Goal: Task Accomplishment & Management: Complete application form

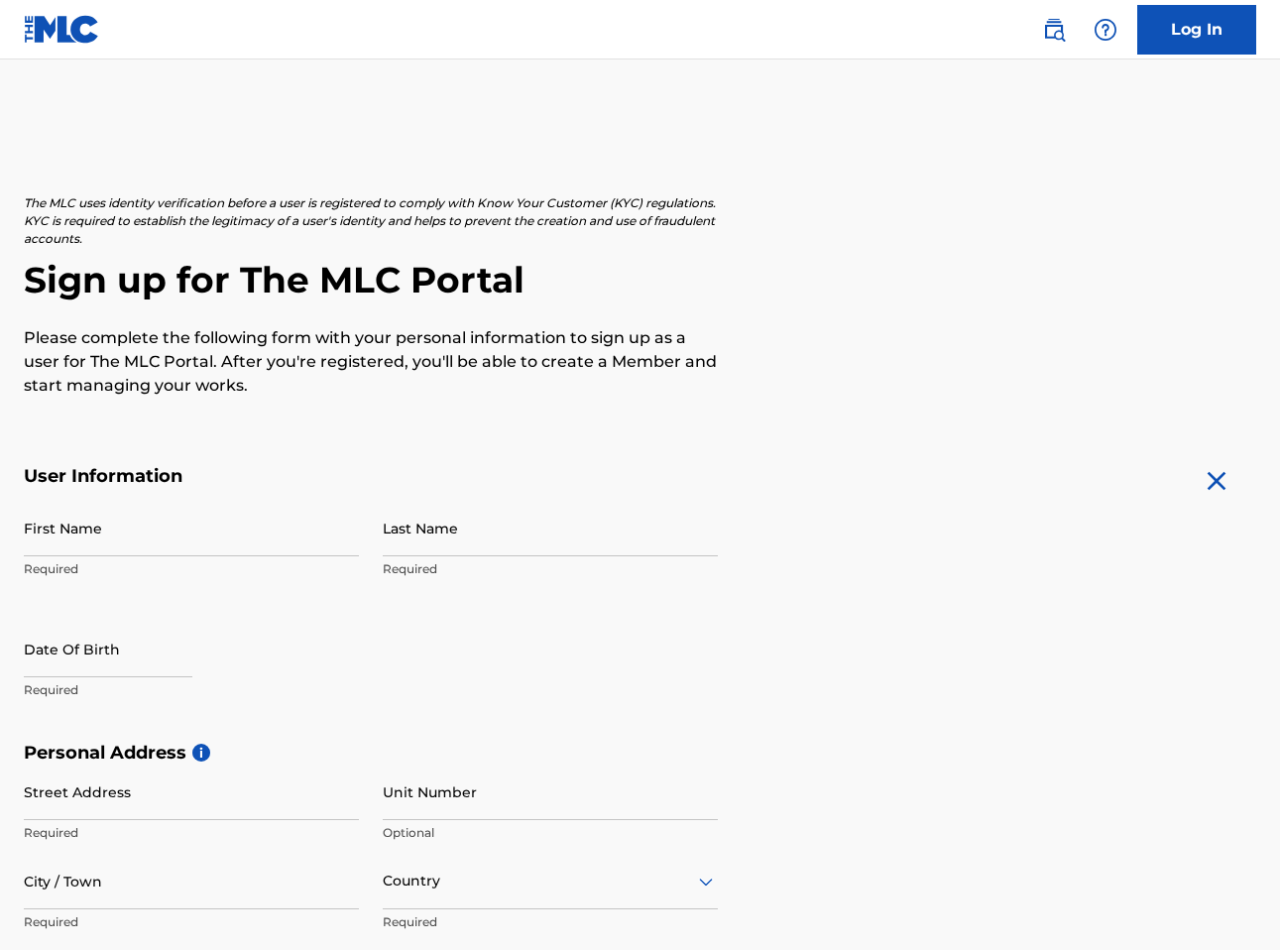
click at [198, 535] on input "First Name" at bounding box center [191, 528] width 335 height 57
type input "[PERSON_NAME]"
type input "1462 Hardee St Ne"
type input "Atlanta"
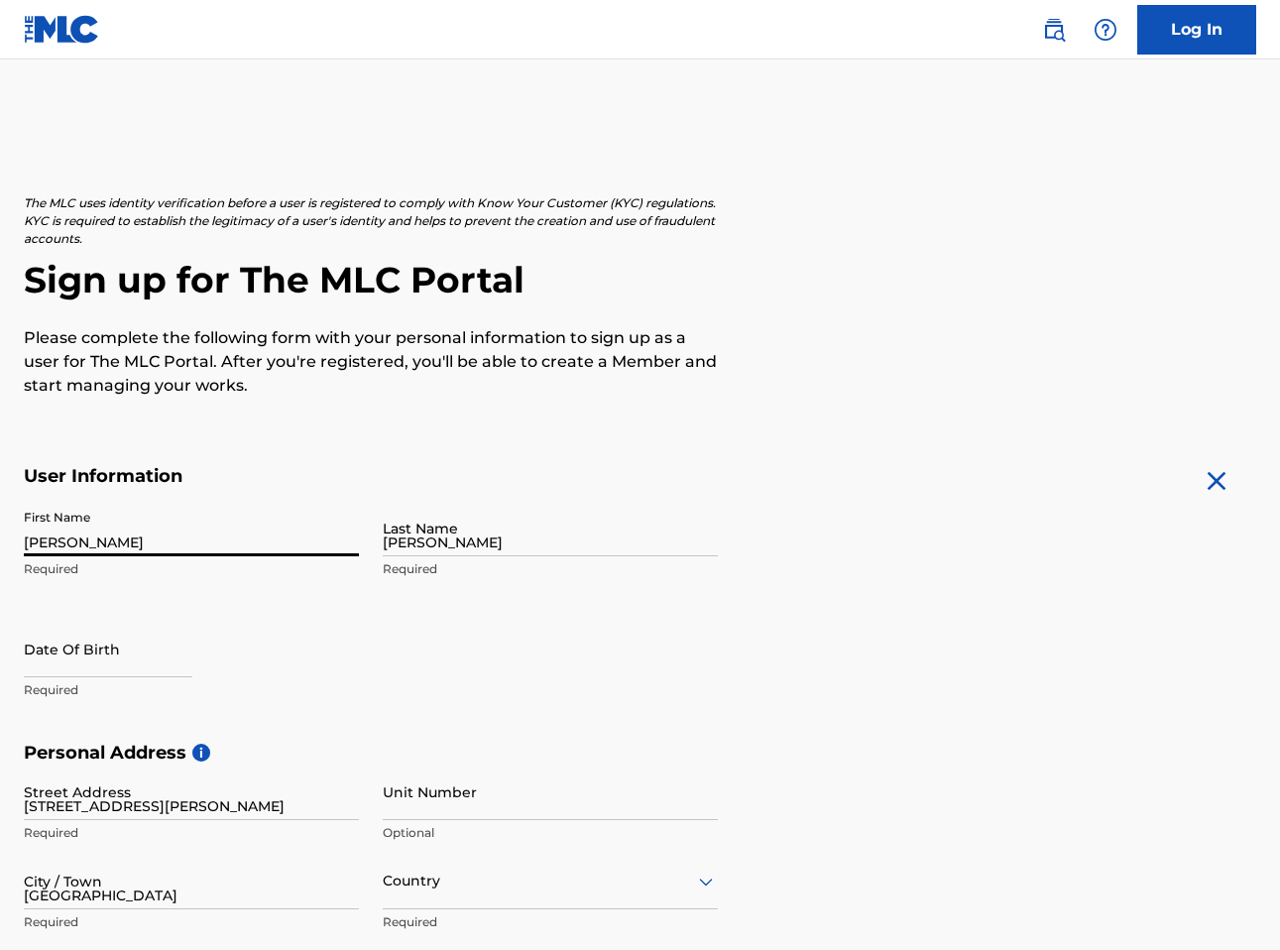
type input "[GEOGRAPHIC_DATA]"
type input "GA"
type input "30307-2887"
type input "1"
type input "224"
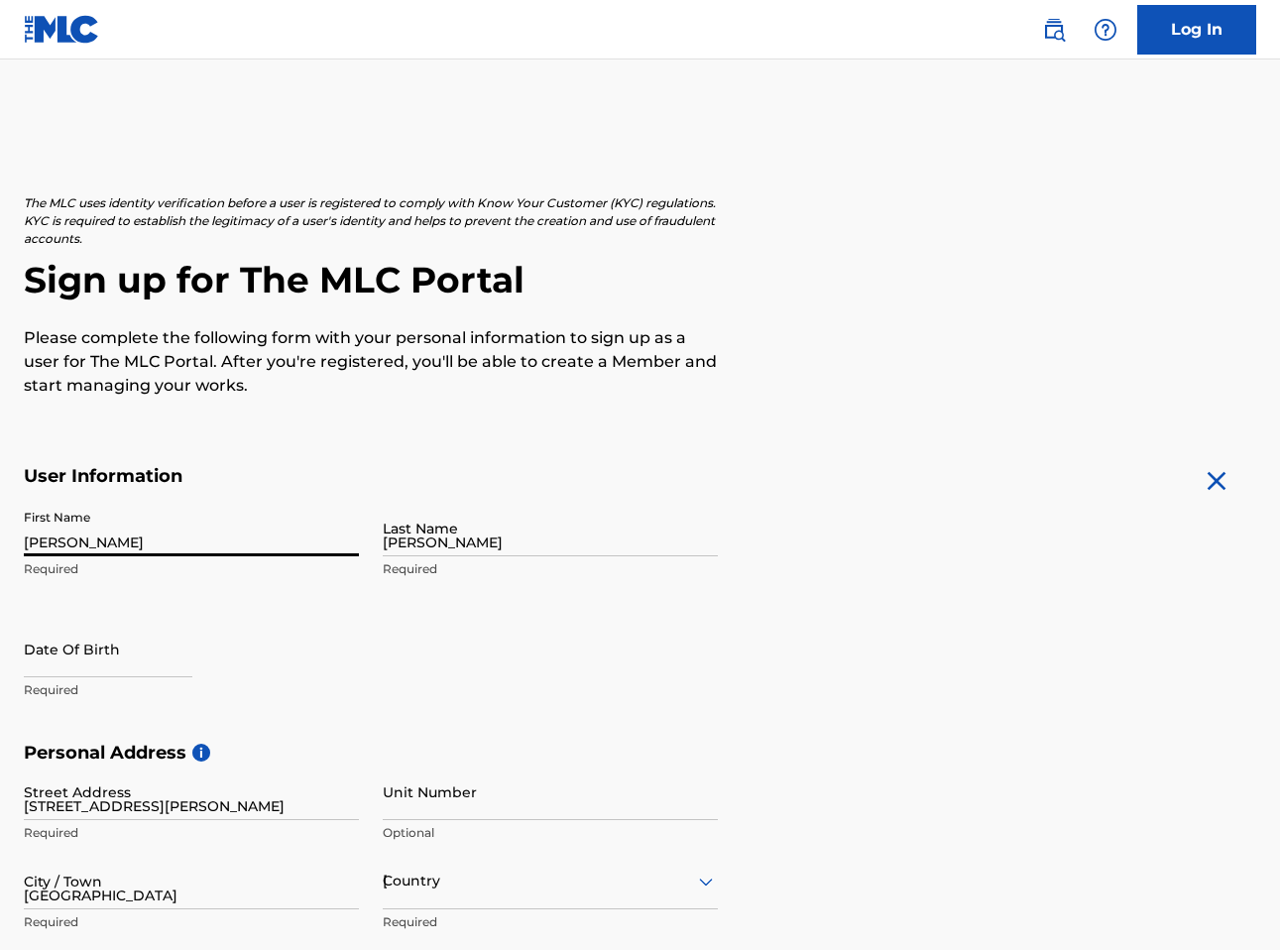
type input "2163185"
type input "[EMAIL_ADDRESS][DOMAIN_NAME]"
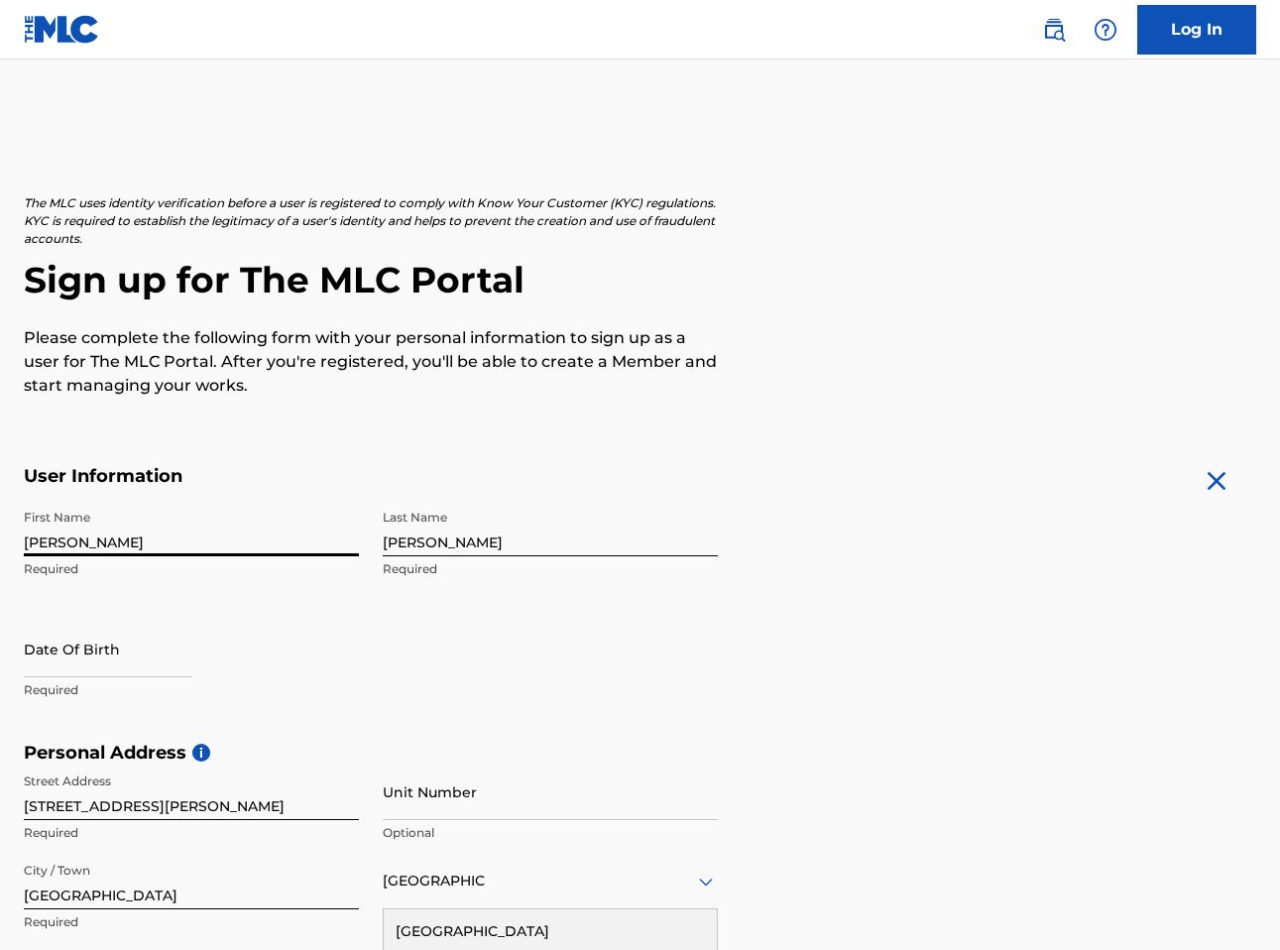
scroll to position [473, 0]
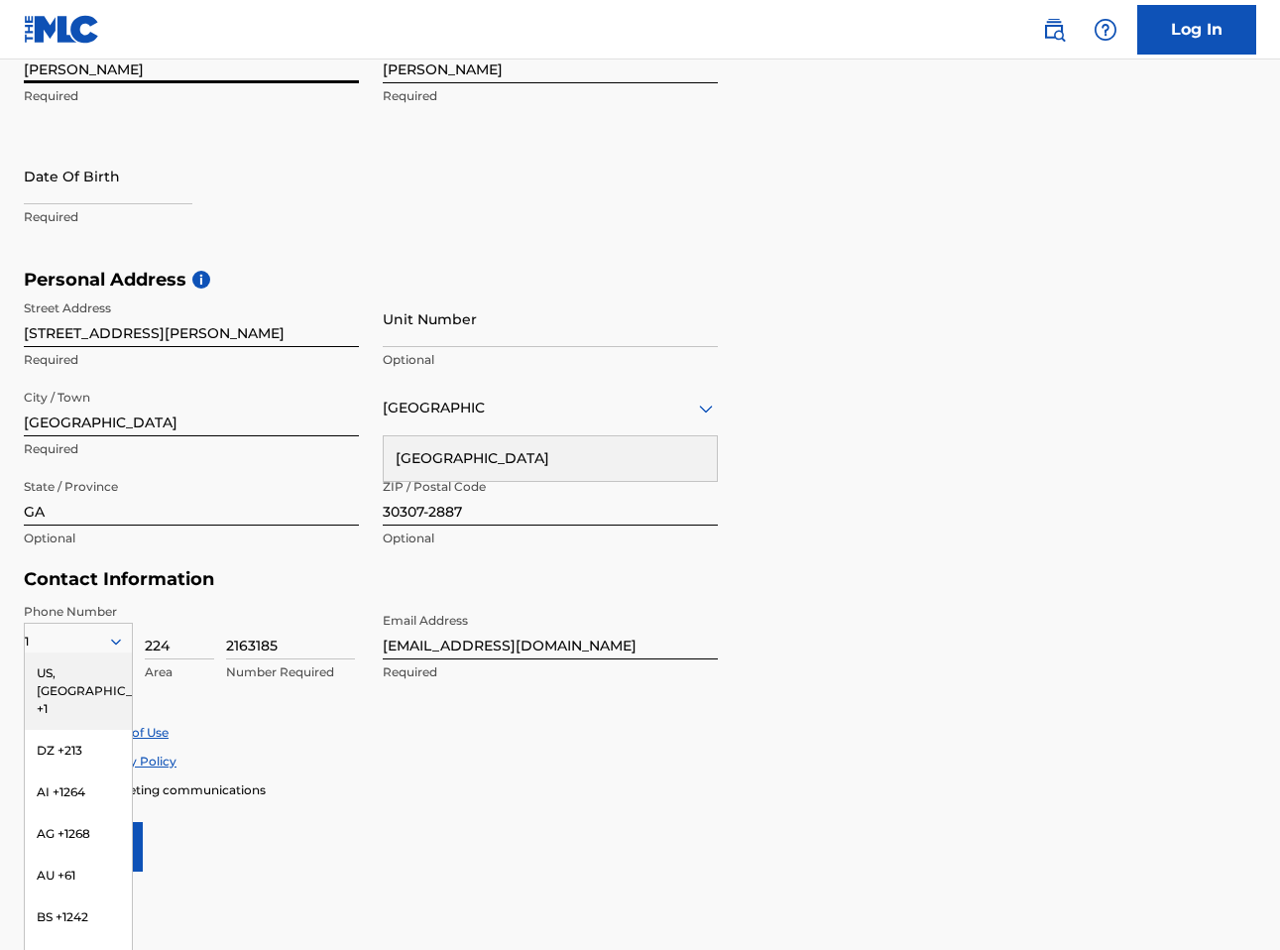
click at [927, 275] on h5 "Personal Address i" at bounding box center [640, 280] width 1232 height 23
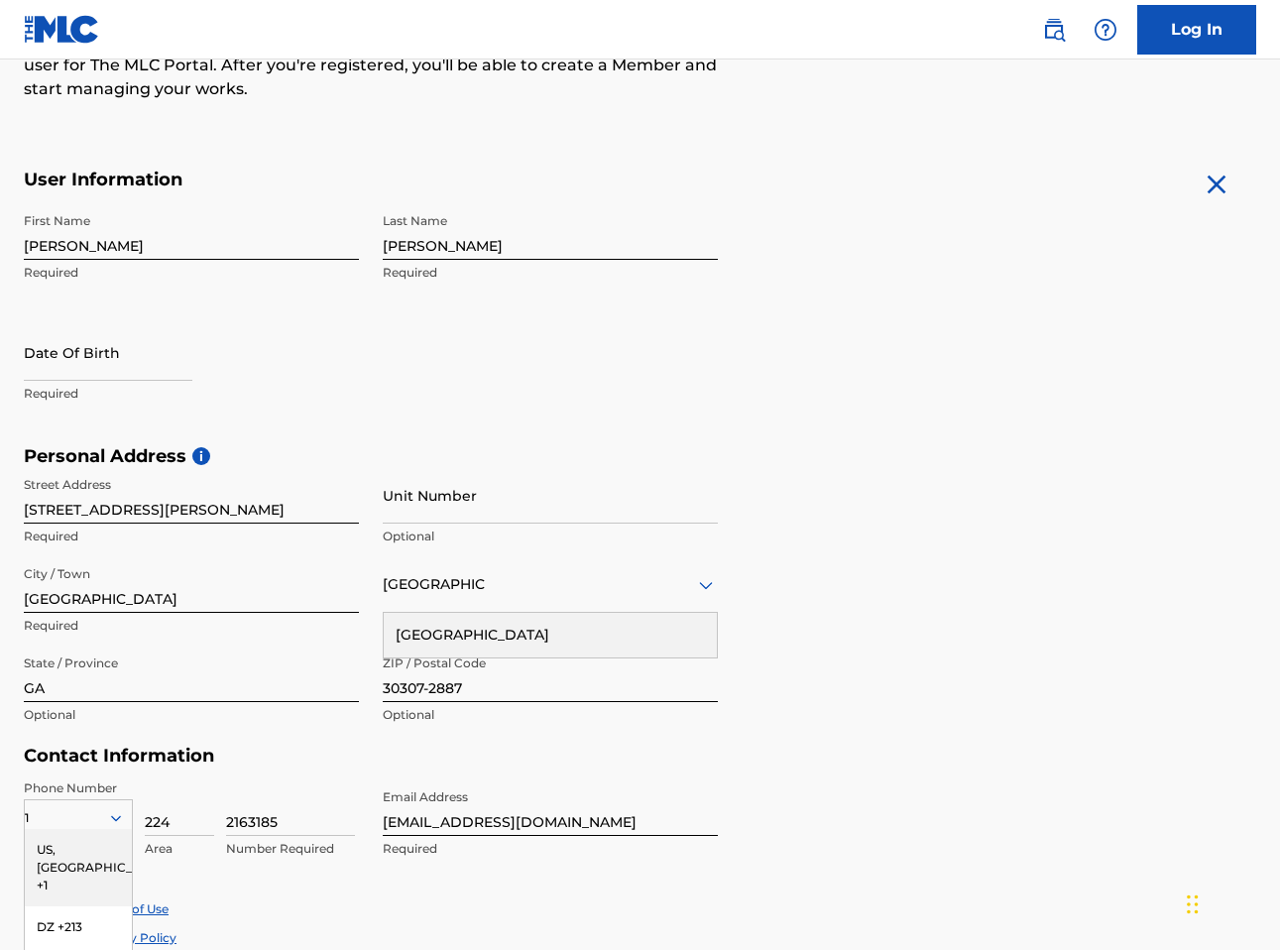
scroll to position [278, 0]
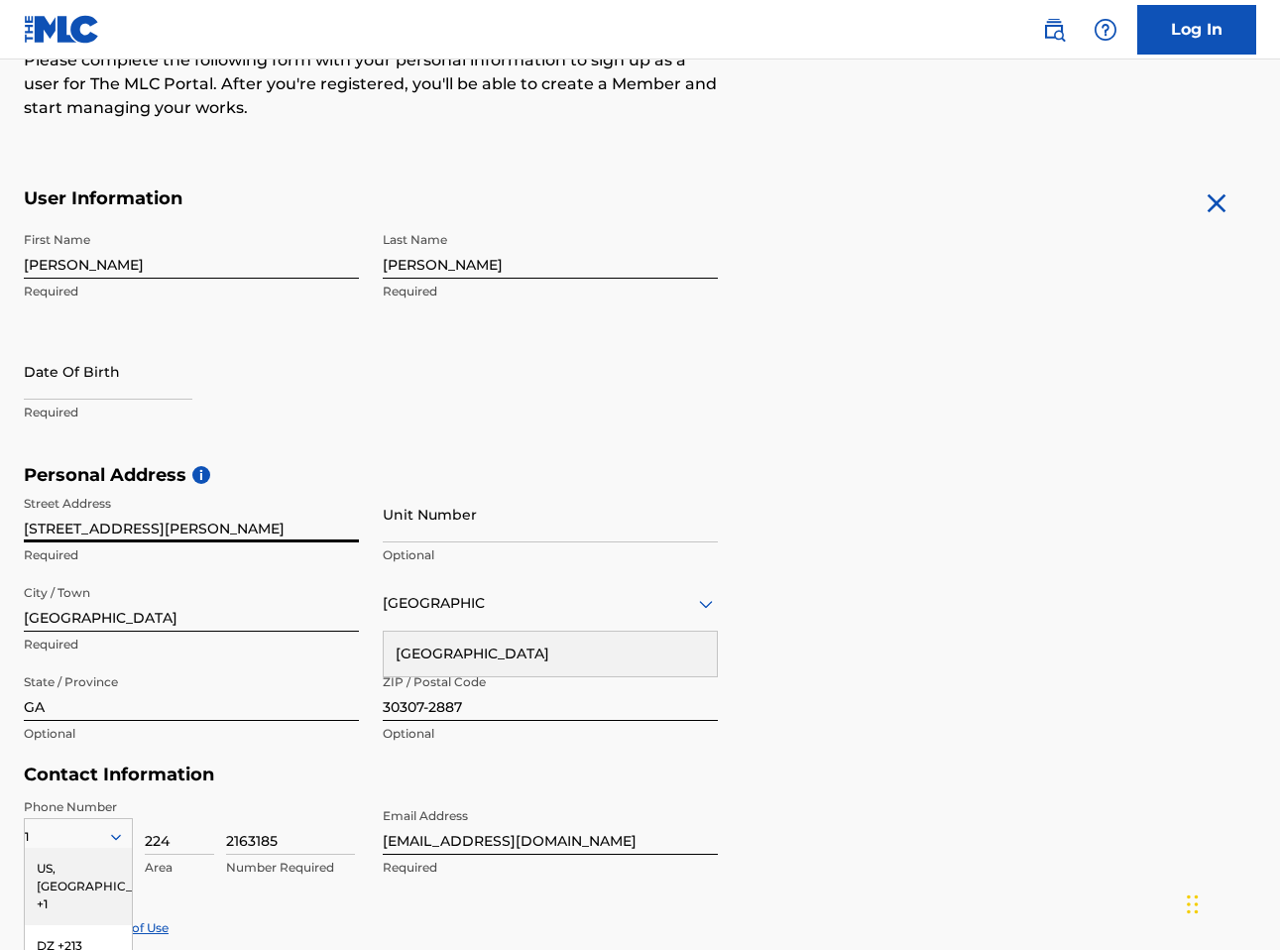
drag, startPoint x: 165, startPoint y: 527, endPoint x: 5, endPoint y: 528, distance: 159.6
click at [5, 528] on div "The MLC uses identity verification before a user is registered to comply with K…" at bounding box center [640, 492] width 1280 height 1150
type input "[STREET_ADDRESS]"
click at [410, 518] on input "Unit Number" at bounding box center [550, 514] width 335 height 57
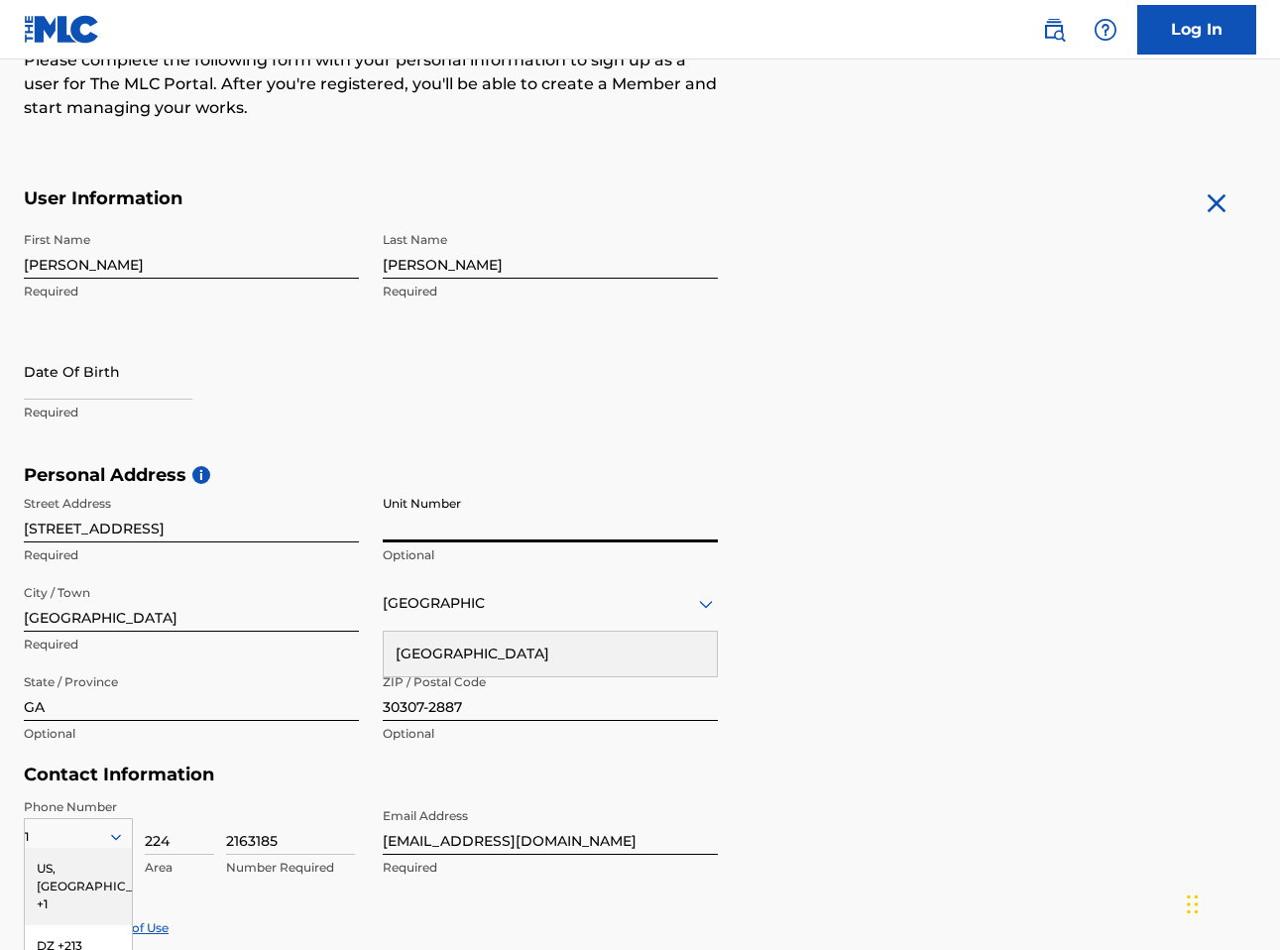
click at [144, 619] on input "Atlanta" at bounding box center [191, 603] width 335 height 57
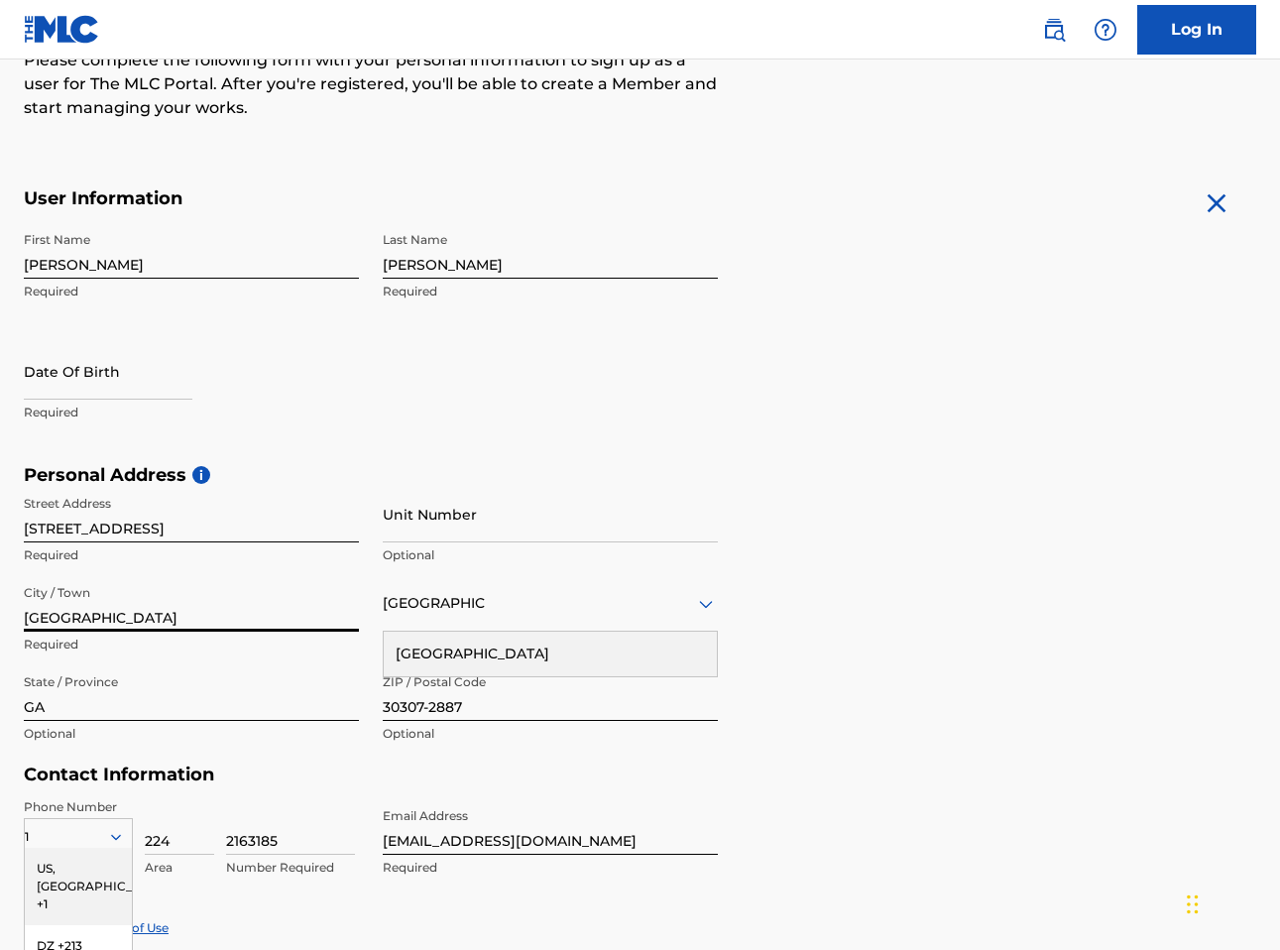
type input "Winnetka"
click at [172, 716] on input "GA" at bounding box center [191, 692] width 335 height 57
type input "IL"
drag, startPoint x: 400, startPoint y: 705, endPoint x: 351, endPoint y: 701, distance: 48.7
click at [351, 701] on div "Street Address 480 Willow Rd Required Unit Number Optional City / Town Winnetka…" at bounding box center [371, 620] width 694 height 268
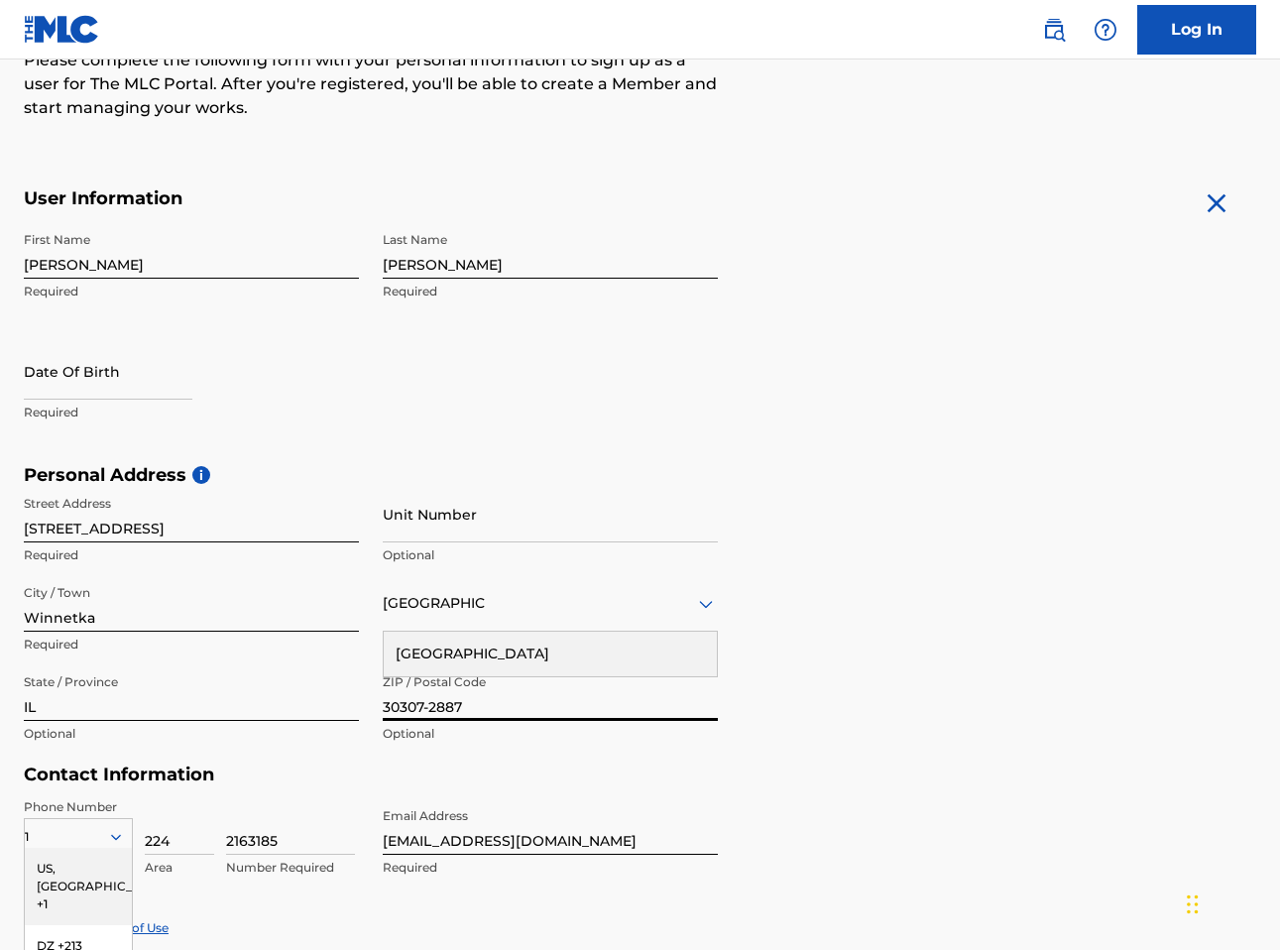
type input "60093"
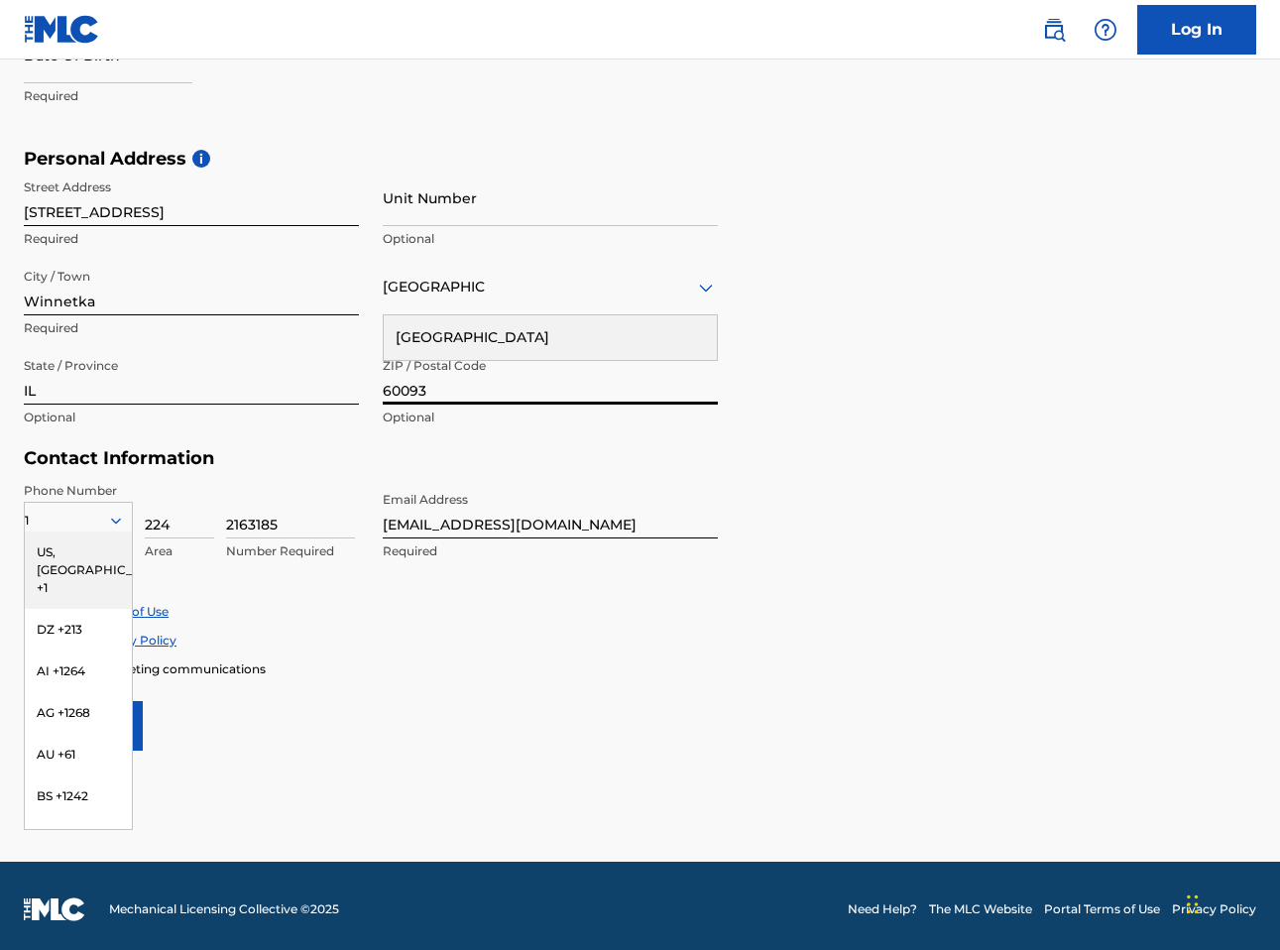
scroll to position [600, 0]
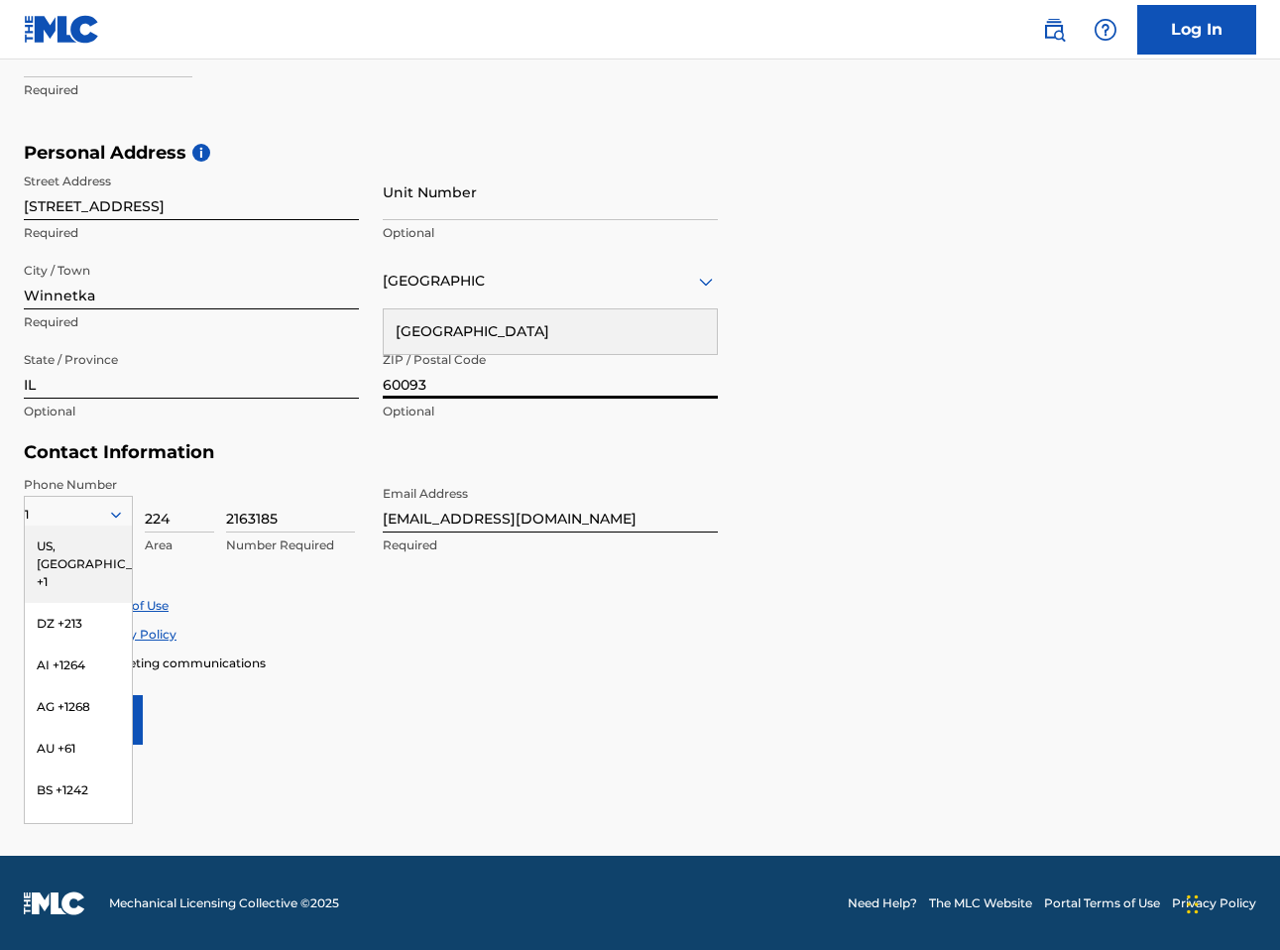
click at [327, 693] on form "User Information First Name David Required Last Name Meiners Required Date Of B…" at bounding box center [640, 304] width 1232 height 879
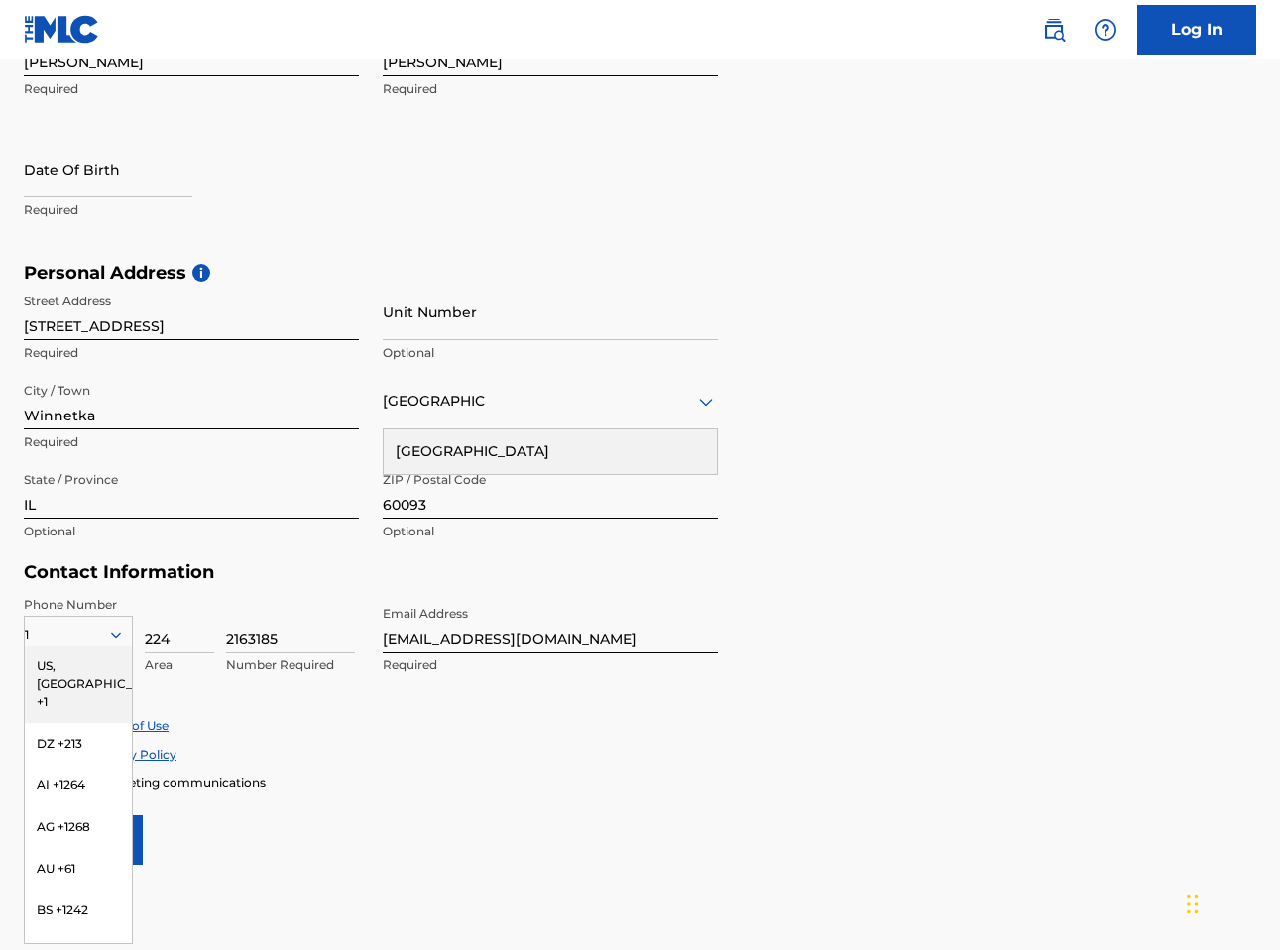
scroll to position [202, 0]
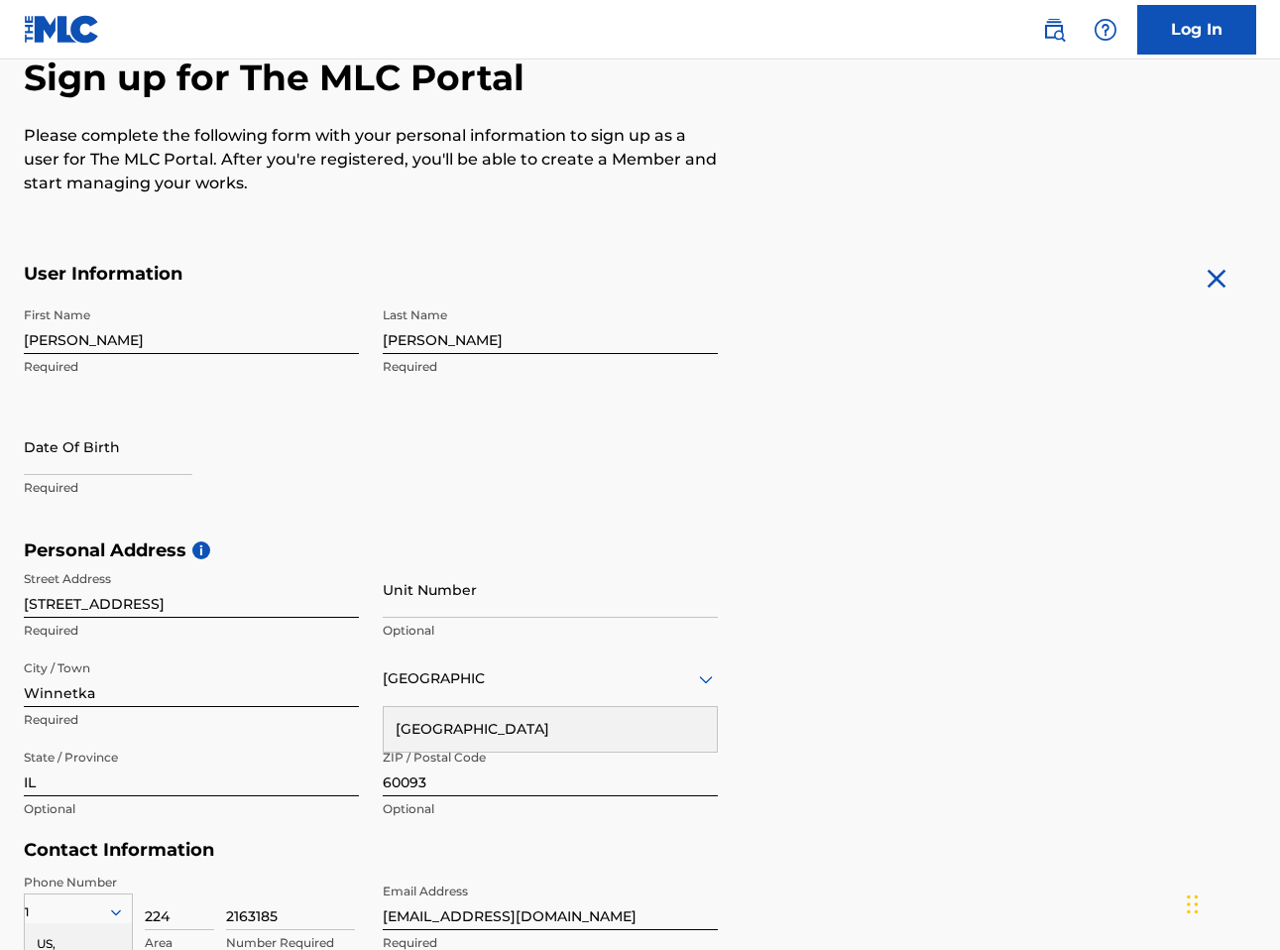
click at [68, 453] on input "text" at bounding box center [108, 446] width 169 height 57
select select "7"
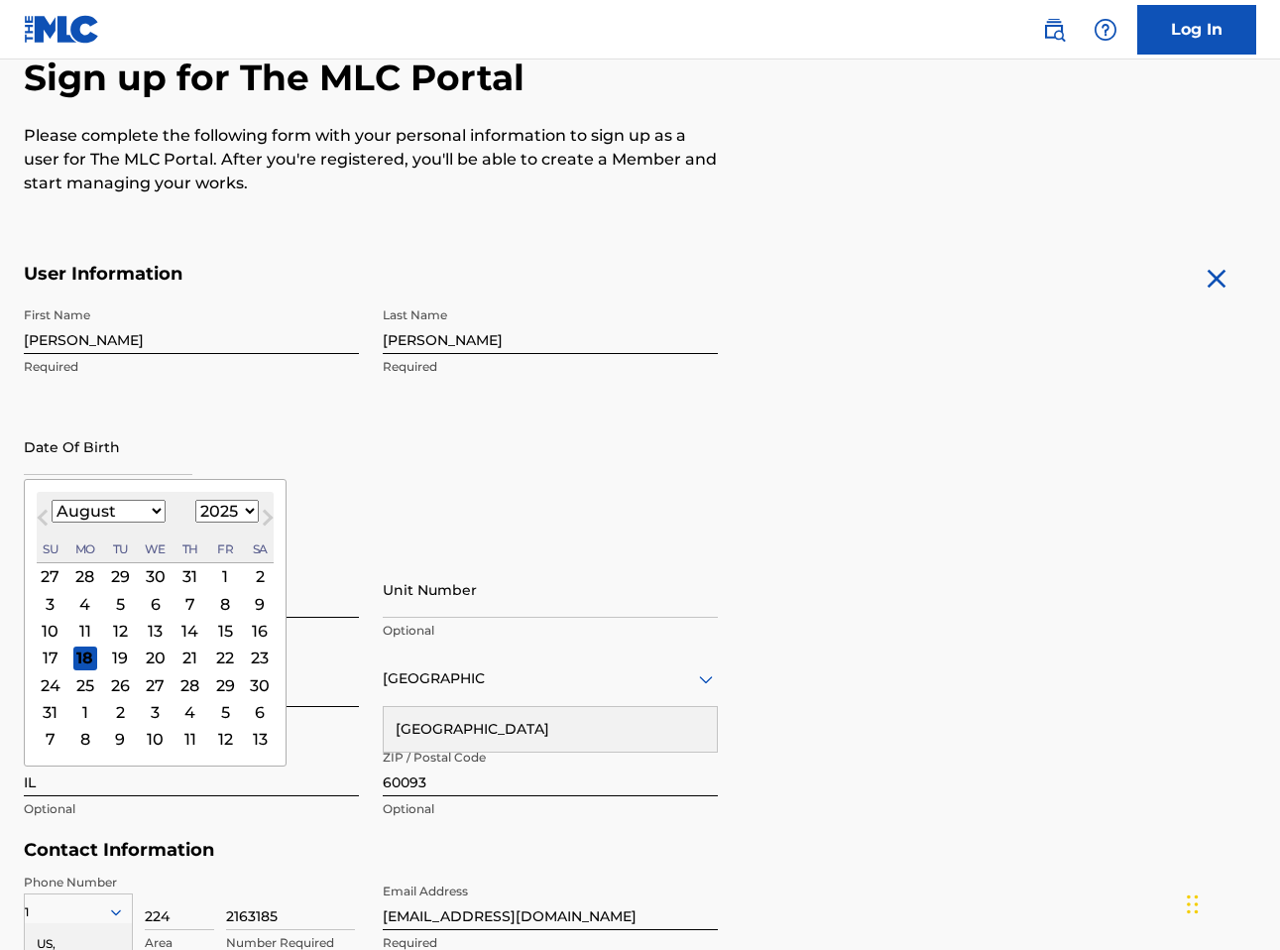
click at [236, 501] on select "1899 1900 1901 1902 1903 1904 1905 1906 1907 1908 1909 1910 1911 1912 1913 1914…" at bounding box center [226, 511] width 63 height 23
select select "2004"
click at [195, 500] on select "1899 1900 1901 1902 1903 1904 1905 1906 1907 1908 1909 1910 1911 1912 1913 1914…" at bounding box center [226, 511] width 63 height 23
click at [97, 508] on select "January February March April May June July August September October November De…" at bounding box center [109, 511] width 114 height 23
select select "0"
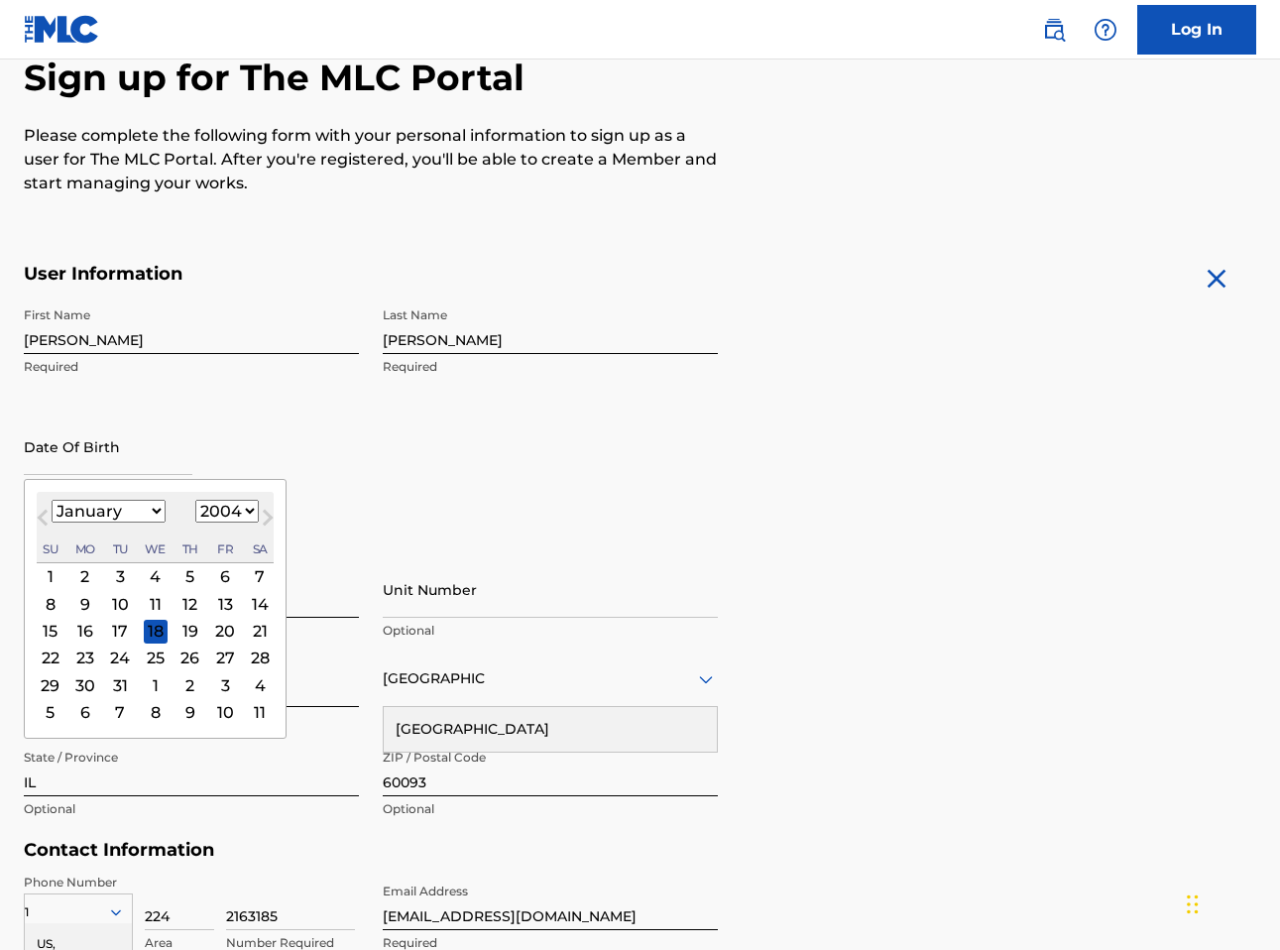
click at [52, 500] on select "January February March April May June July August September October November De…" at bounding box center [109, 511] width 114 height 23
click at [119, 682] on div "27" at bounding box center [120, 685] width 24 height 24
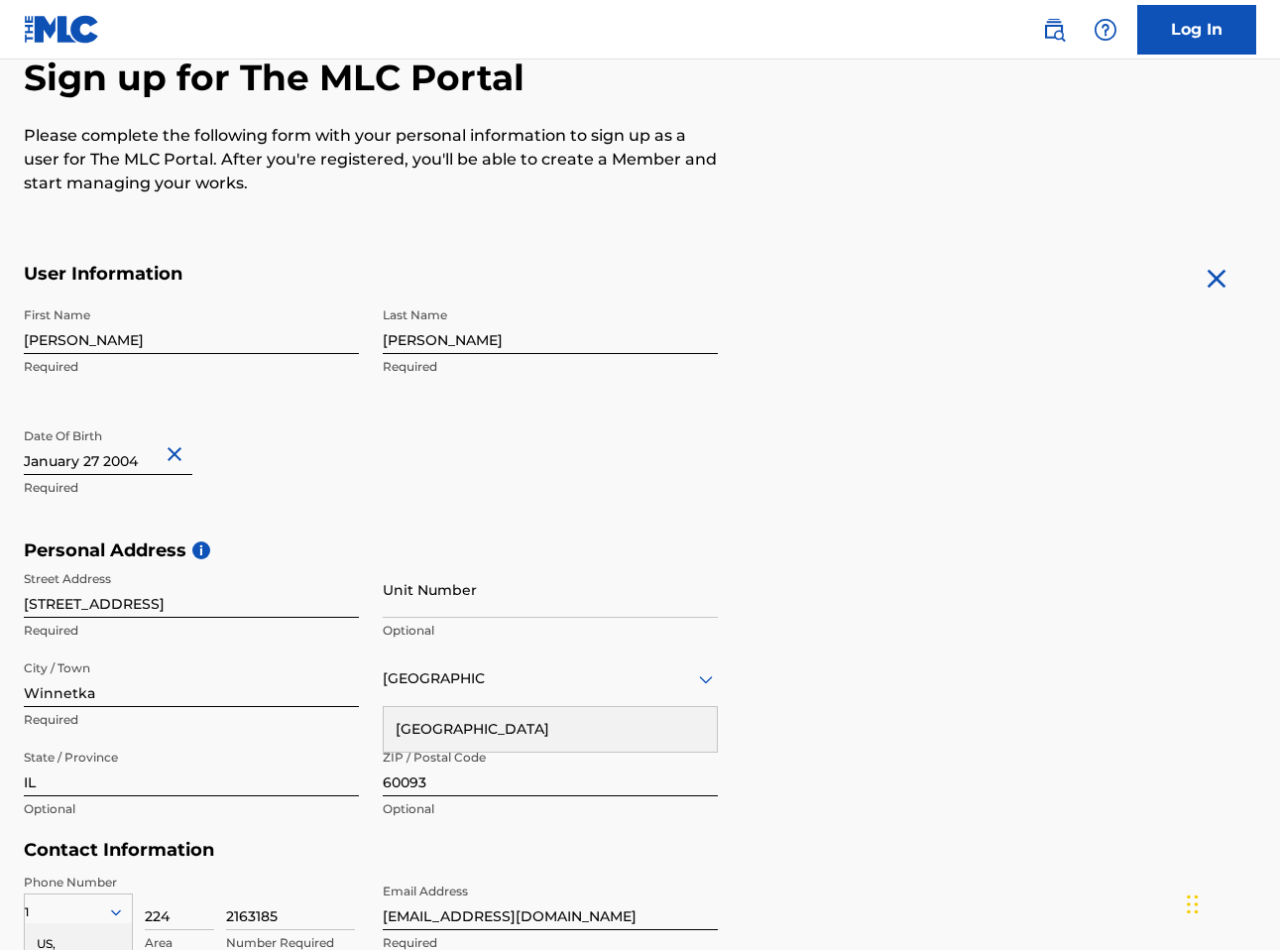
click at [538, 428] on div "First Name David Required Last Name Meiners Required Date Of Birth Required" at bounding box center [371, 418] width 694 height 242
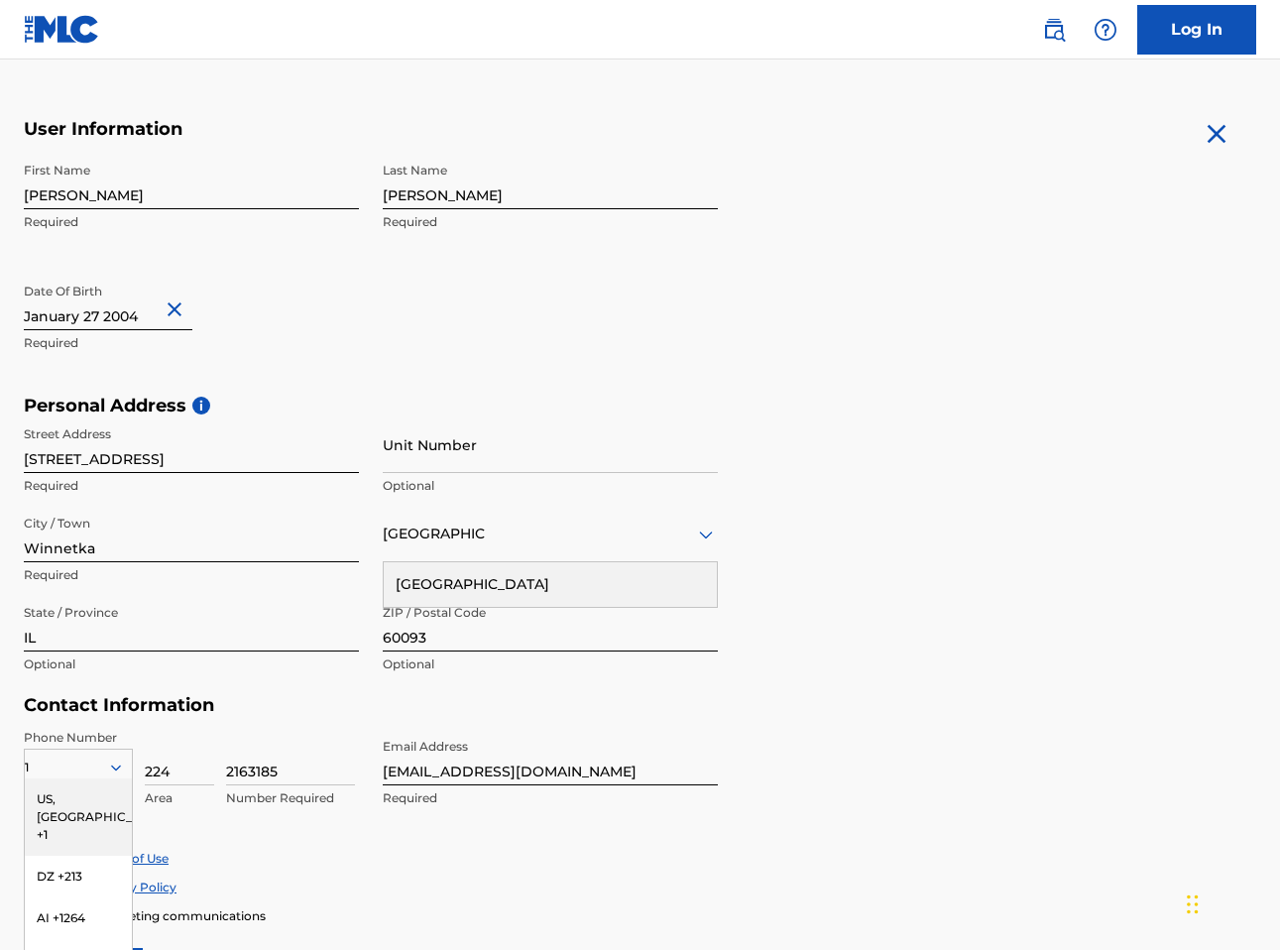
scroll to position [558, 0]
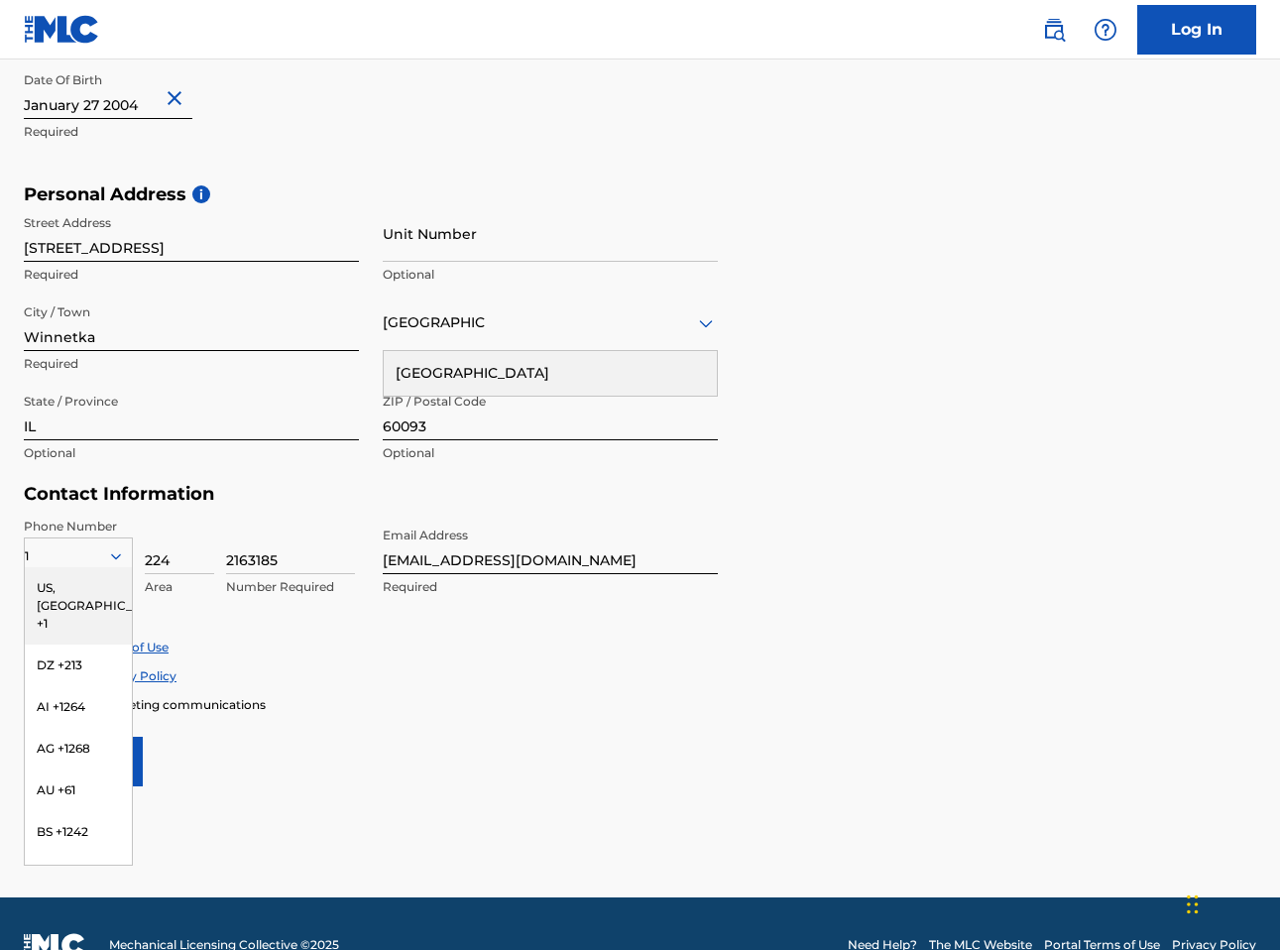
click at [376, 626] on div "Phone Number 1 US, CA +1 DZ +213 AI +1264 AG +1268 AU +61 BS +1242 BB +1246 BZ …" at bounding box center [371, 578] width 694 height 121
click at [74, 553] on div "1" at bounding box center [78, 556] width 107 height 22
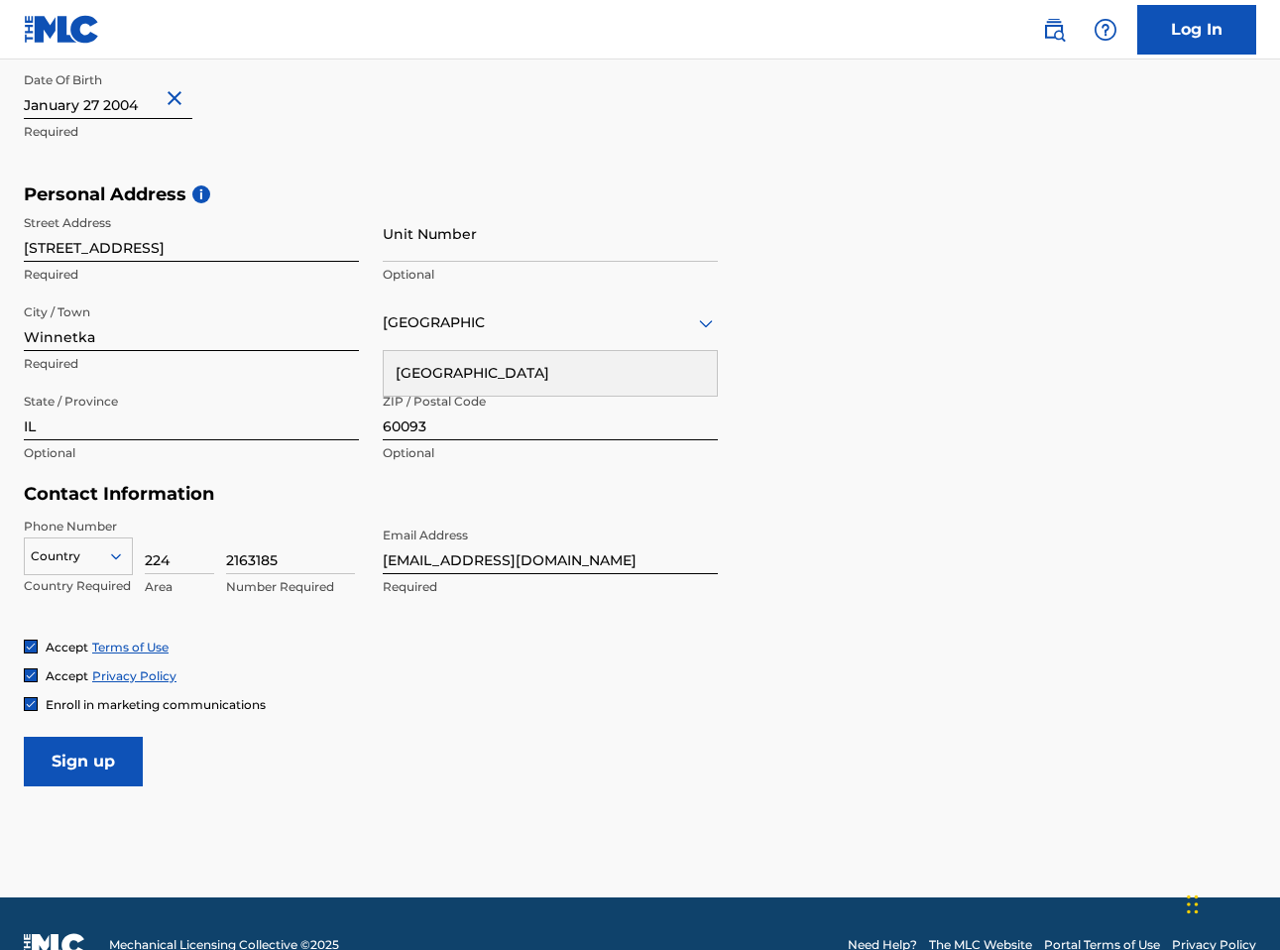
click at [119, 556] on icon at bounding box center [116, 556] width 18 height 18
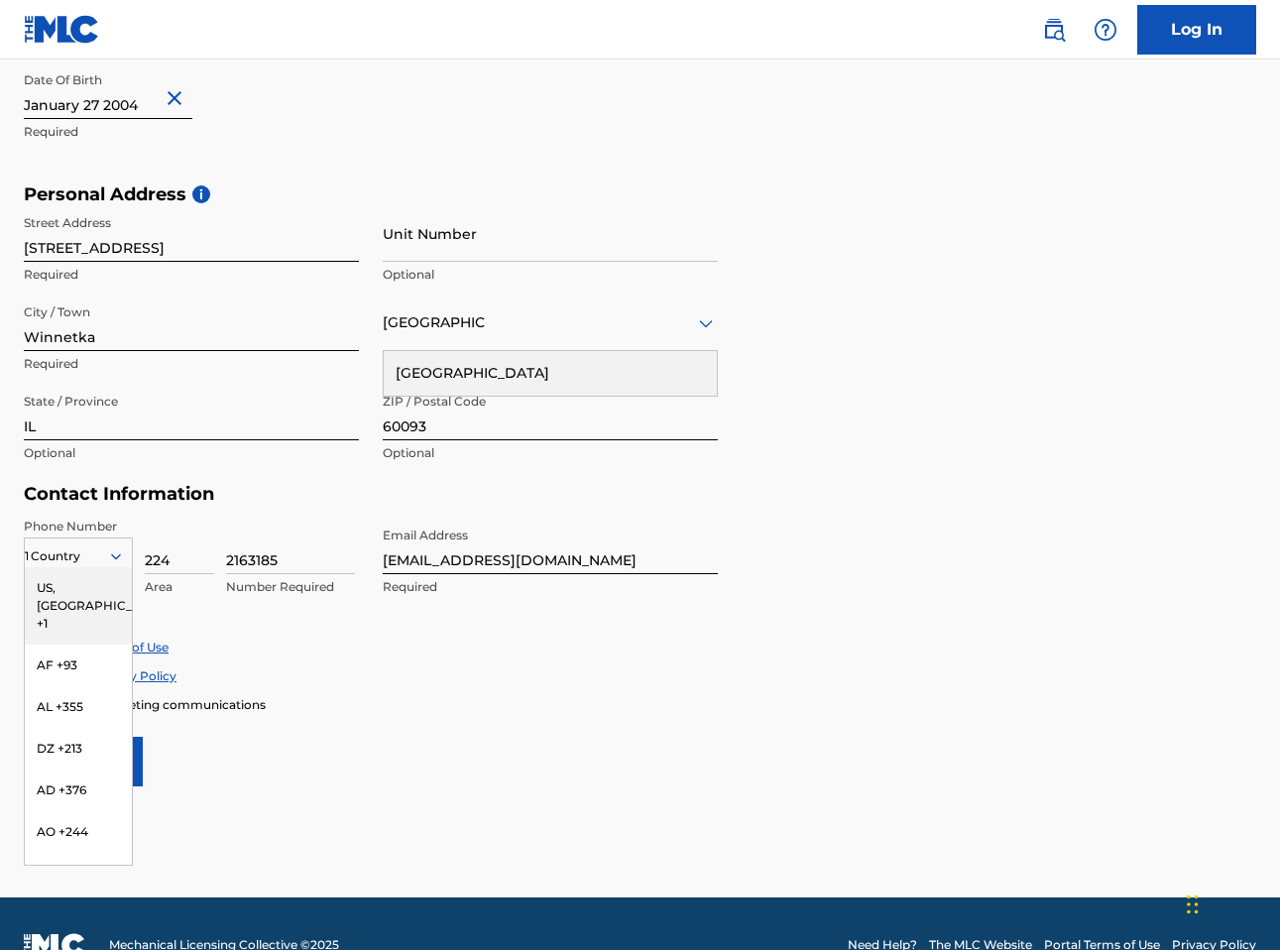
click at [116, 556] on icon at bounding box center [116, 556] width 10 height 6
click at [90, 591] on div "US, [GEOGRAPHIC_DATA] +1" at bounding box center [78, 605] width 107 height 77
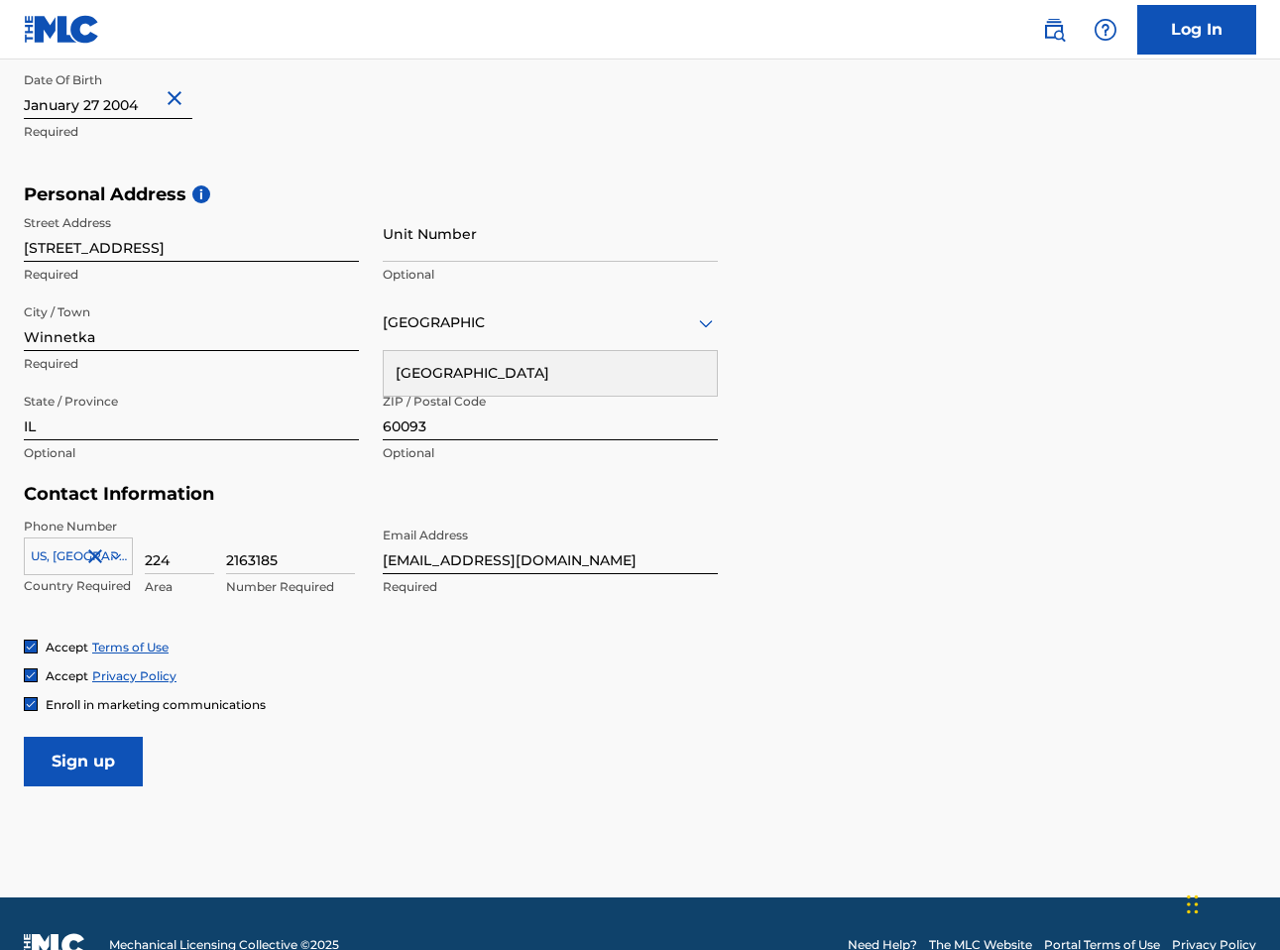
click at [85, 754] on input "Sign up" at bounding box center [83, 762] width 119 height 50
click at [74, 753] on input "Sign up" at bounding box center [83, 762] width 119 height 50
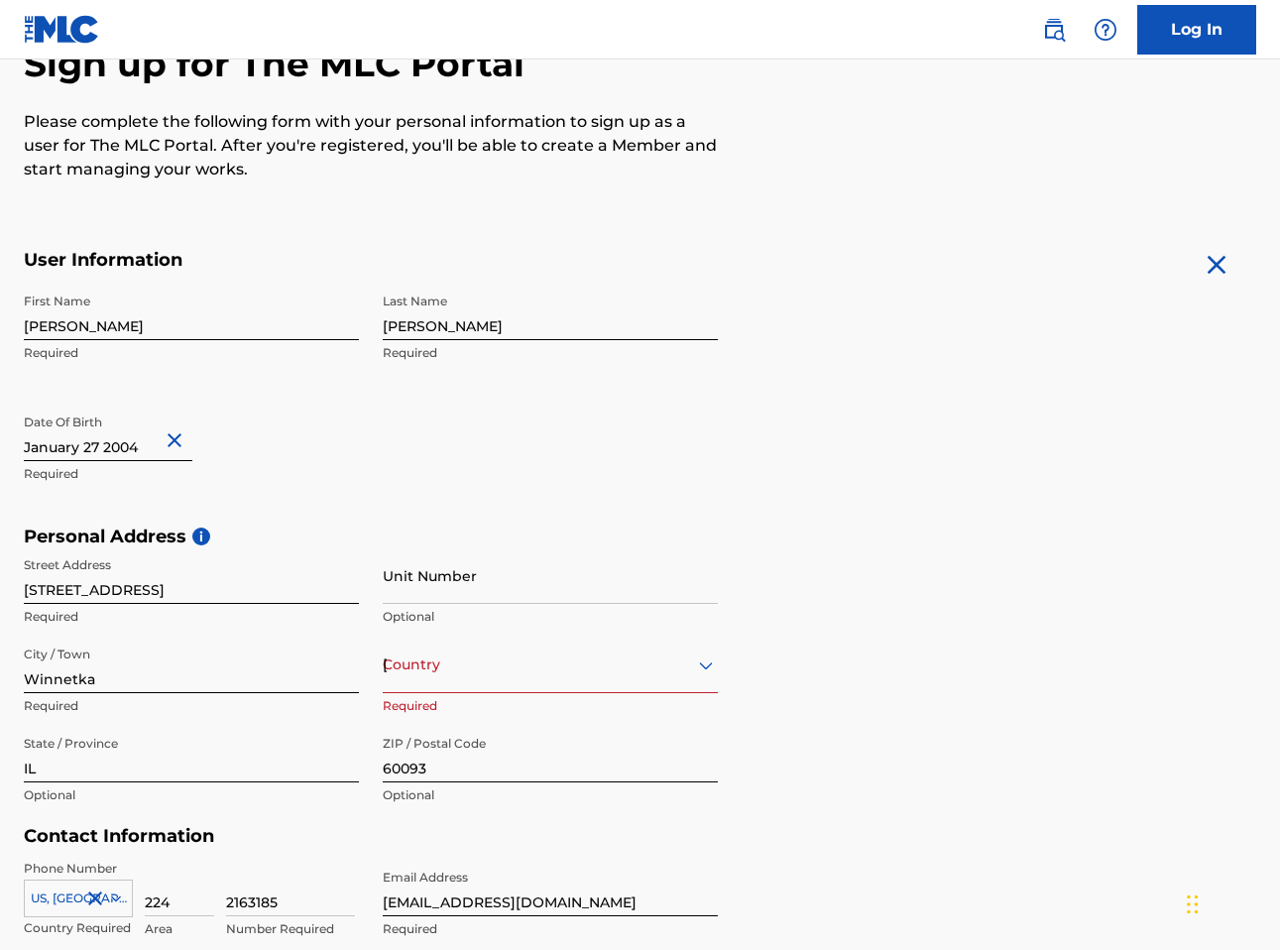
click at [499, 688] on div "option , selected. Select is focused ,type to refine list, press Down to open t…" at bounding box center [550, 664] width 335 height 57
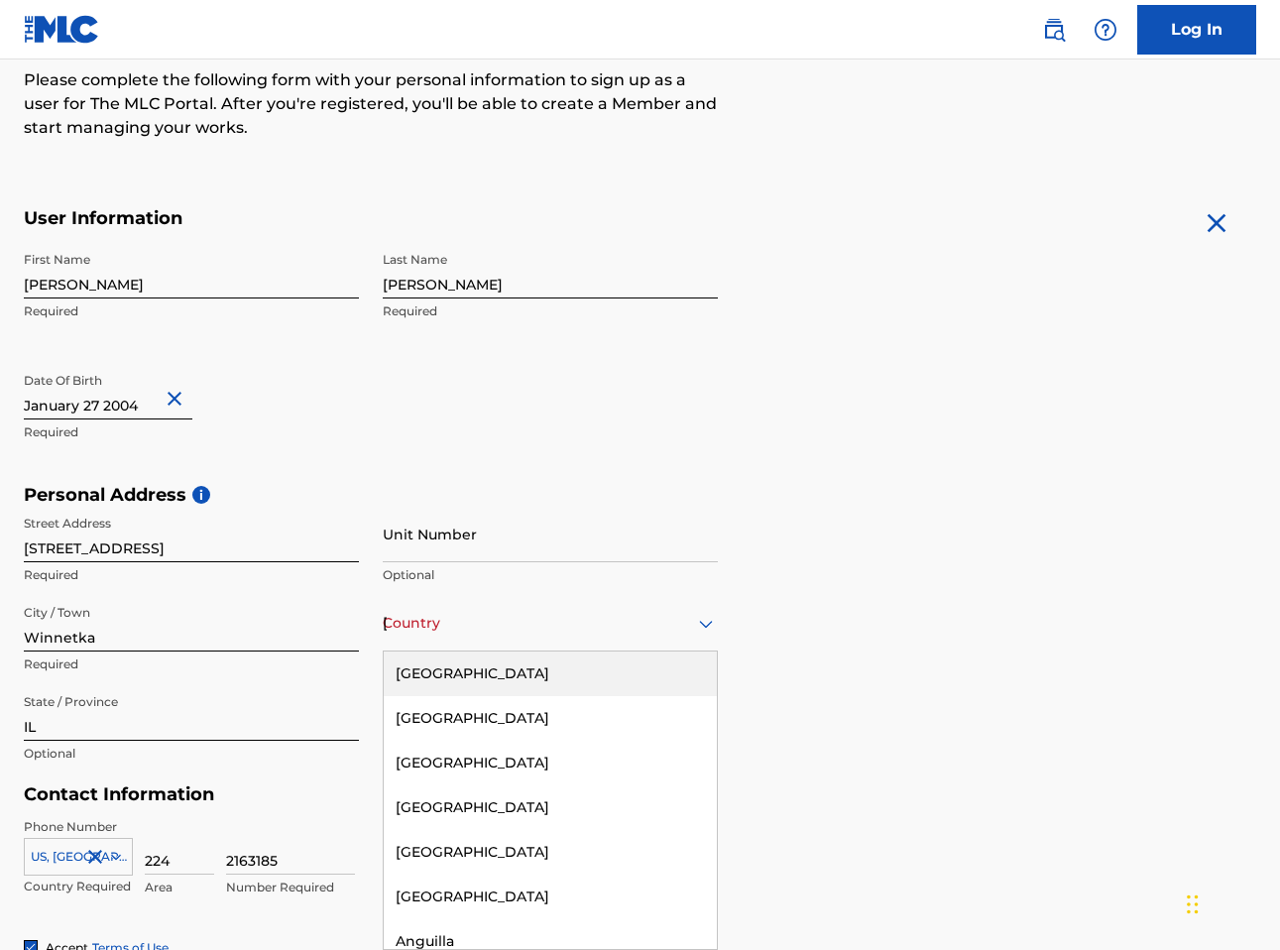
click at [499, 688] on div "[GEOGRAPHIC_DATA]" at bounding box center [550, 673] width 333 height 45
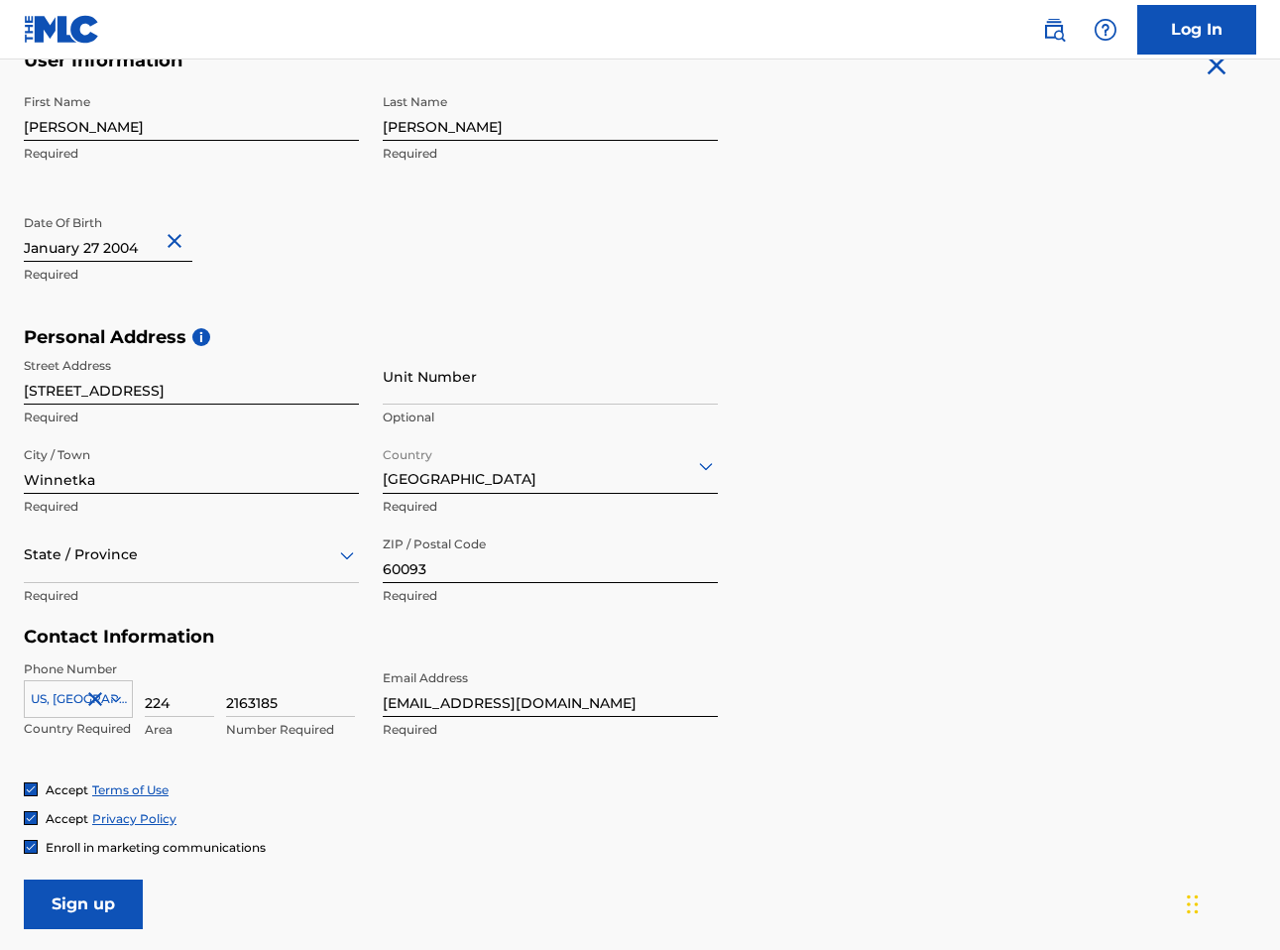
scroll to position [600, 0]
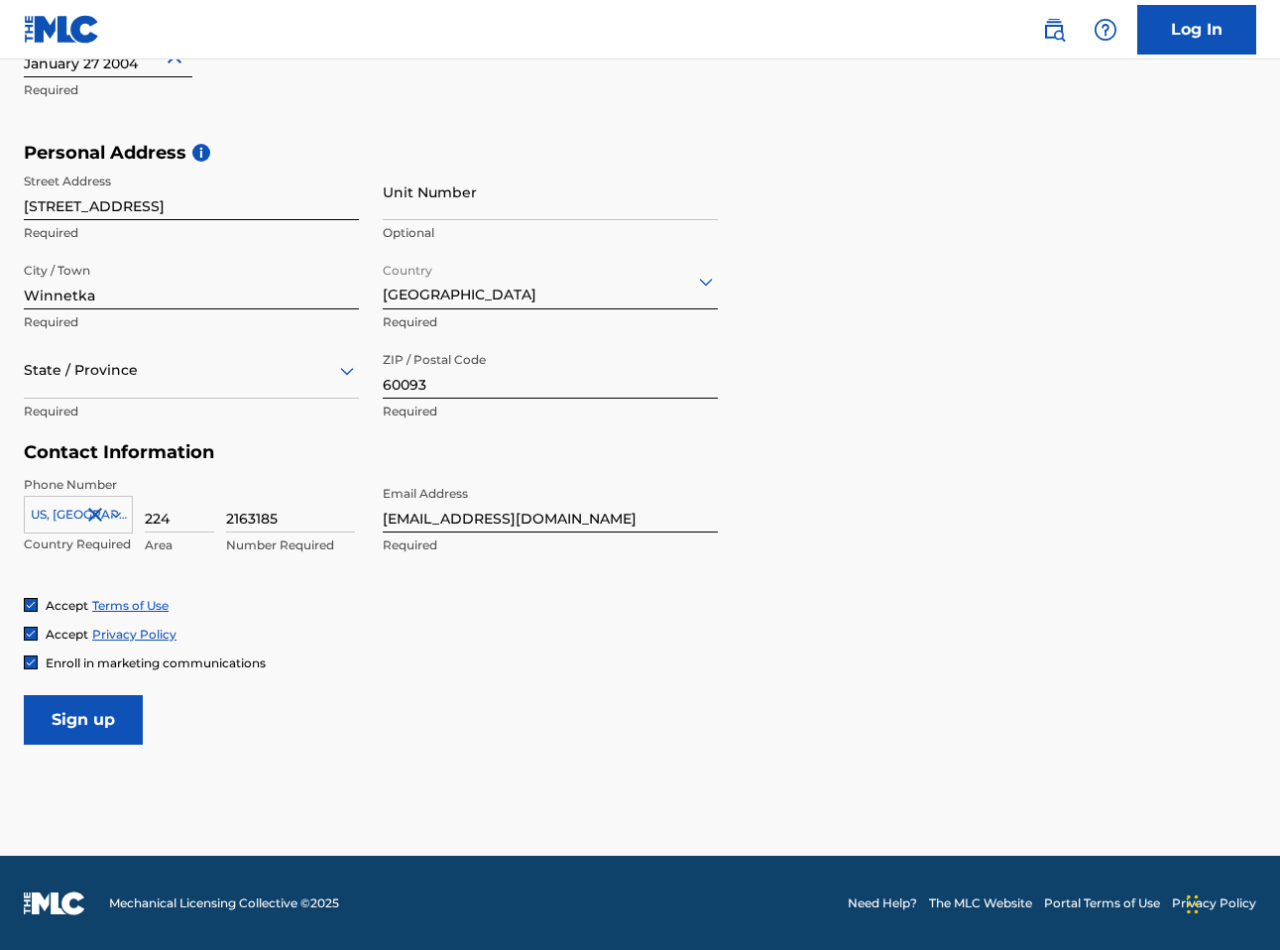
click at [88, 724] on input "Sign up" at bounding box center [83, 720] width 119 height 50
click at [194, 346] on div "State / Province" at bounding box center [191, 370] width 335 height 57
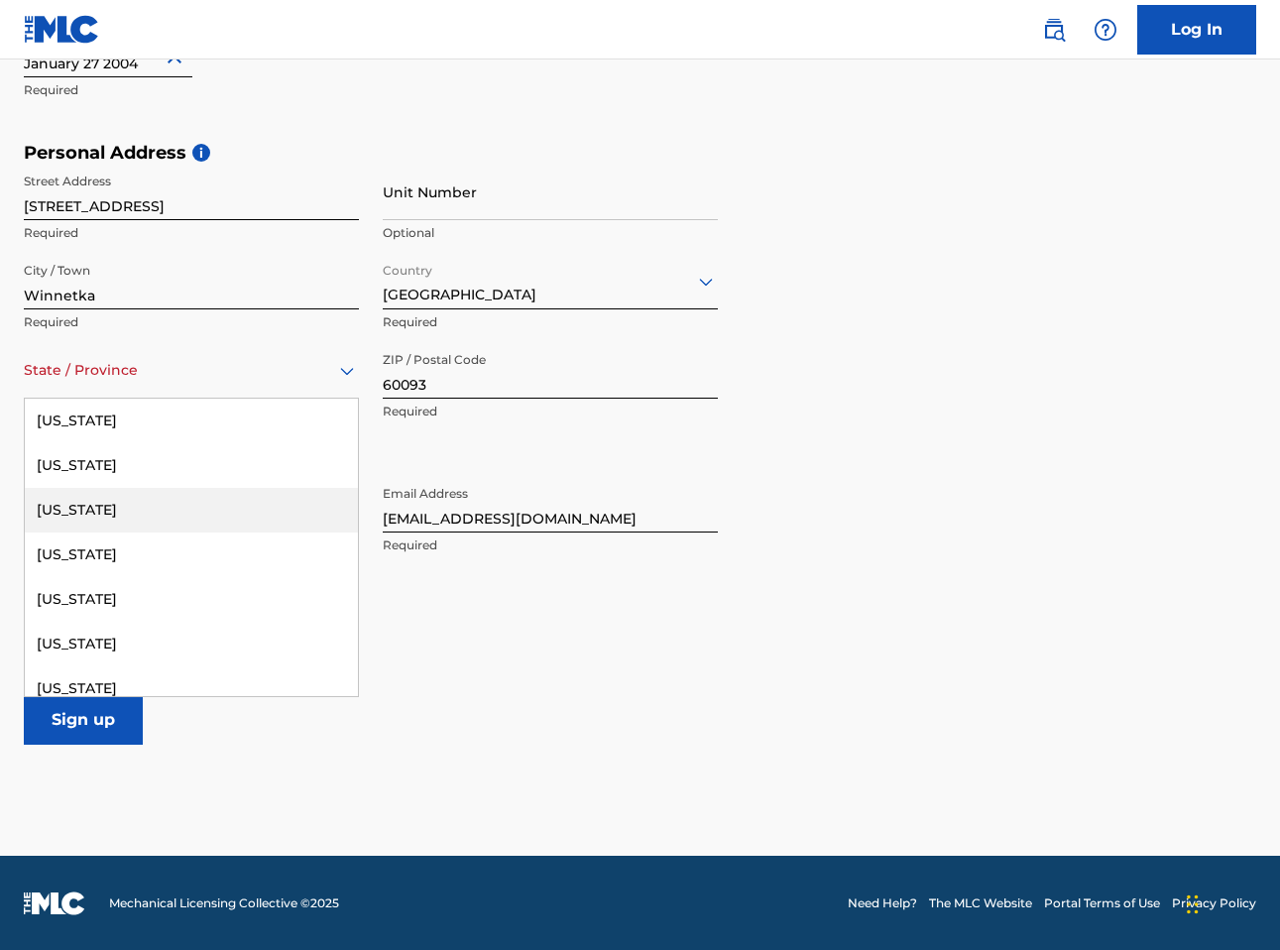
scroll to position [666, 0]
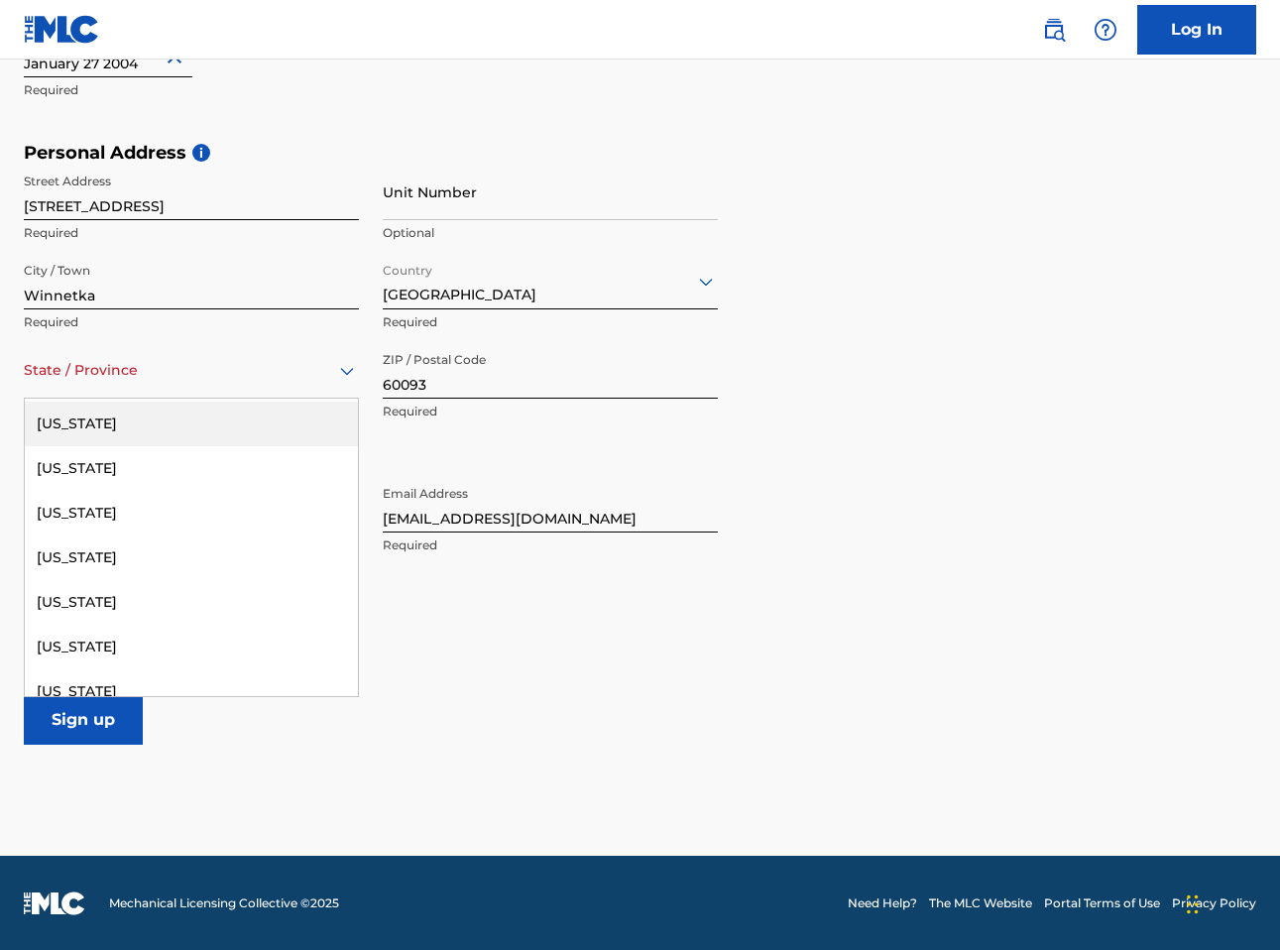
click at [111, 427] on div "[US_STATE]" at bounding box center [191, 424] width 333 height 45
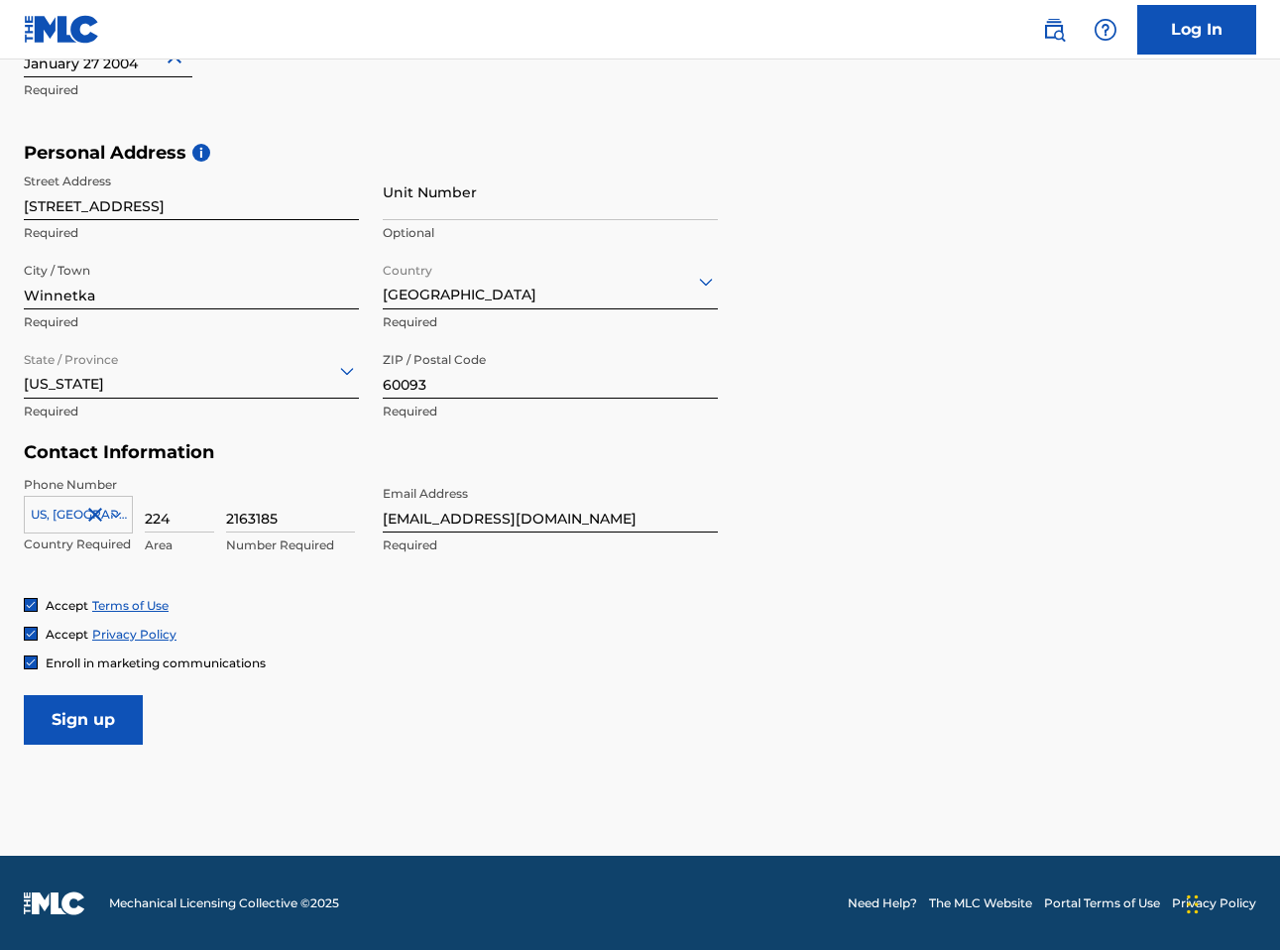
click at [85, 716] on input "Sign up" at bounding box center [83, 720] width 119 height 50
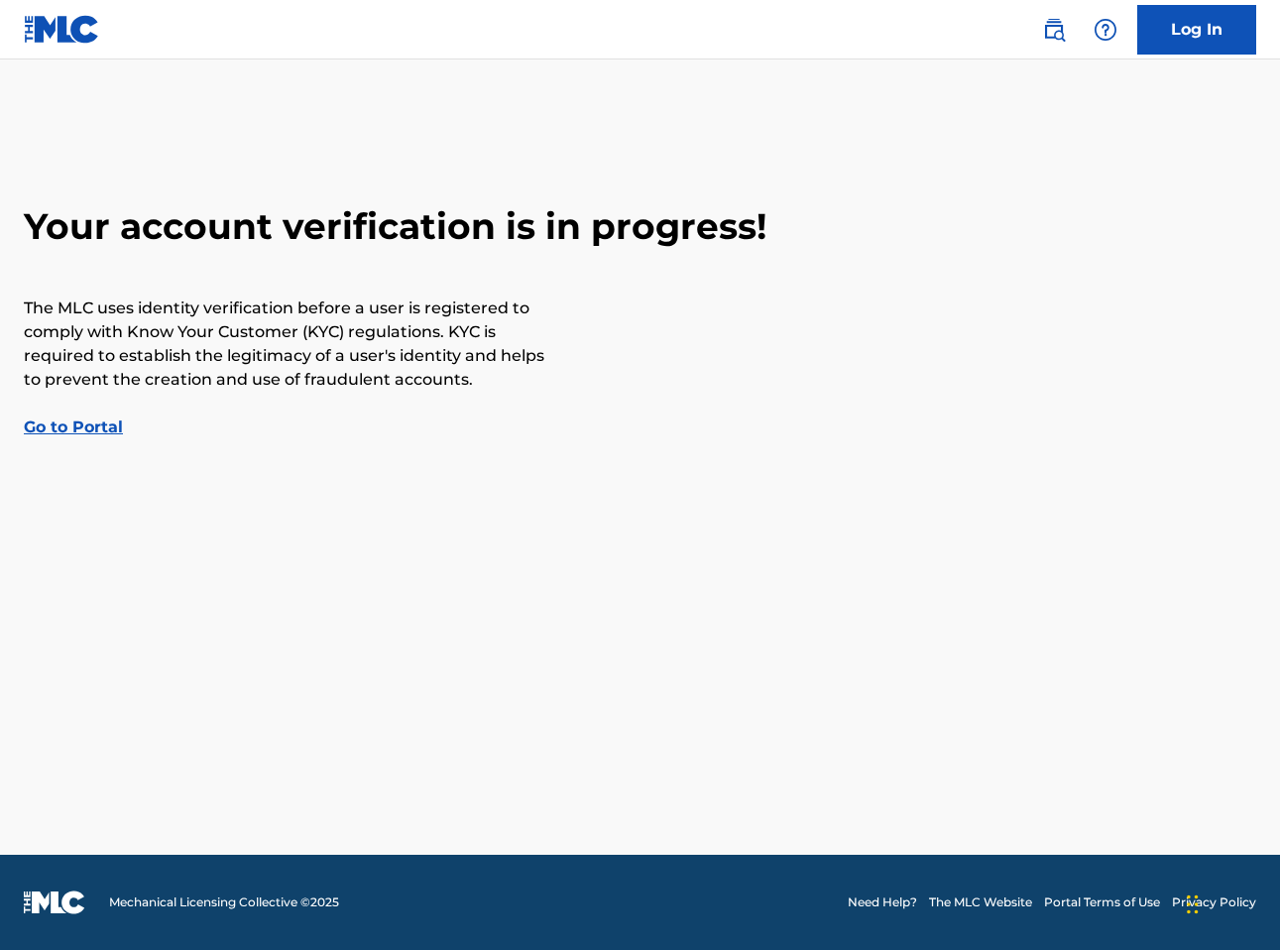
click at [85, 423] on link "Go to Portal" at bounding box center [73, 426] width 99 height 19
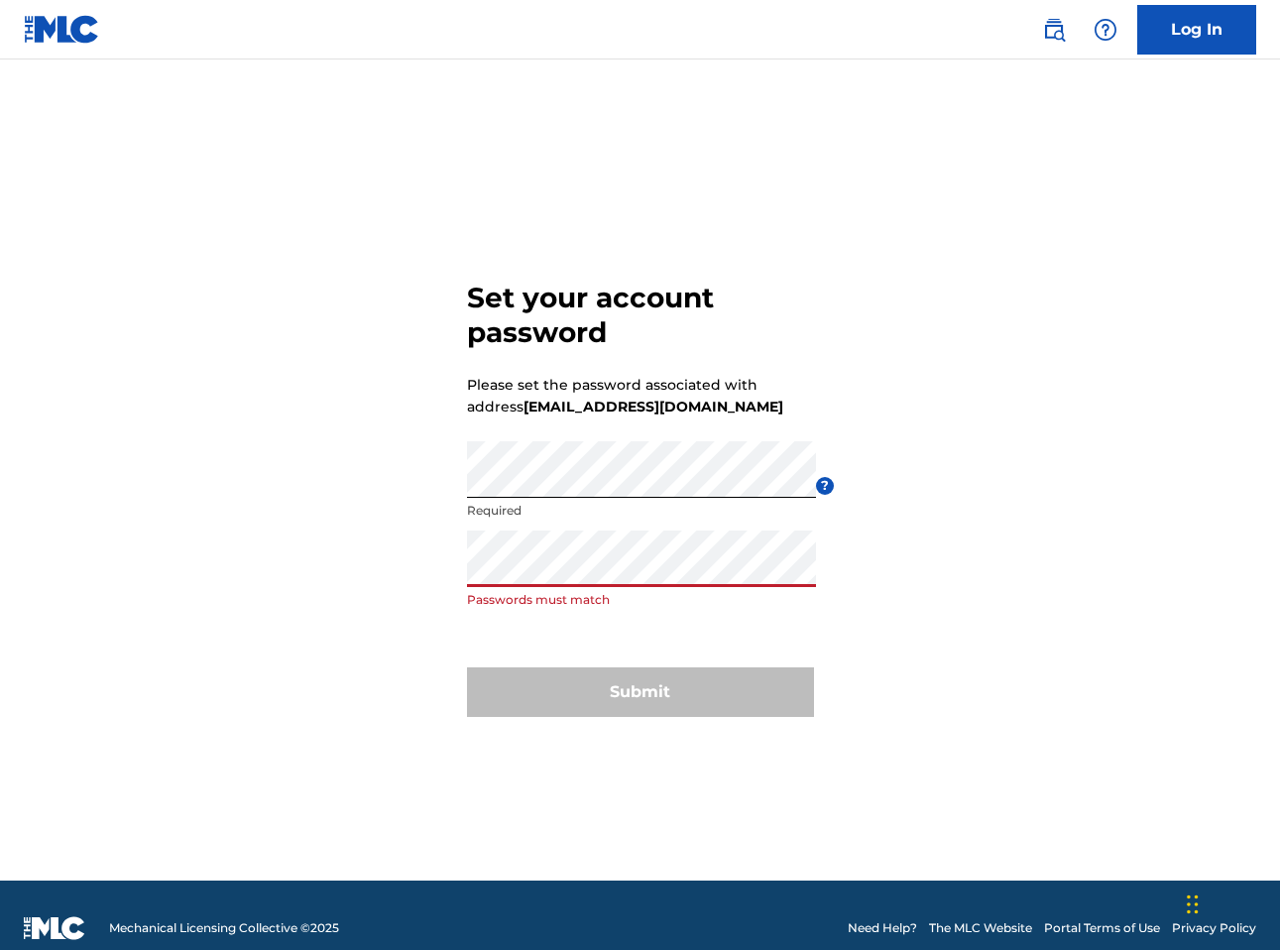
click at [278, 550] on div "Set your account password Please set the password associated with address [EMAI…" at bounding box center [640, 494] width 1280 height 771
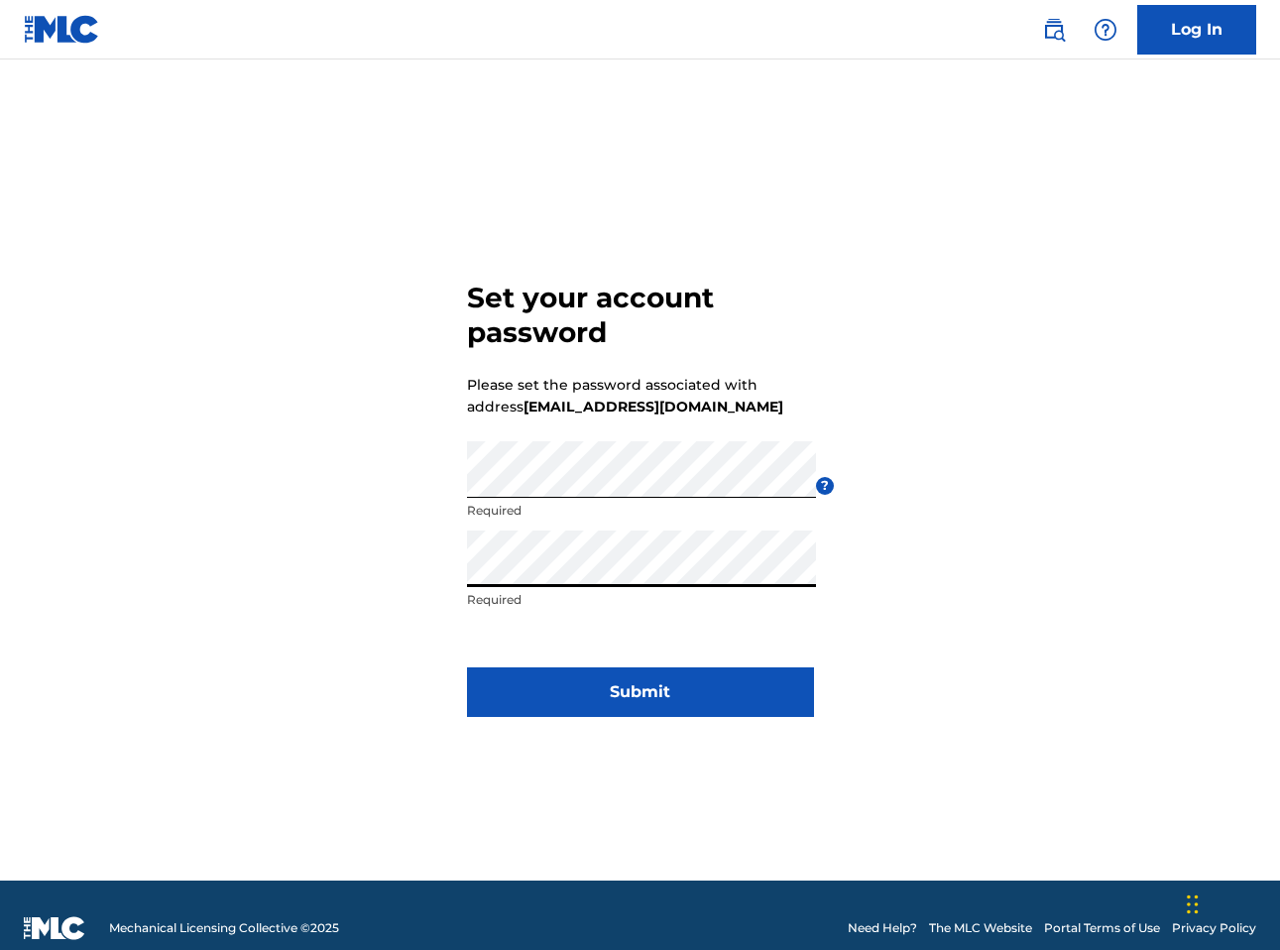
click at [664, 682] on button "Submit" at bounding box center [640, 692] width 347 height 50
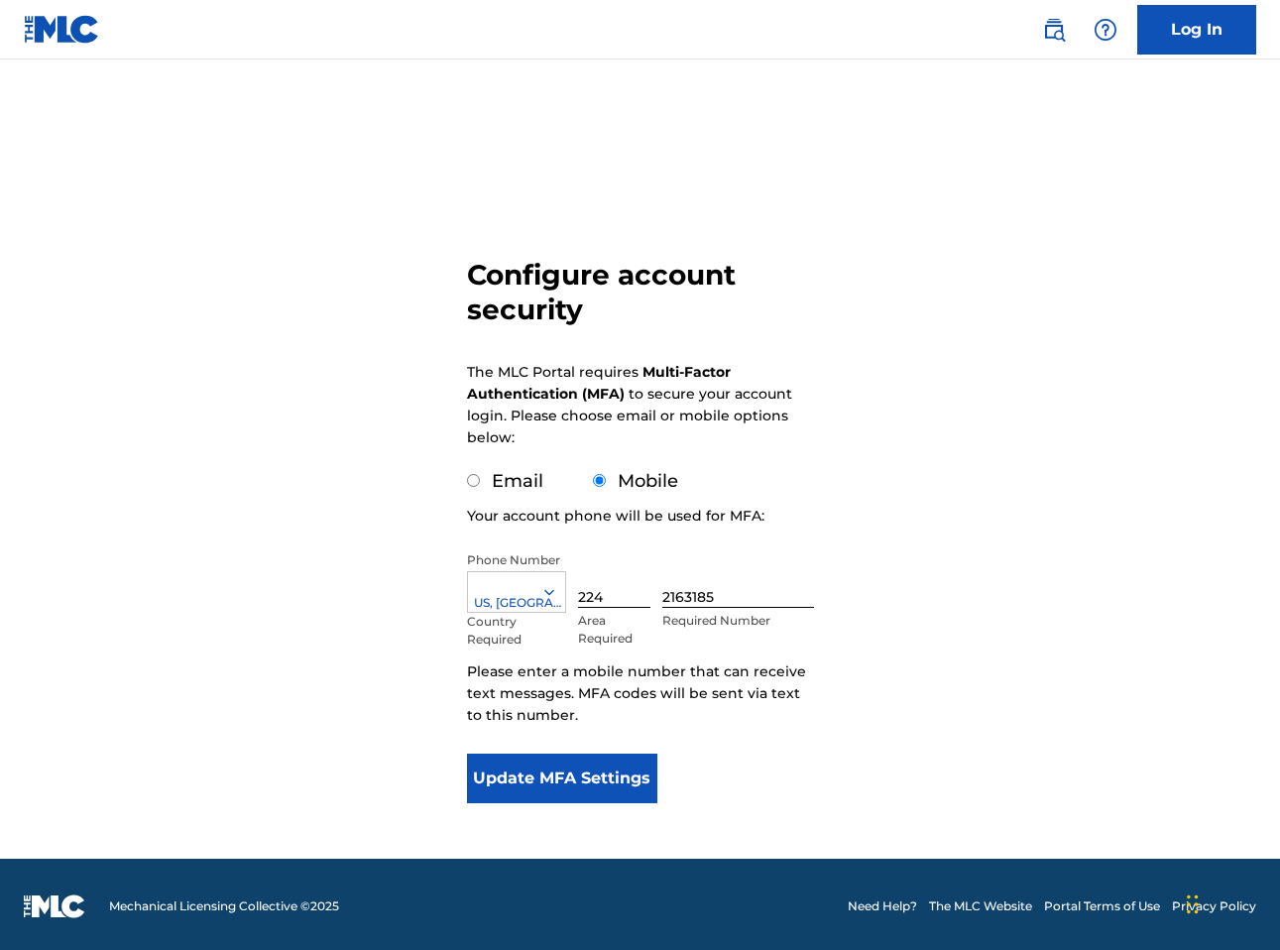
click at [584, 777] on button "Update MFA Settings" at bounding box center [562, 778] width 191 height 50
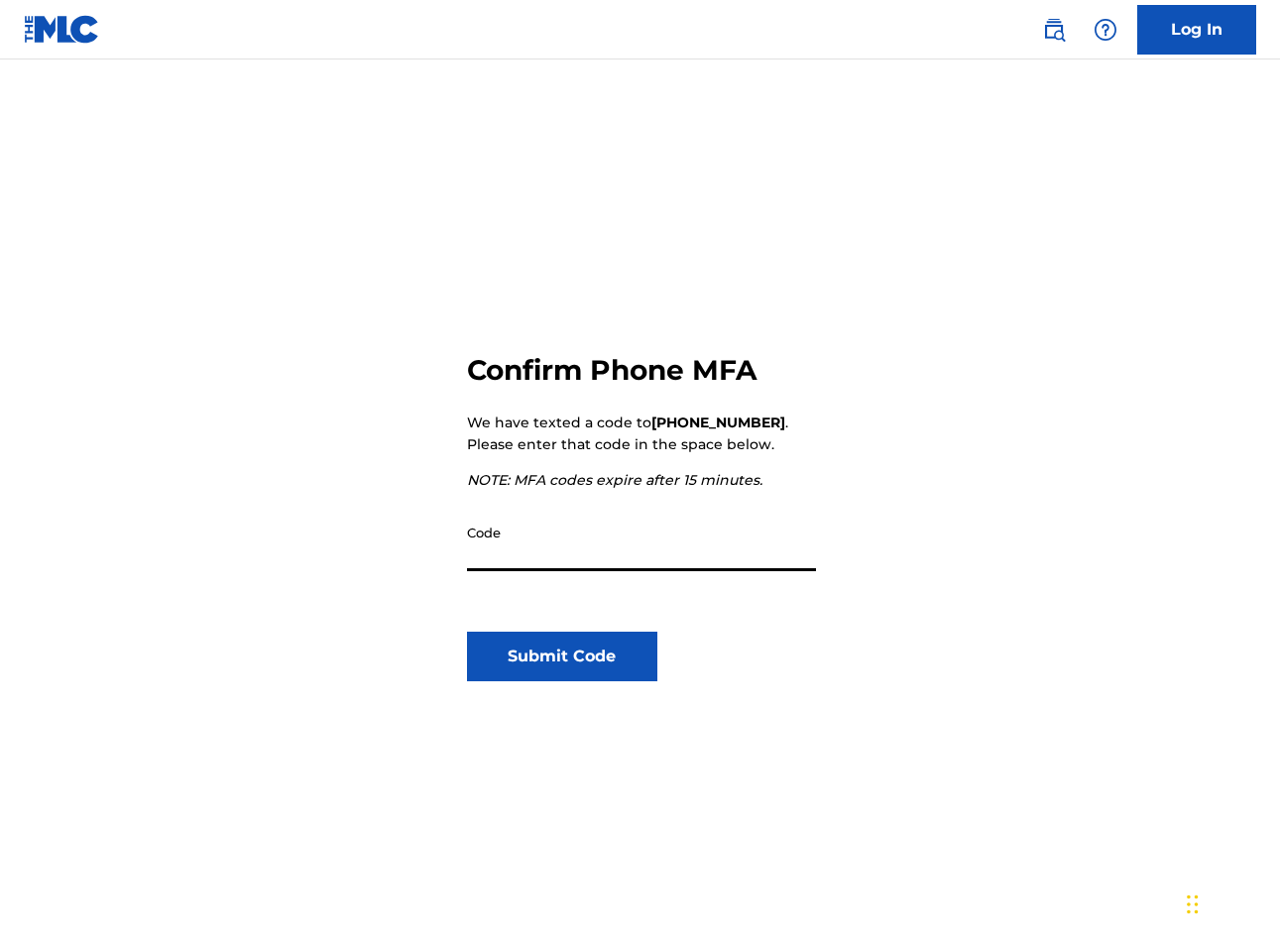
click at [554, 563] on input "Code" at bounding box center [641, 543] width 349 height 57
type input "256767"
click at [510, 657] on button "Submit Code" at bounding box center [562, 657] width 191 height 50
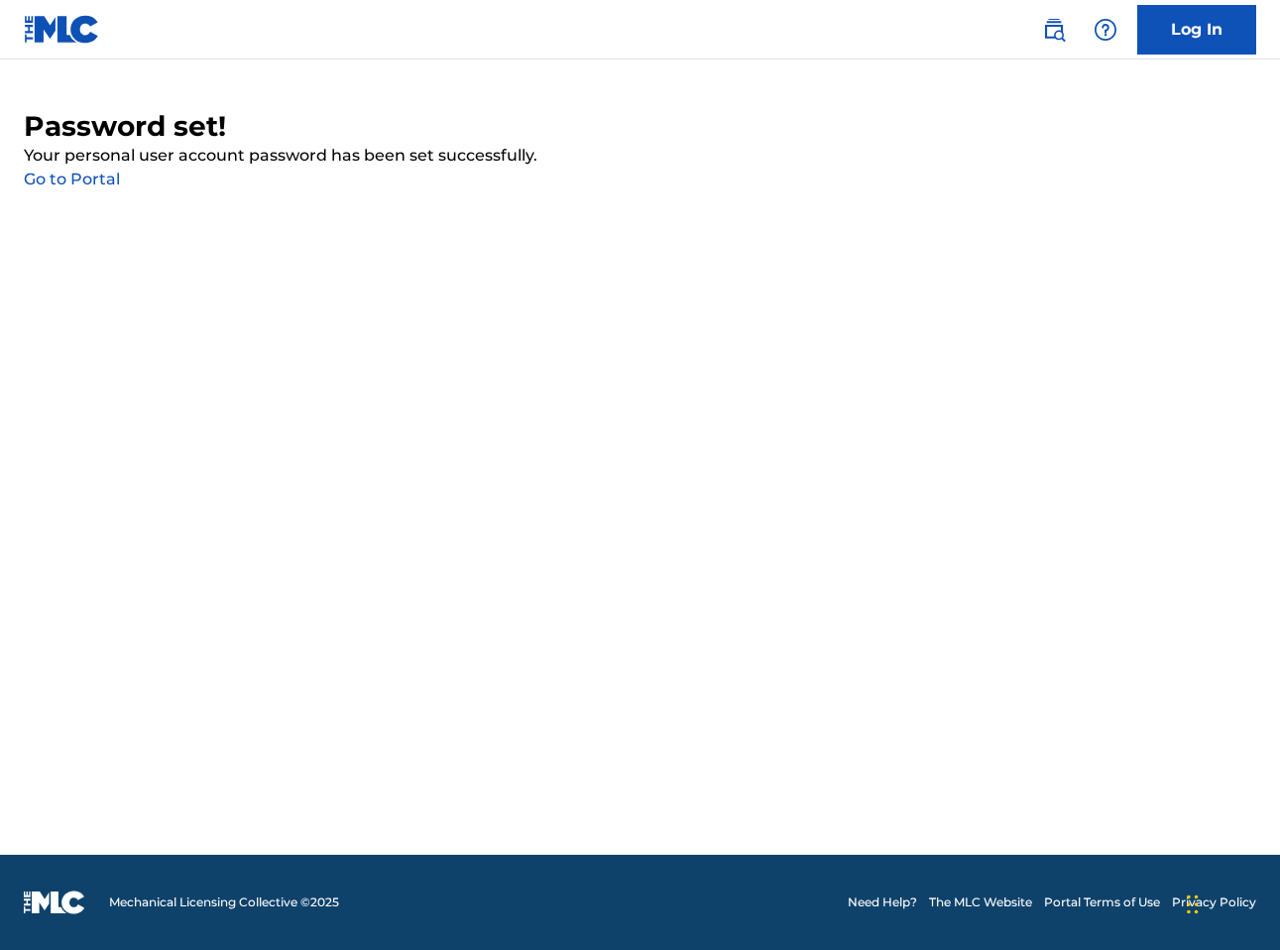
click at [104, 181] on link "Go to Portal" at bounding box center [72, 179] width 96 height 19
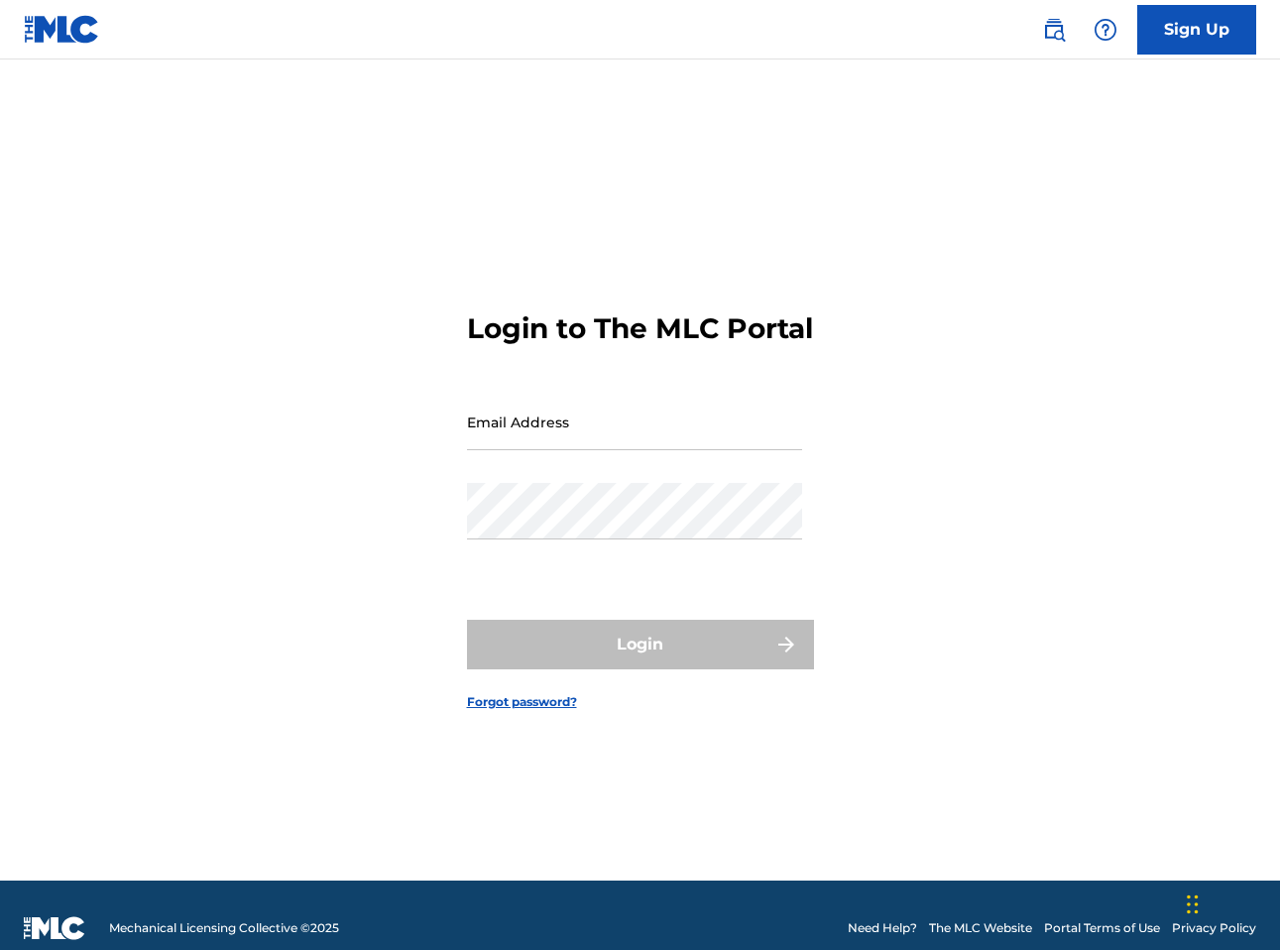
click at [613, 428] on input "Email Address" at bounding box center [634, 422] width 335 height 57
type input "[EMAIL_ADDRESS][DOMAIN_NAME]"
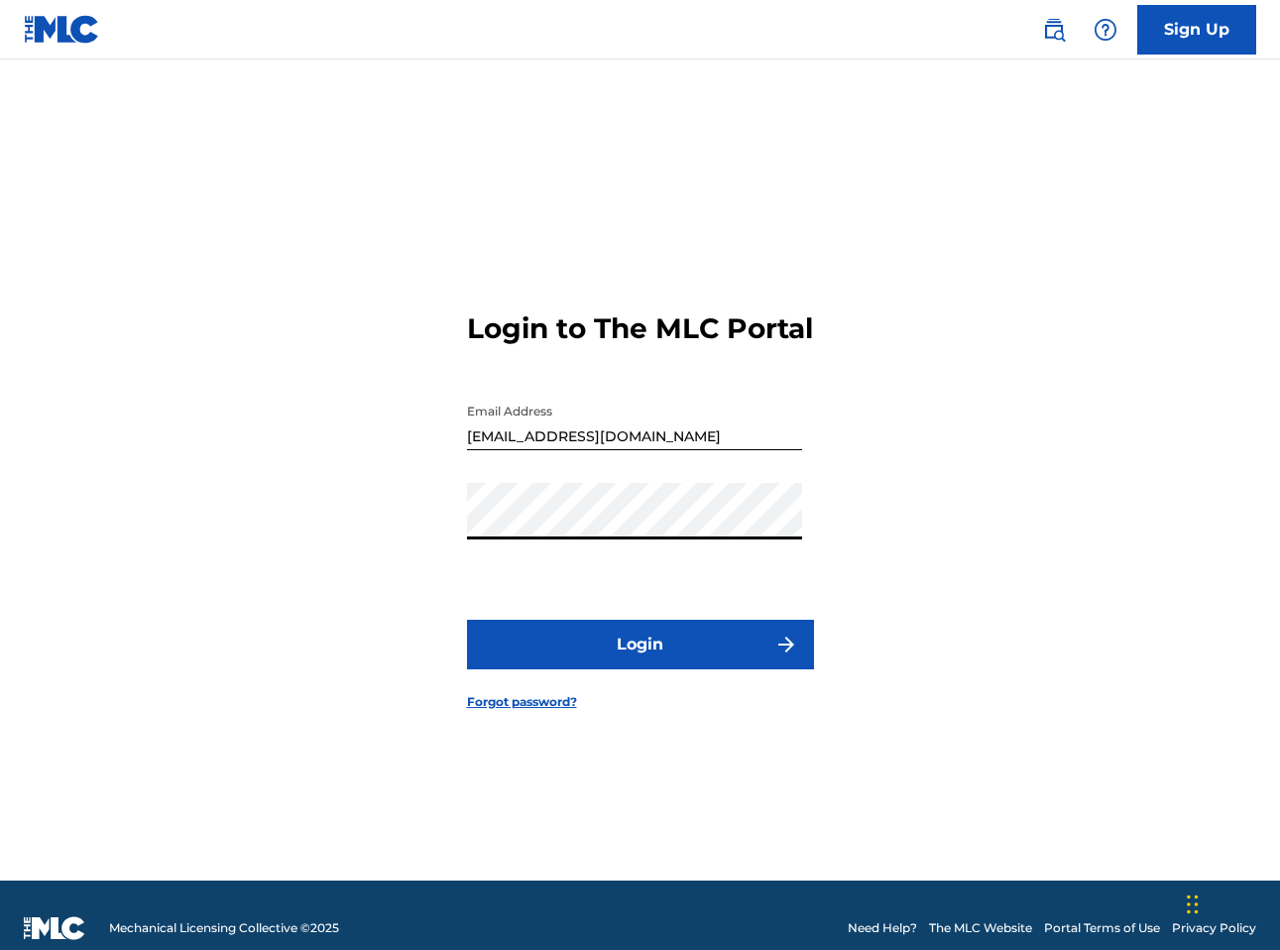
click at [652, 658] on button "Login" at bounding box center [640, 645] width 347 height 50
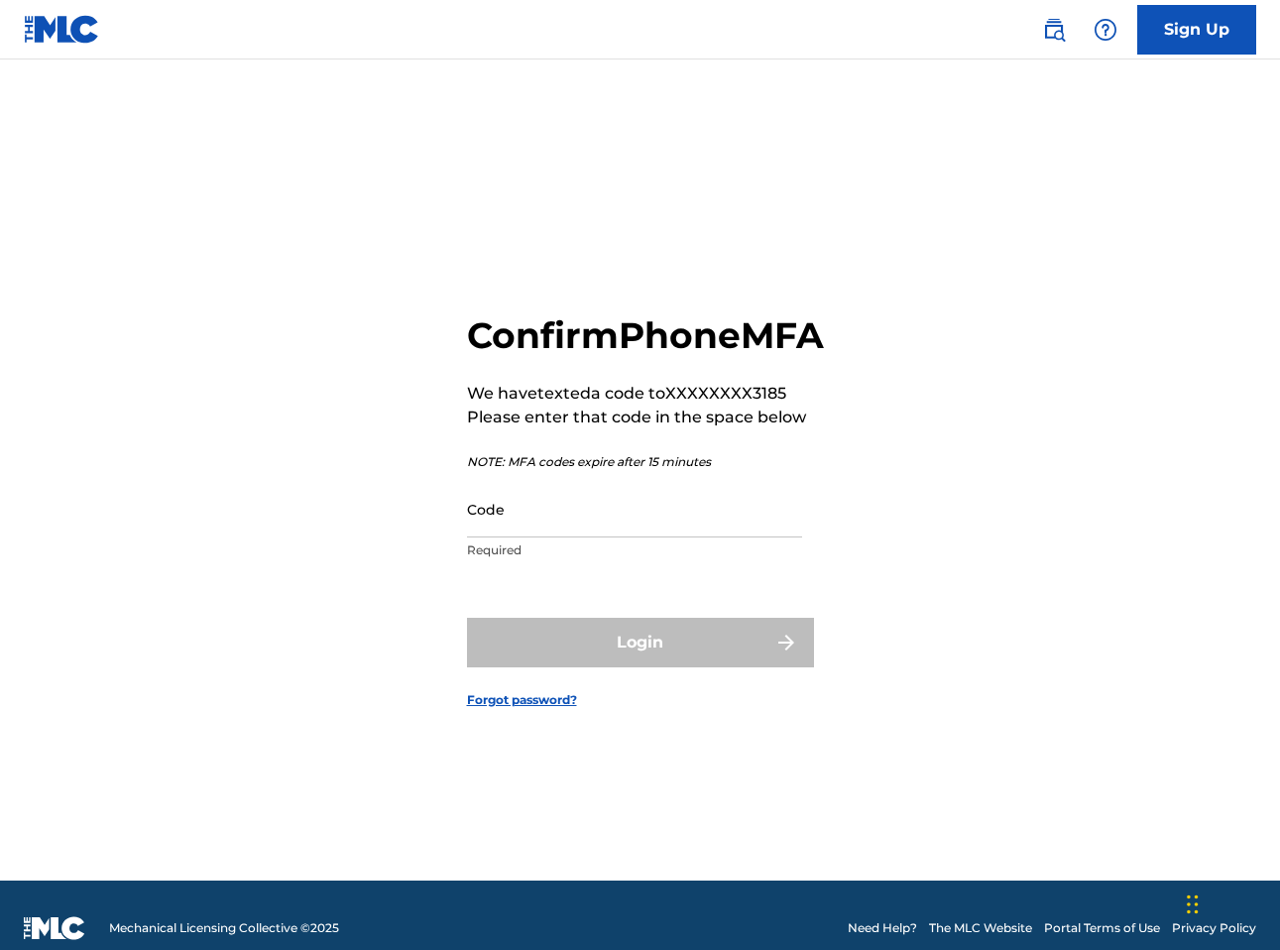
click at [656, 513] on input "Code" at bounding box center [634, 509] width 335 height 57
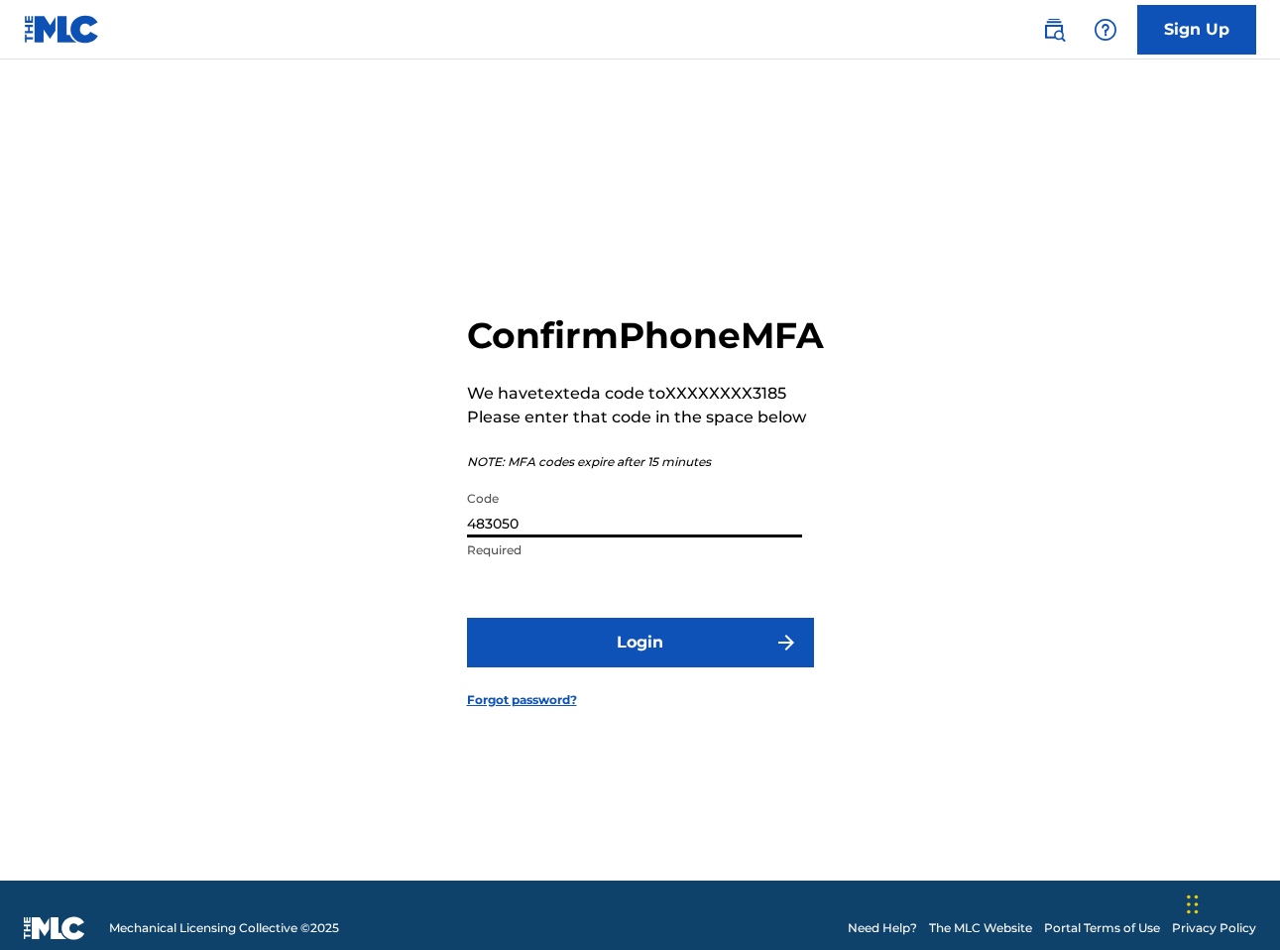
type input "483050"
click at [699, 654] on button "Login" at bounding box center [640, 643] width 347 height 50
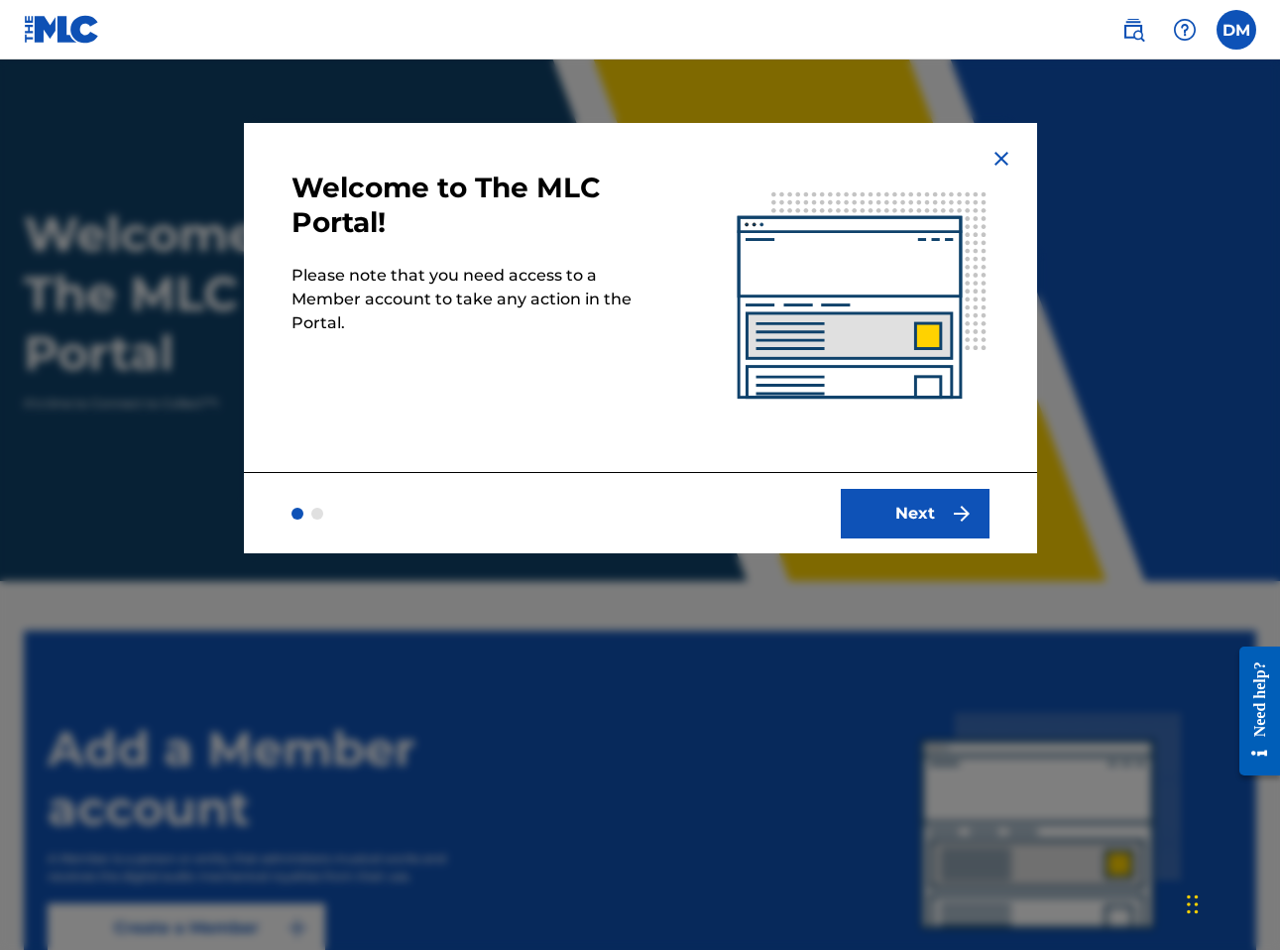
click at [917, 495] on button "Next" at bounding box center [915, 514] width 149 height 50
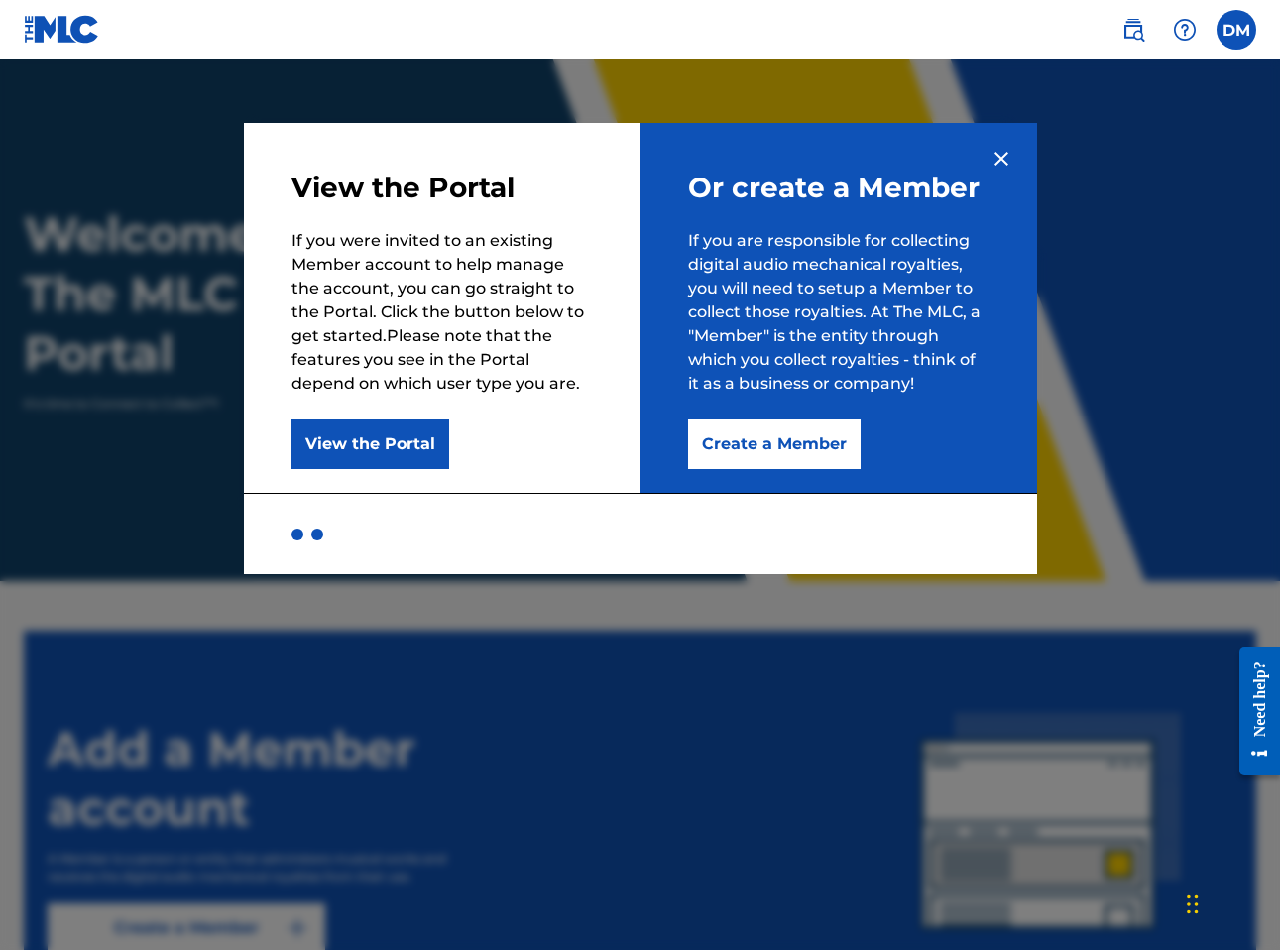
click at [412, 444] on button "View the Portal" at bounding box center [370, 444] width 158 height 50
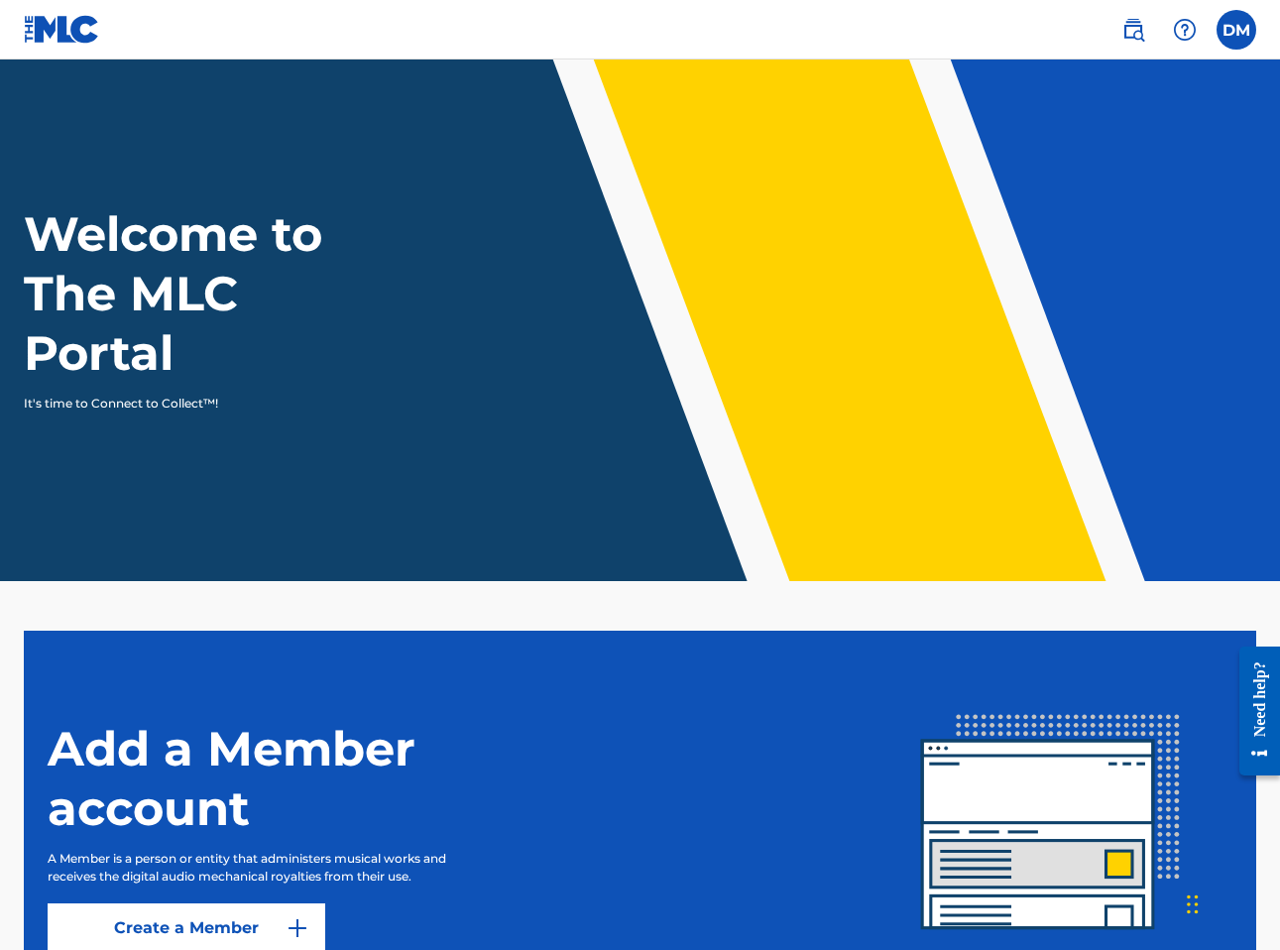
click at [1127, 31] on img at bounding box center [1133, 30] width 24 height 24
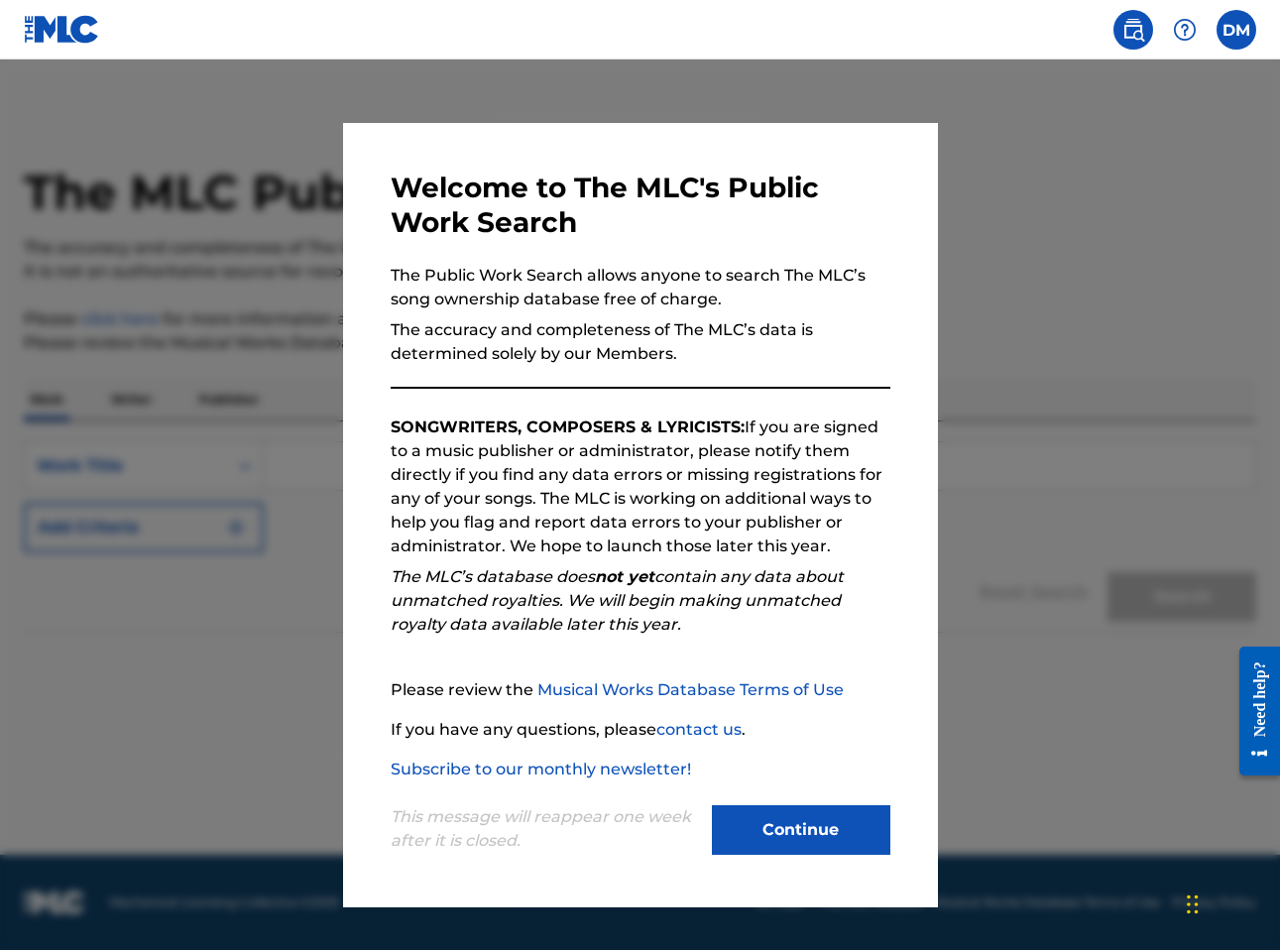
click at [778, 827] on button "Continue" at bounding box center [801, 830] width 178 height 50
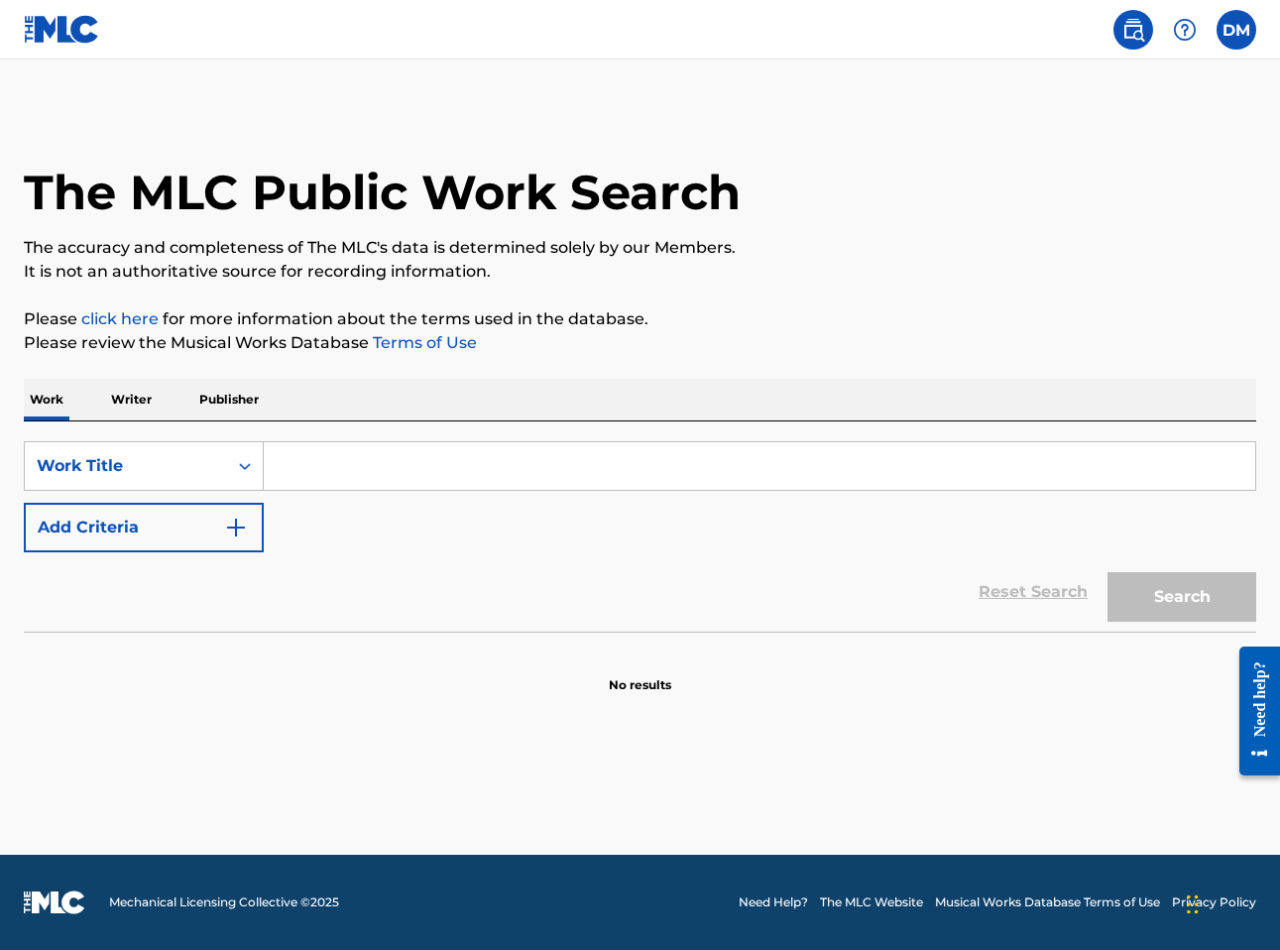
click at [358, 462] on input "Search Form" at bounding box center [759, 466] width 991 height 48
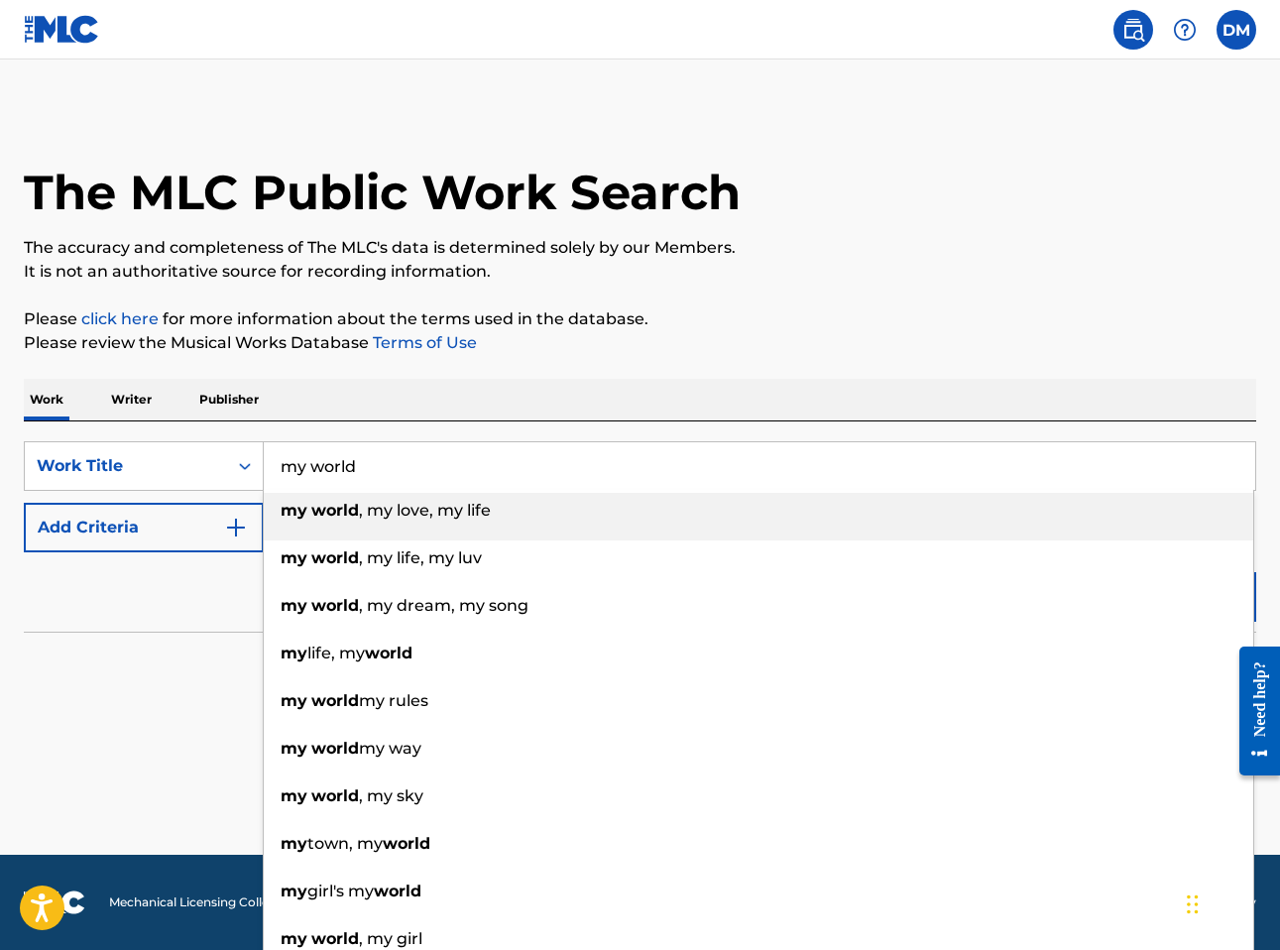
click at [1126, 331] on p "Please review the Musical Works Database Terms of Use" at bounding box center [640, 343] width 1232 height 24
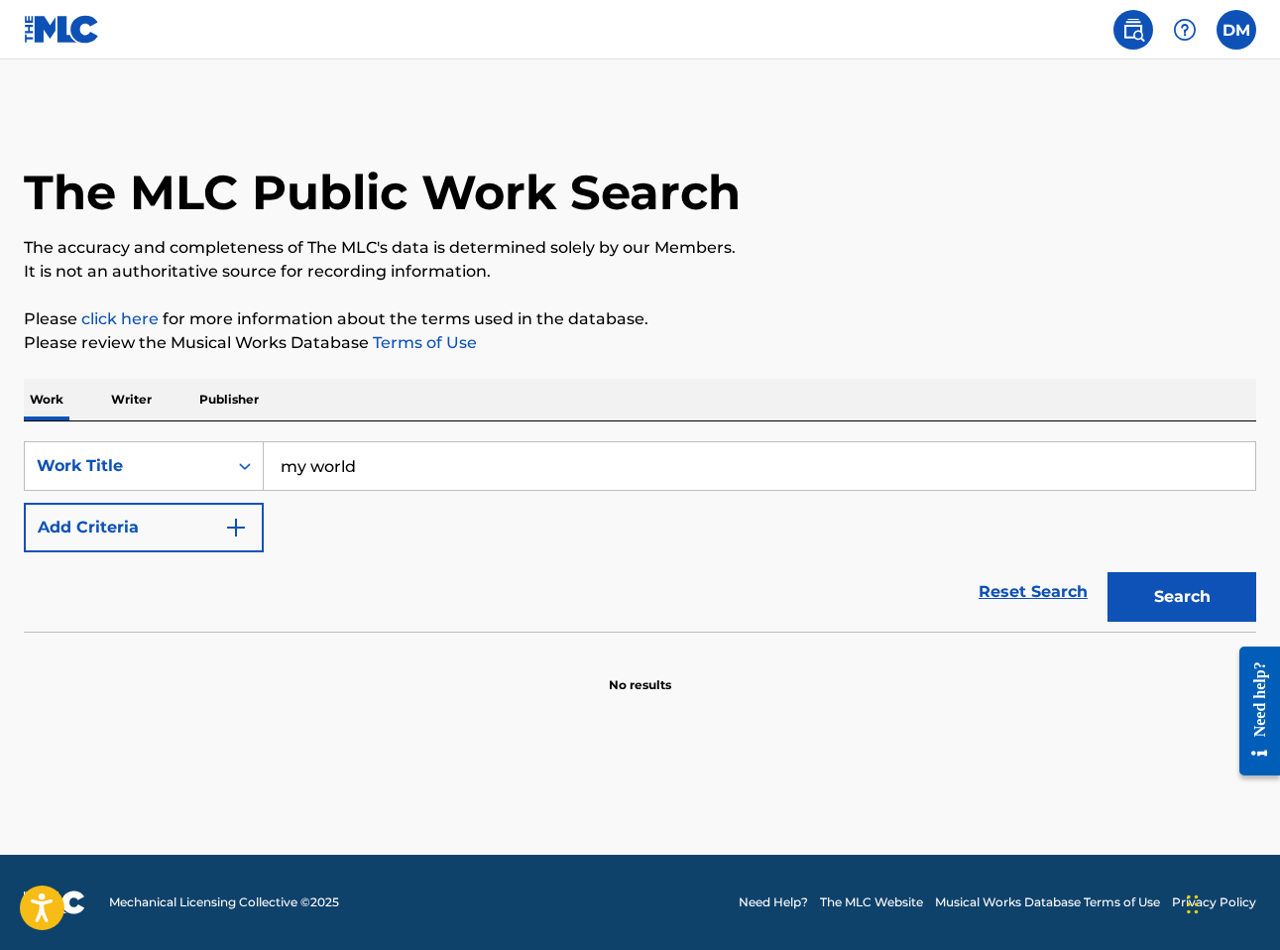
click at [1141, 613] on button "Search" at bounding box center [1181, 597] width 149 height 50
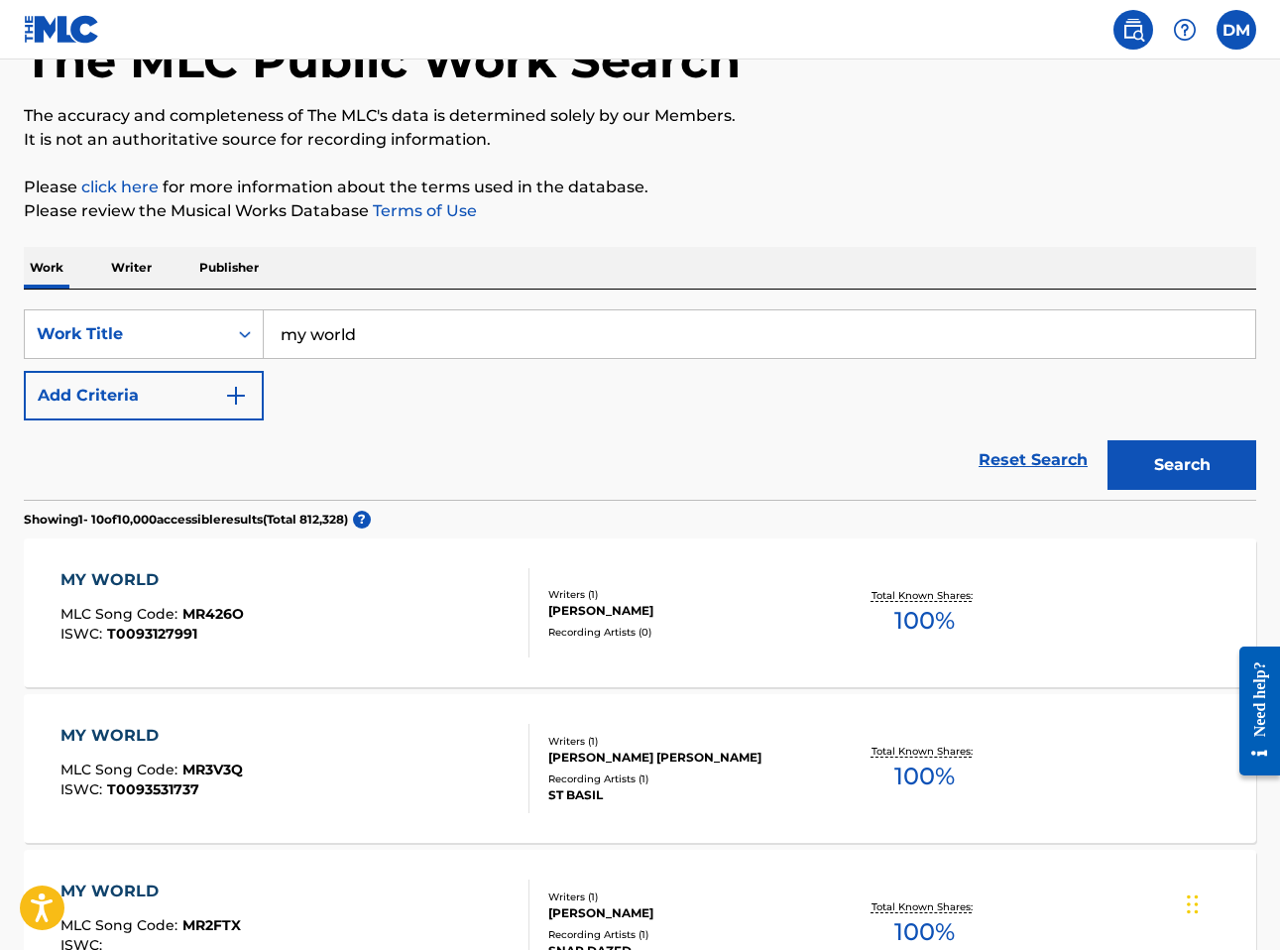
scroll to position [153, 0]
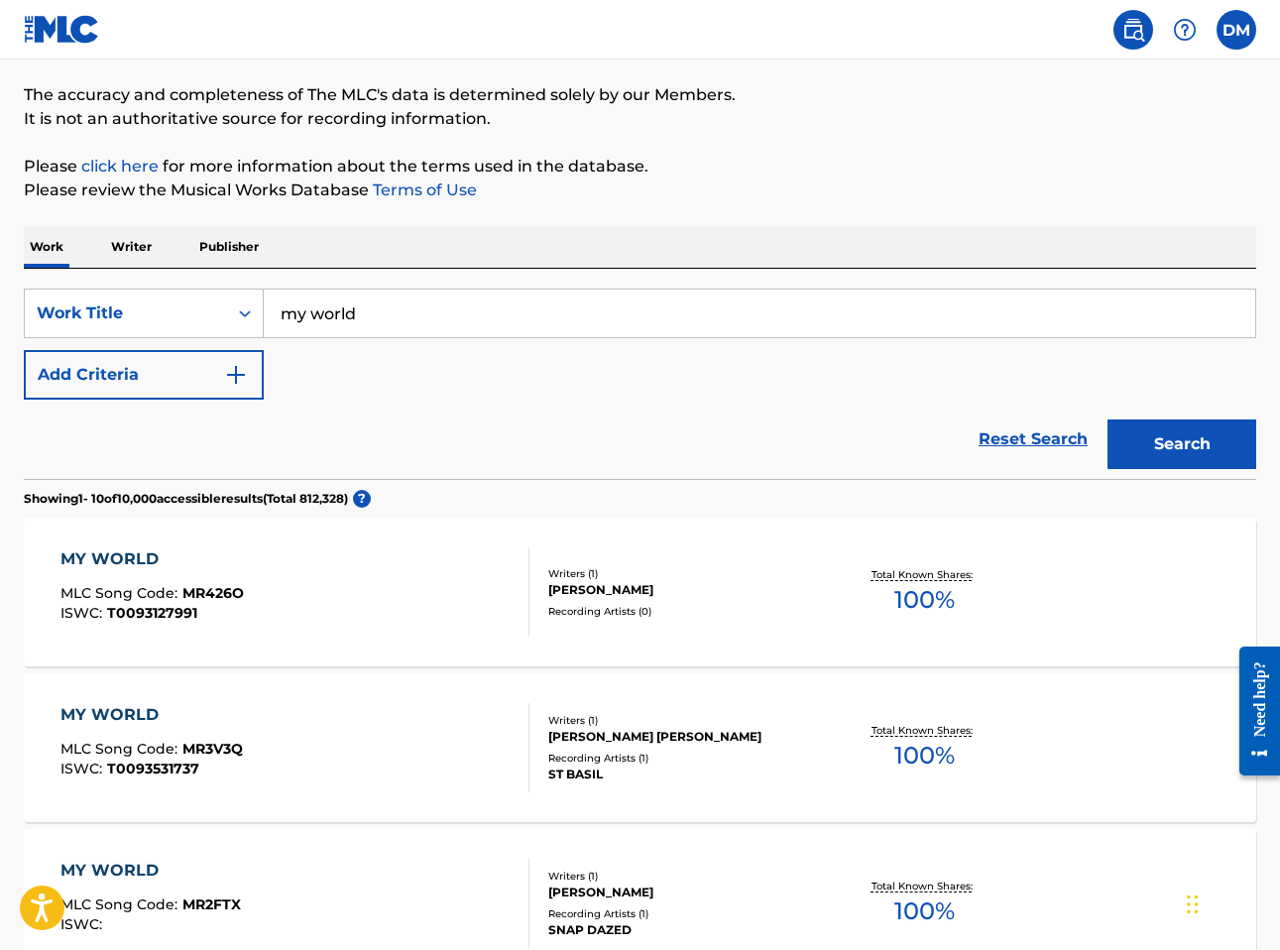
click at [419, 307] on input "my world" at bounding box center [759, 313] width 991 height 48
click at [1107, 419] on button "Search" at bounding box center [1181, 444] width 149 height 50
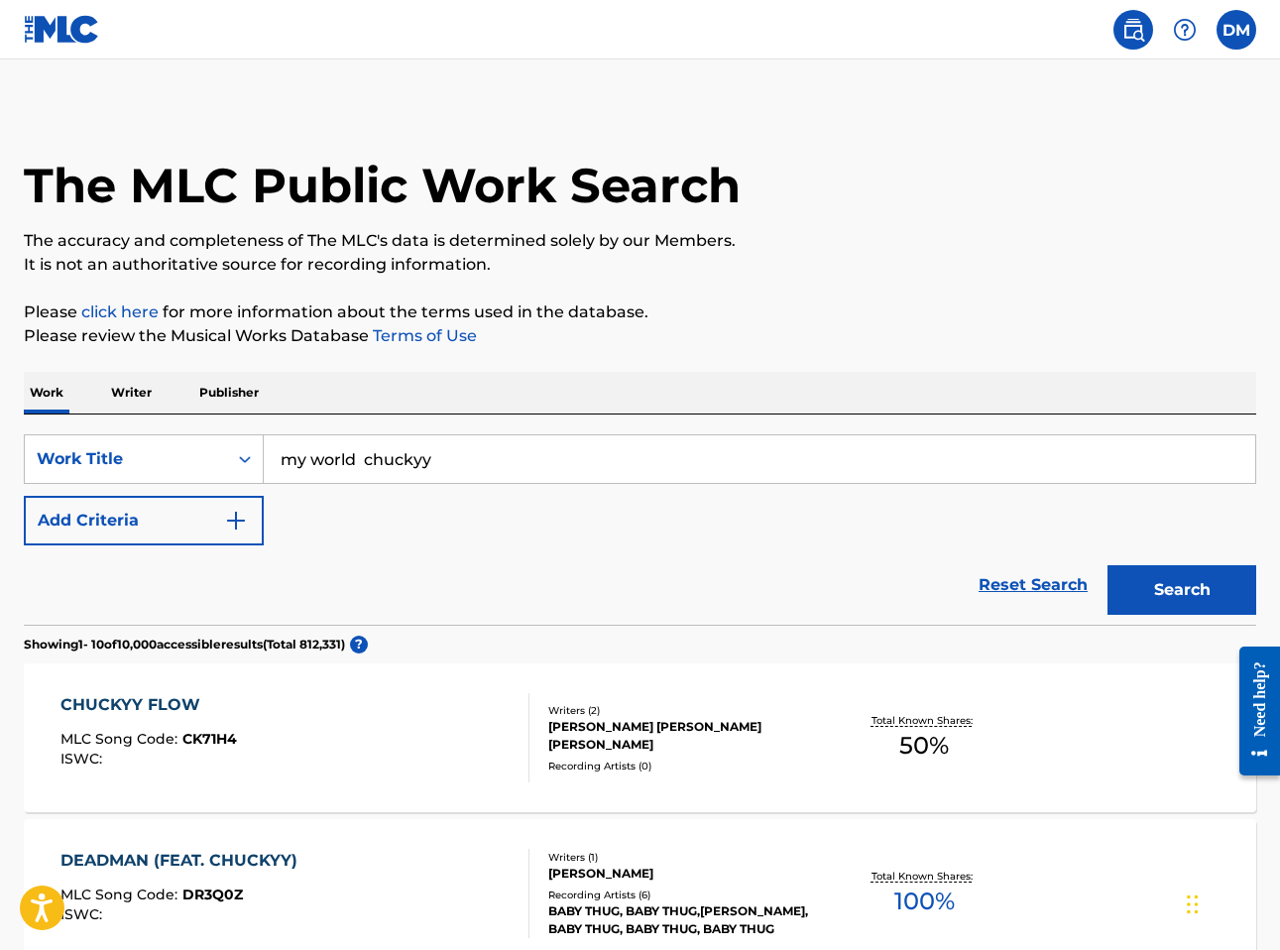
scroll to position [0, 0]
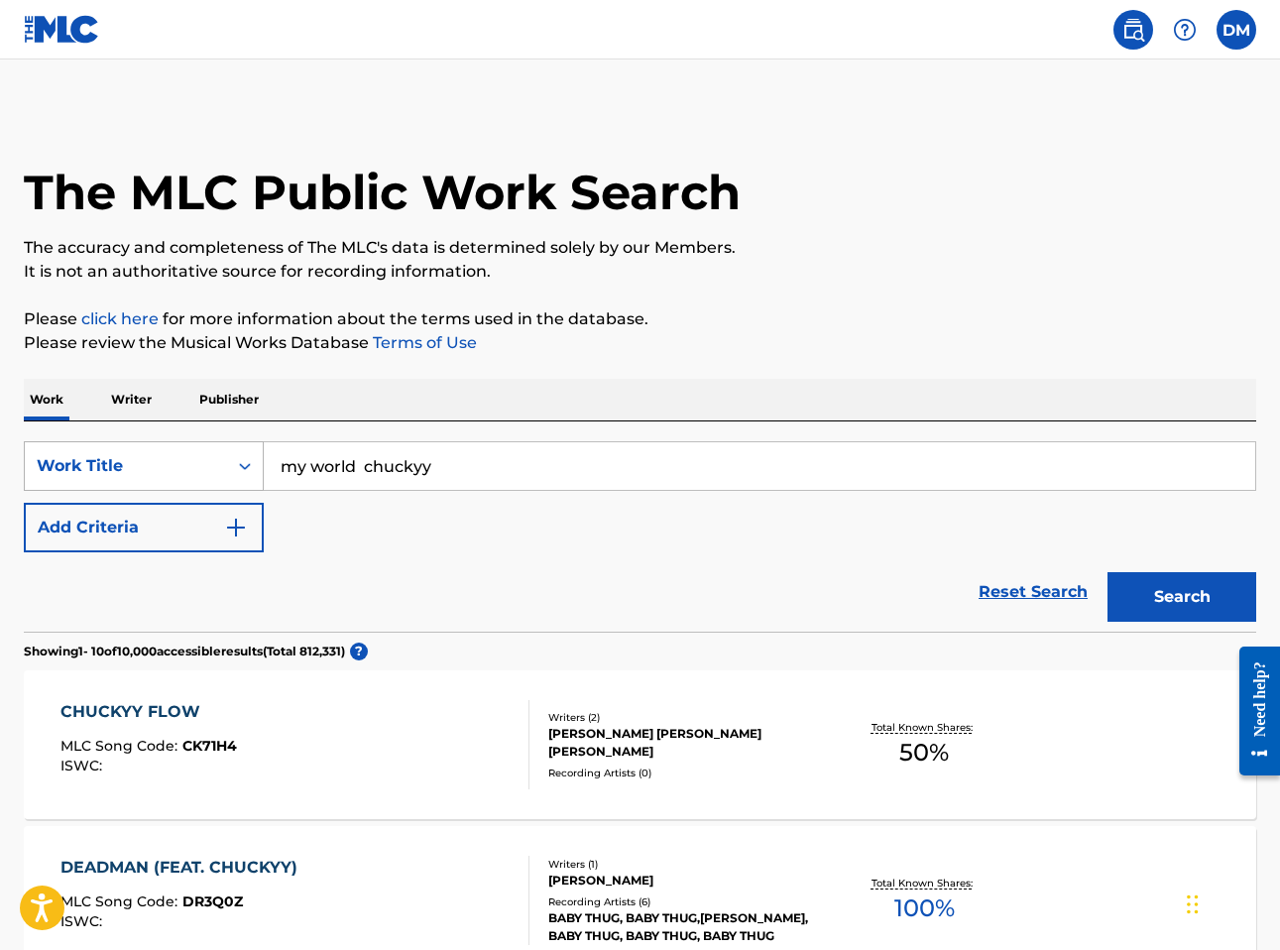
drag, startPoint x: 457, startPoint y: 470, endPoint x: 247, endPoint y: 457, distance: 210.6
click at [247, 457] on div "SearchWithCriteriab8a0bfd3-5d70-4d7b-9c2b-efa7f9968b10 Work Title my world chuc…" at bounding box center [640, 466] width 1232 height 50
type input "$everyhot"
click at [1107, 572] on button "Search" at bounding box center [1181, 597] width 149 height 50
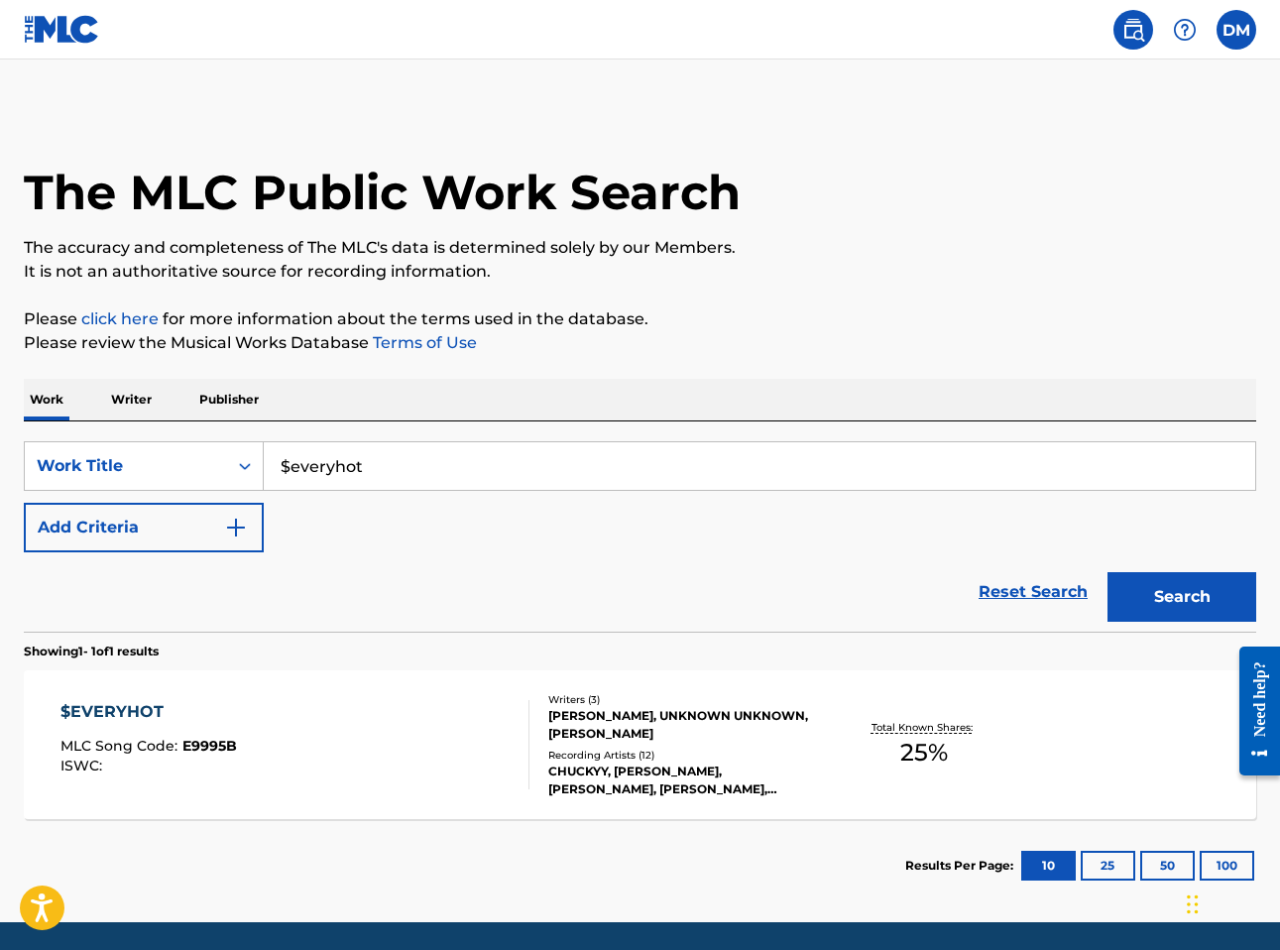
click at [634, 728] on div "[PERSON_NAME], UNKNOWN UNKNOWN, [PERSON_NAME]" at bounding box center [685, 725] width 274 height 36
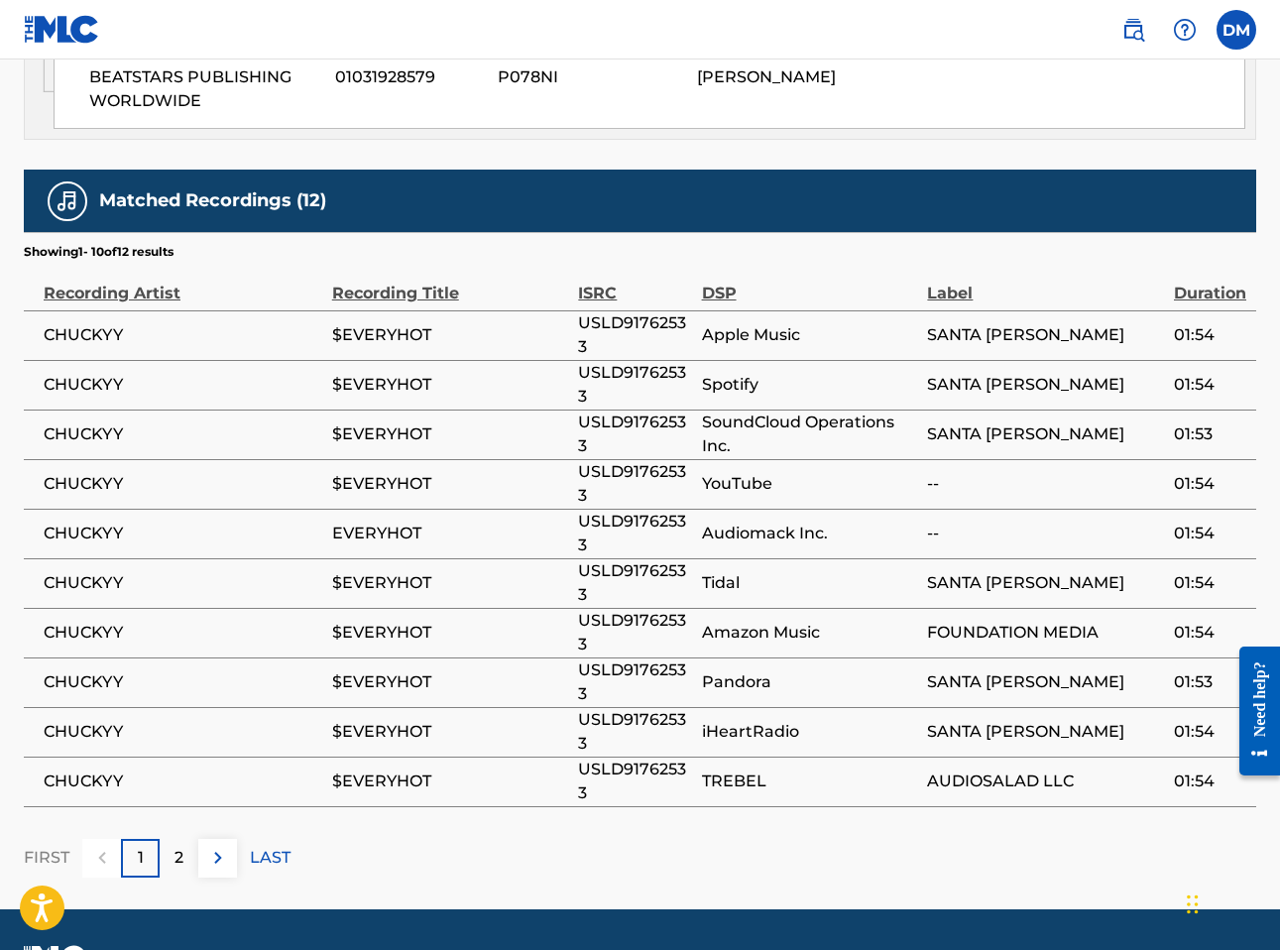
scroll to position [1357, 0]
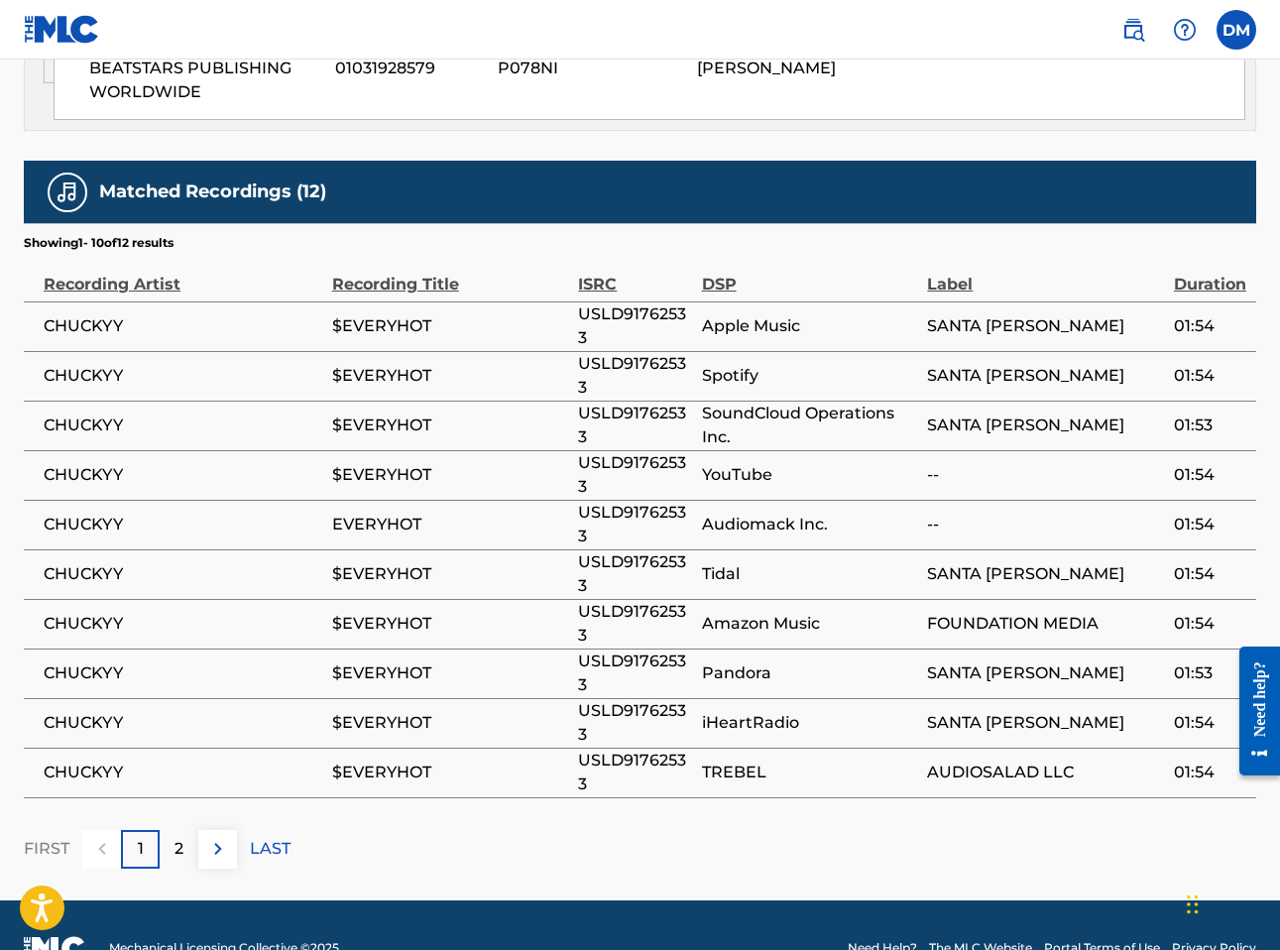
click at [174, 837] on p "2" at bounding box center [178, 849] width 9 height 24
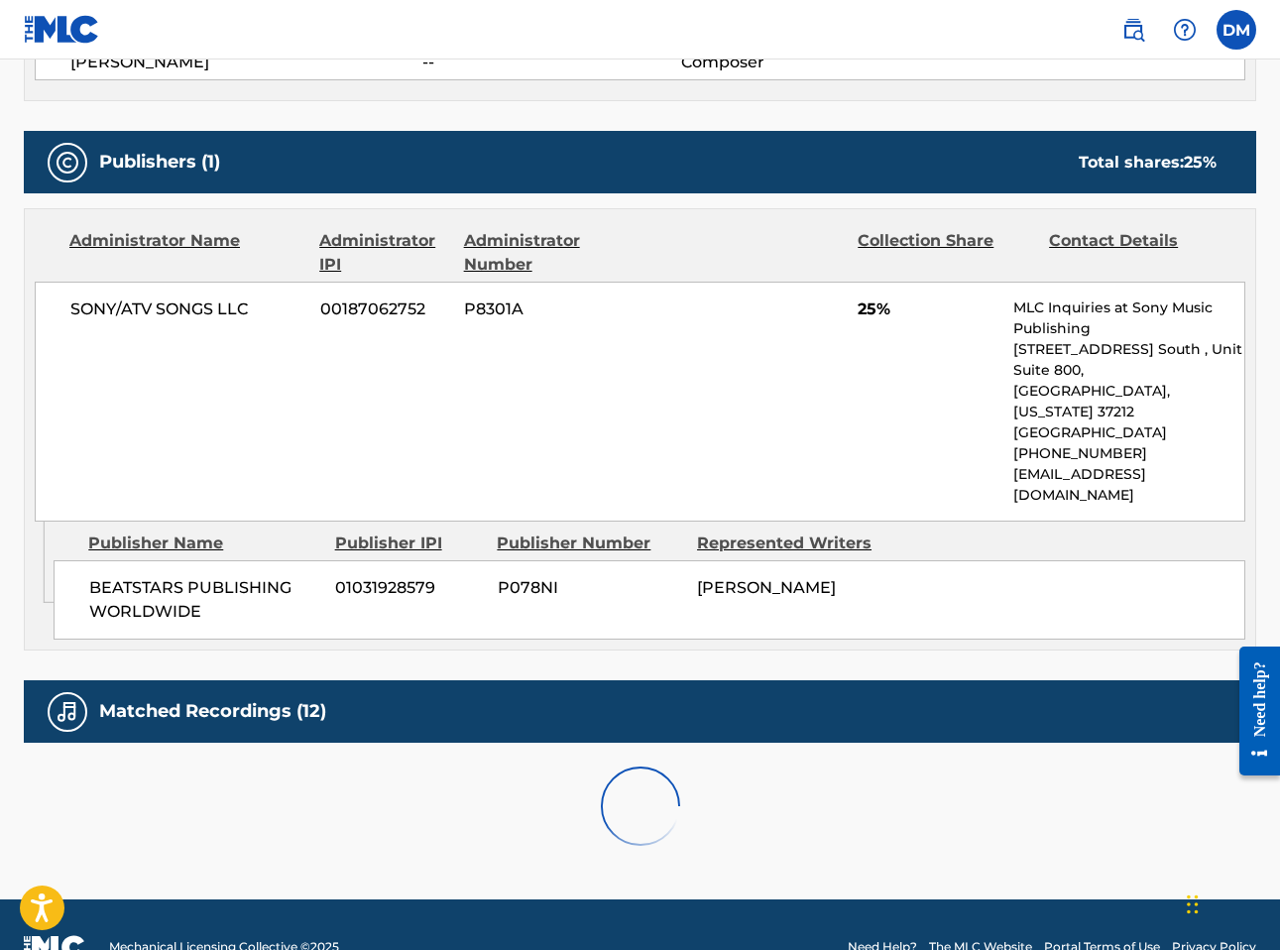
scroll to position [961, 0]
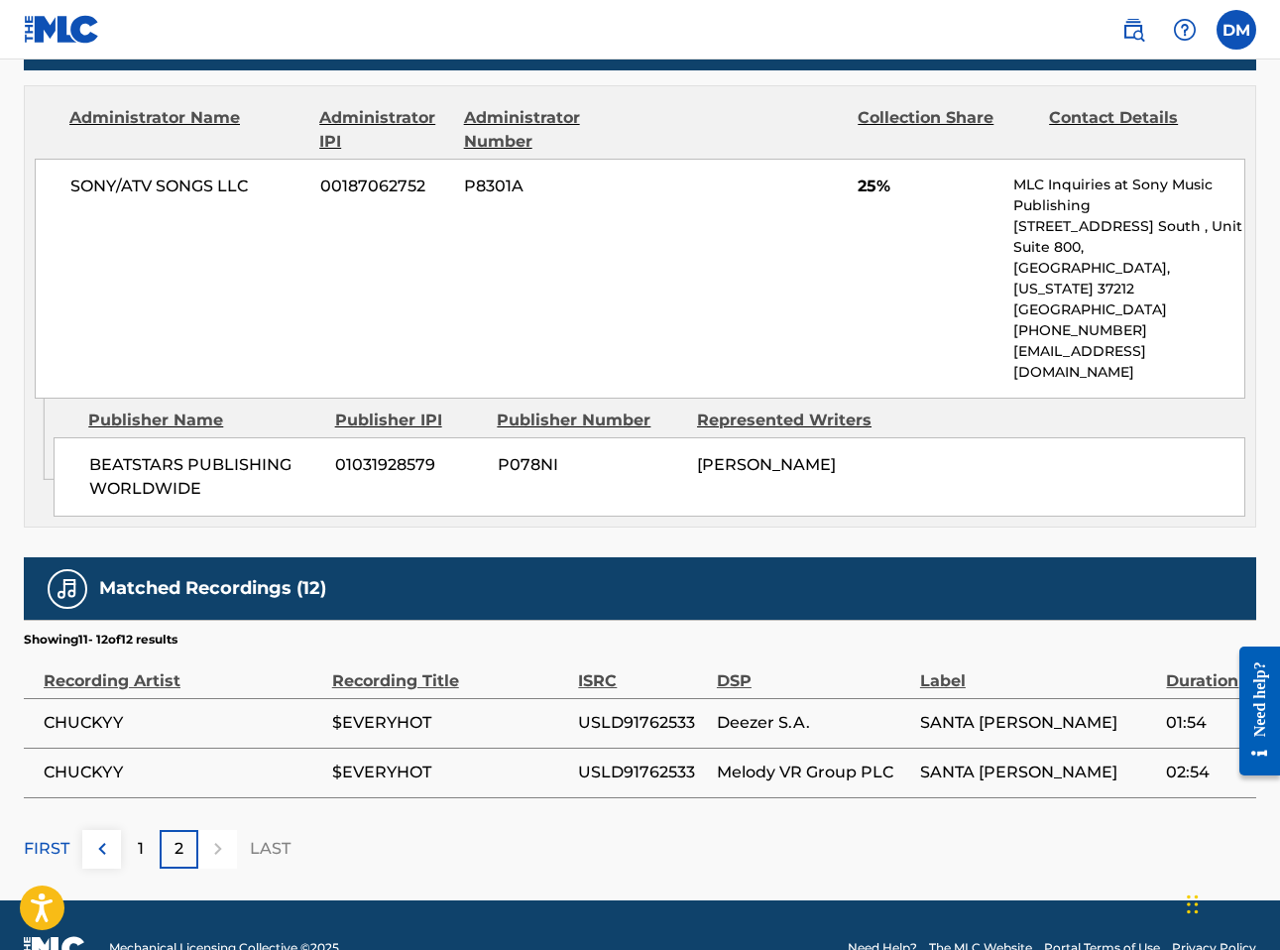
click at [154, 830] on div "1" at bounding box center [140, 849] width 39 height 39
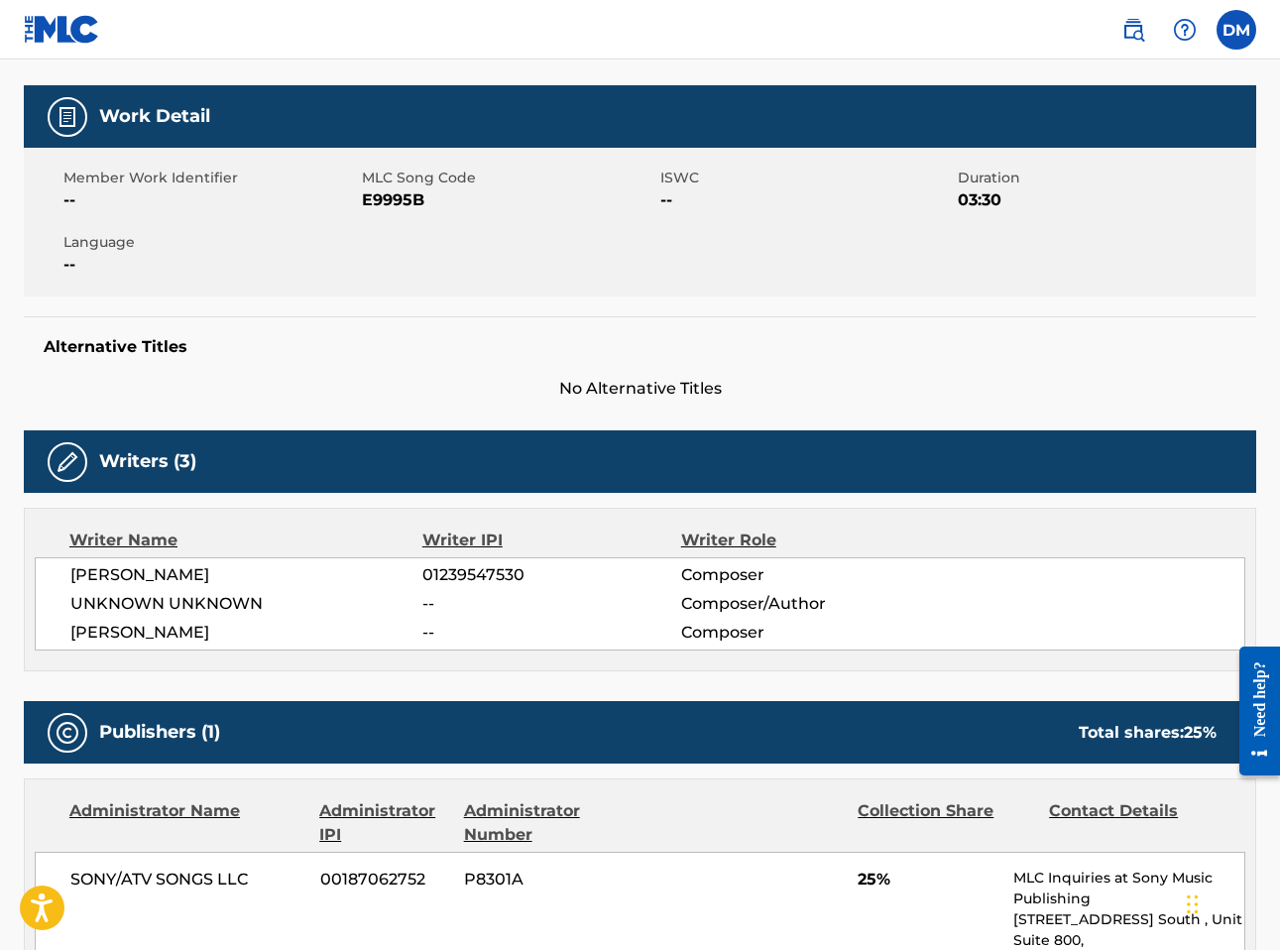
scroll to position [425, 0]
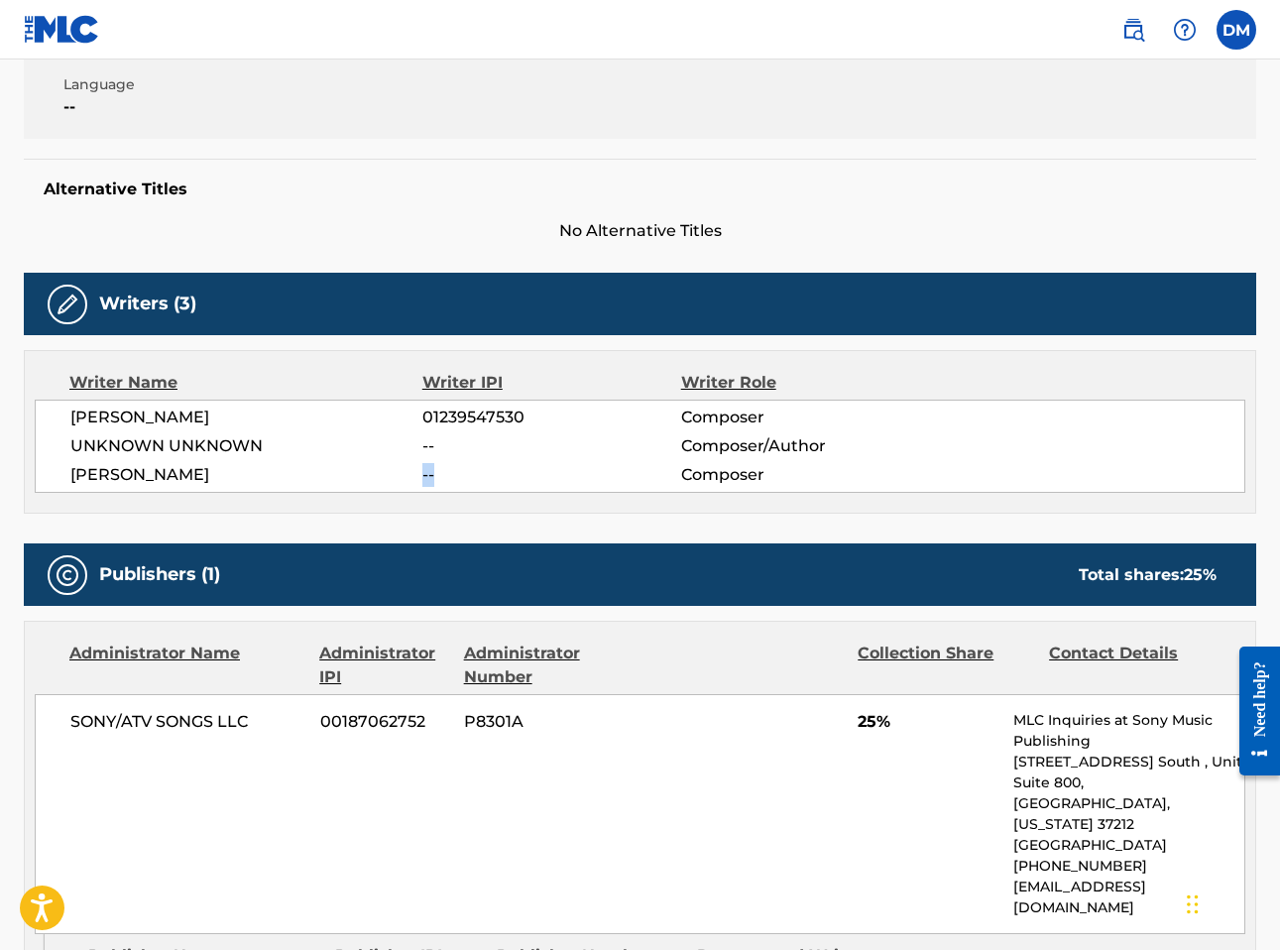
drag, startPoint x: 426, startPoint y: 473, endPoint x: 541, endPoint y: 468, distance: 115.1
click at [520, 470] on div "[PERSON_NAME] -- Composer" at bounding box center [657, 475] width 1174 height 24
click at [1240, 38] on label at bounding box center [1236, 30] width 40 height 40
click at [1236, 30] on input "[PERSON_NAME] [EMAIL_ADDRESS][DOMAIN_NAME] Notification Preferences Profile Log…" at bounding box center [1236, 30] width 0 height 0
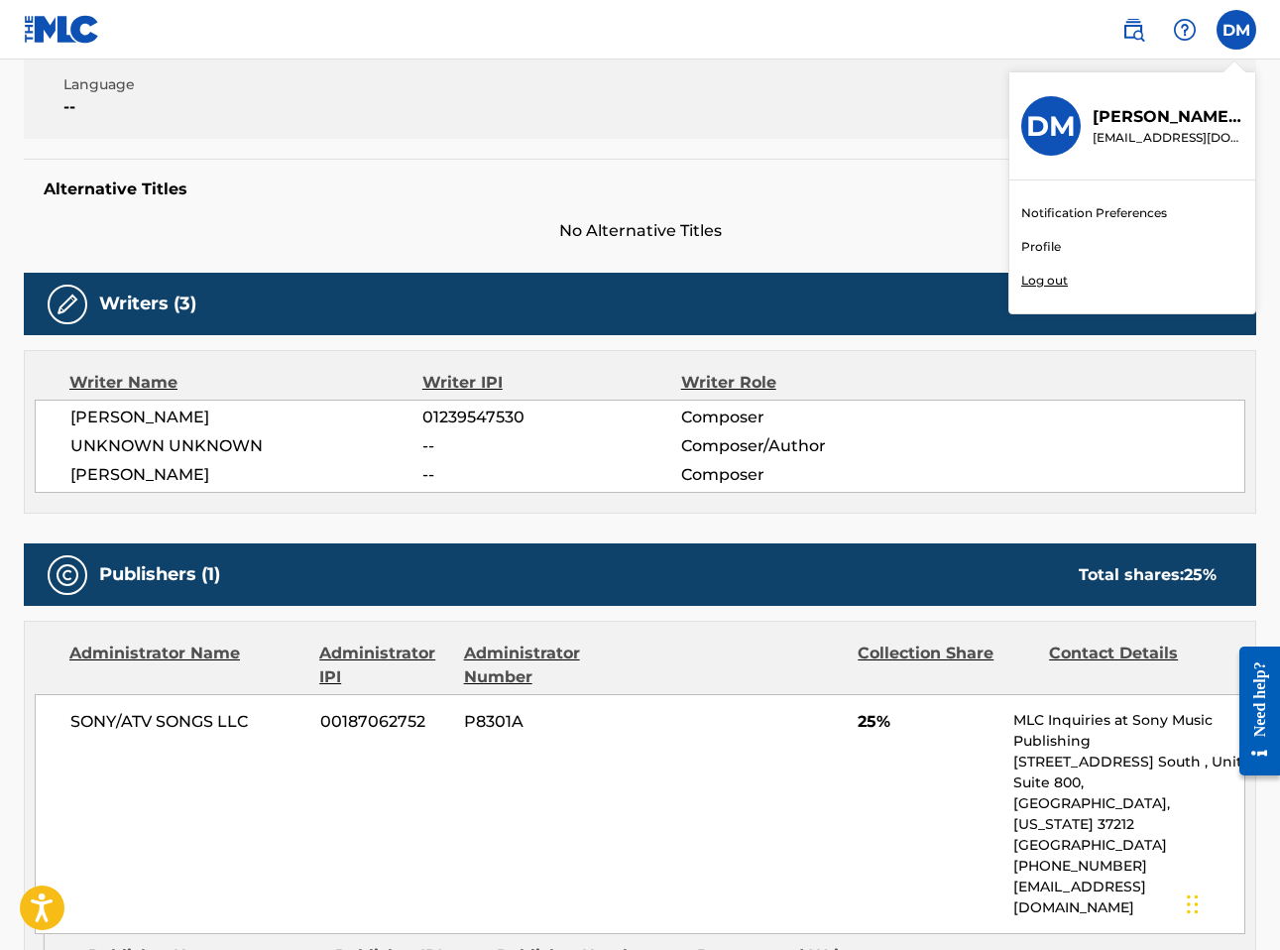
click at [1047, 246] on link "Profile" at bounding box center [1041, 247] width 40 height 18
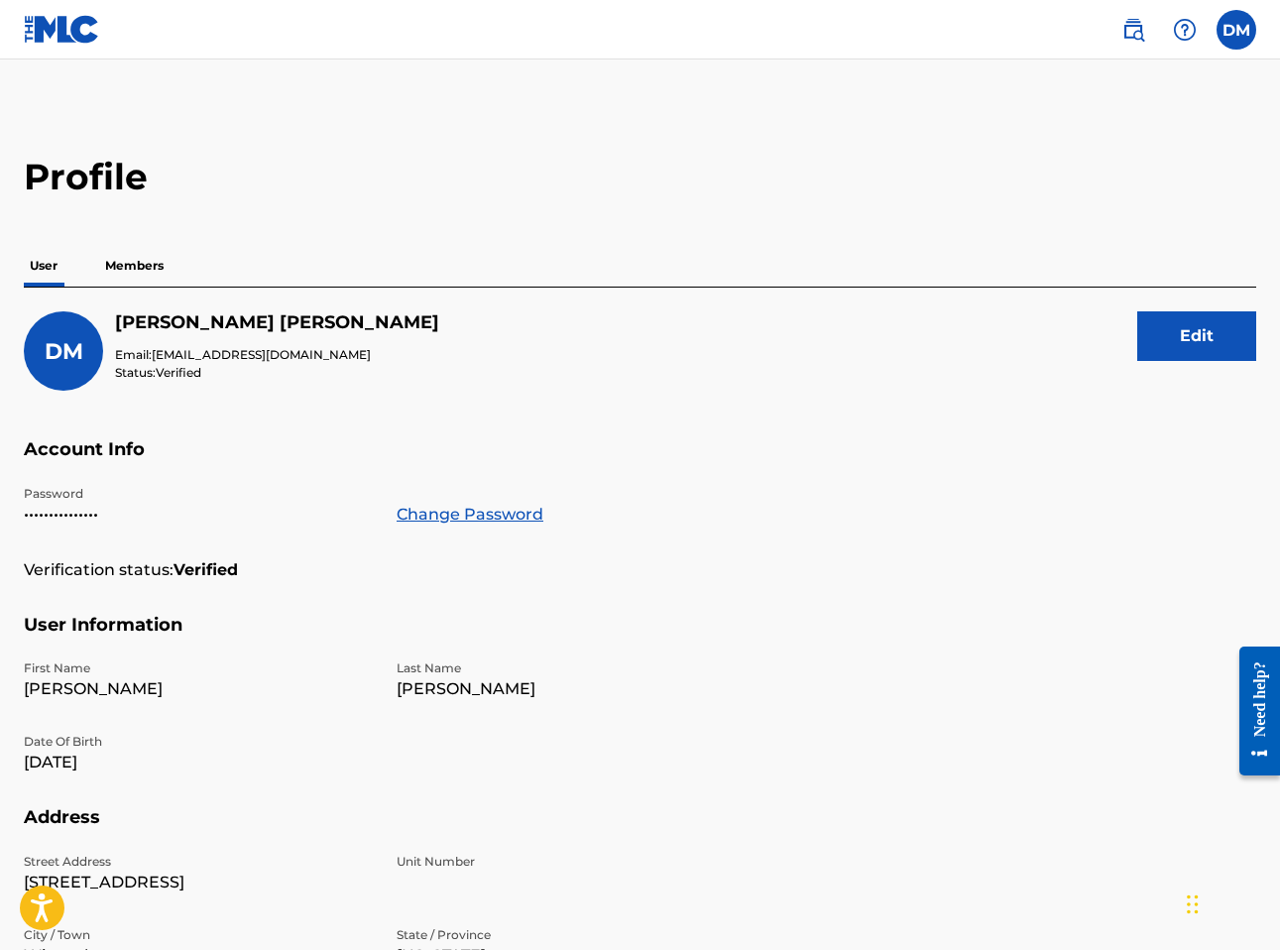
click at [1232, 36] on label at bounding box center [1236, 30] width 40 height 40
click at [1236, 30] on input "[PERSON_NAME] [EMAIL_ADDRESS][DOMAIN_NAME] Notification Preferences Profile Log…" at bounding box center [1236, 30] width 0 height 0
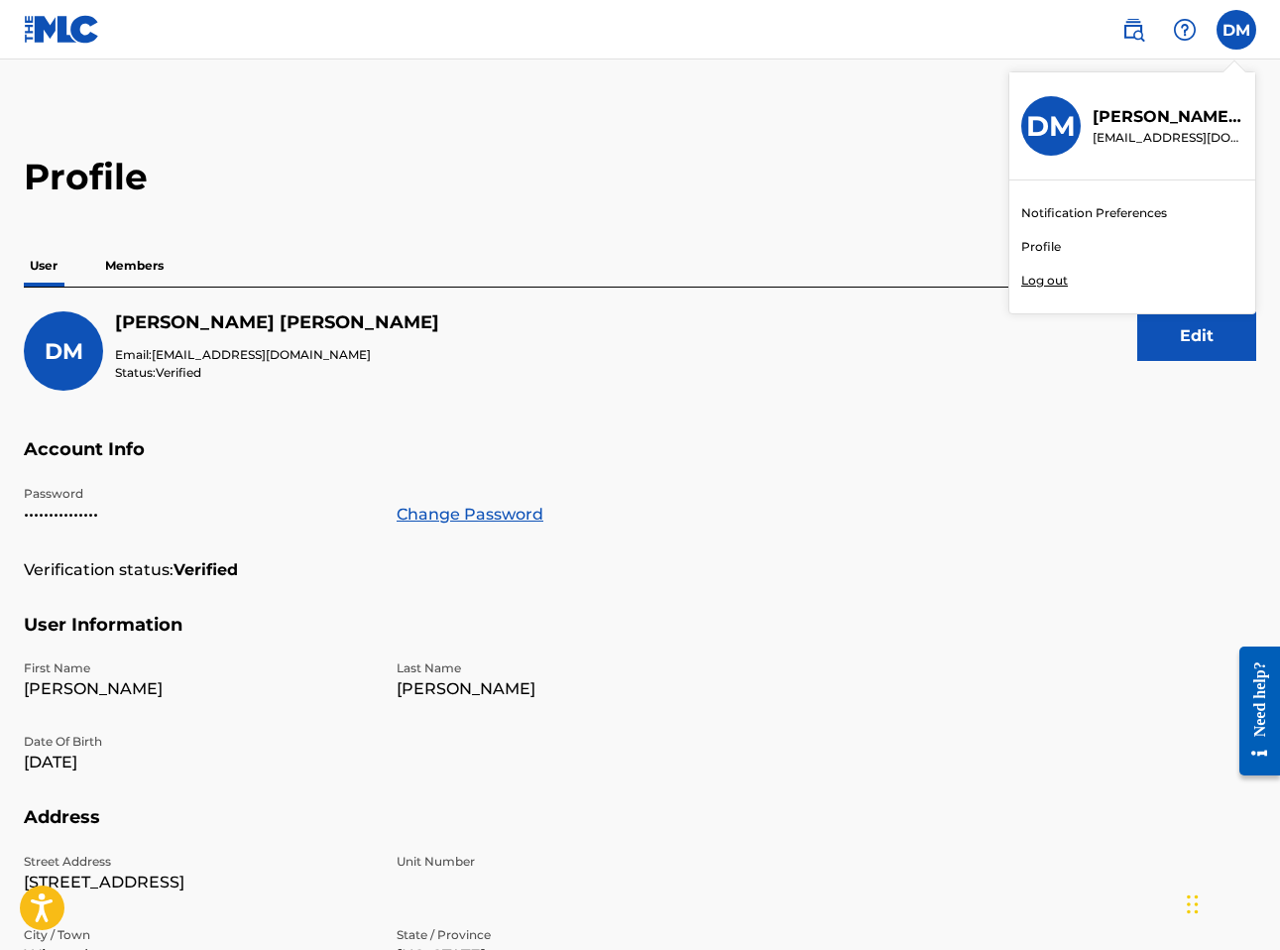
click at [695, 136] on main "Profile User Members [PERSON_NAME] Email: [EMAIL_ADDRESS][DOMAIN_NAME] Status: …" at bounding box center [640, 649] width 1280 height 1180
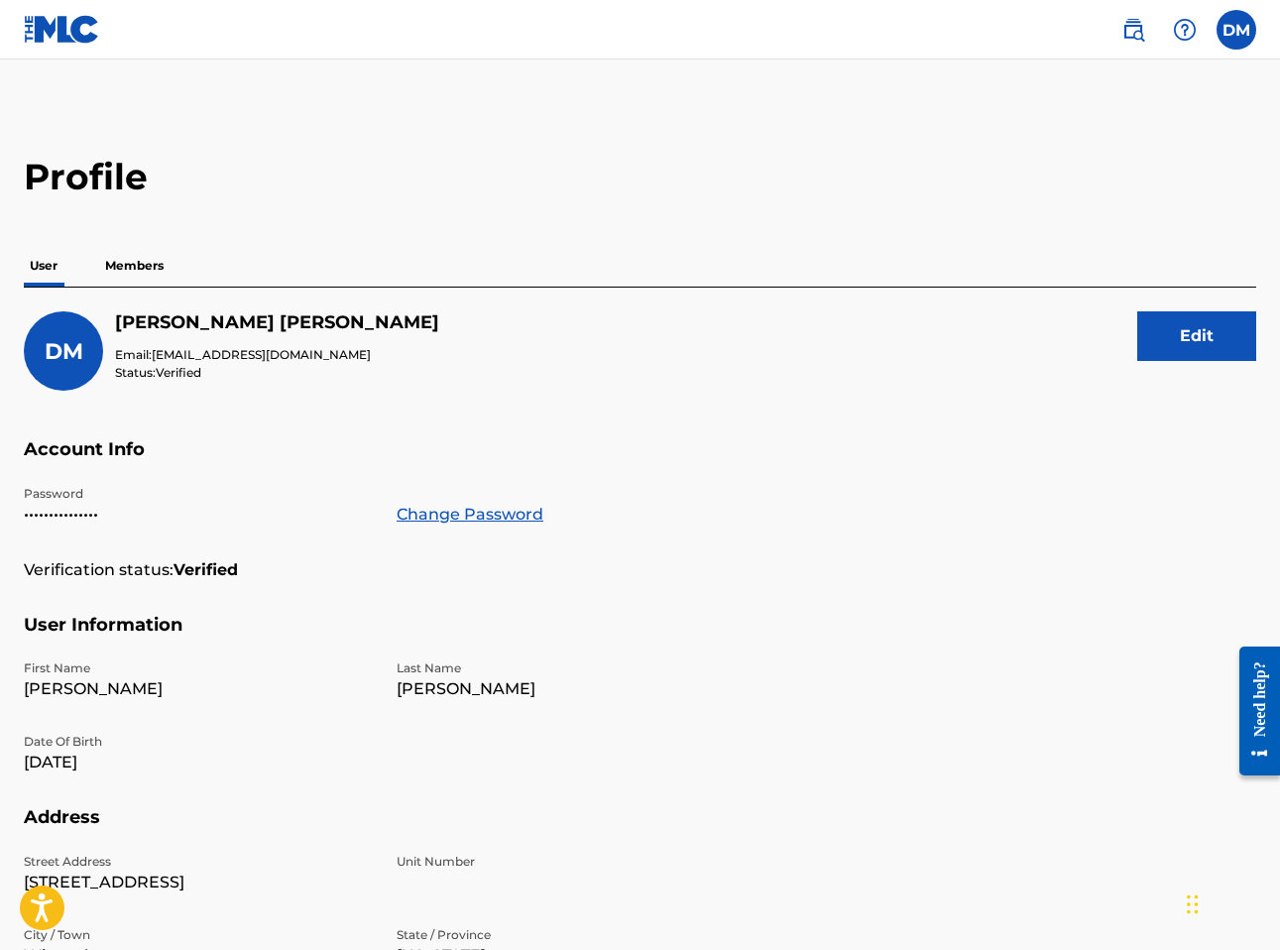
click at [44, 8] on link at bounding box center [62, 29] width 76 height 58
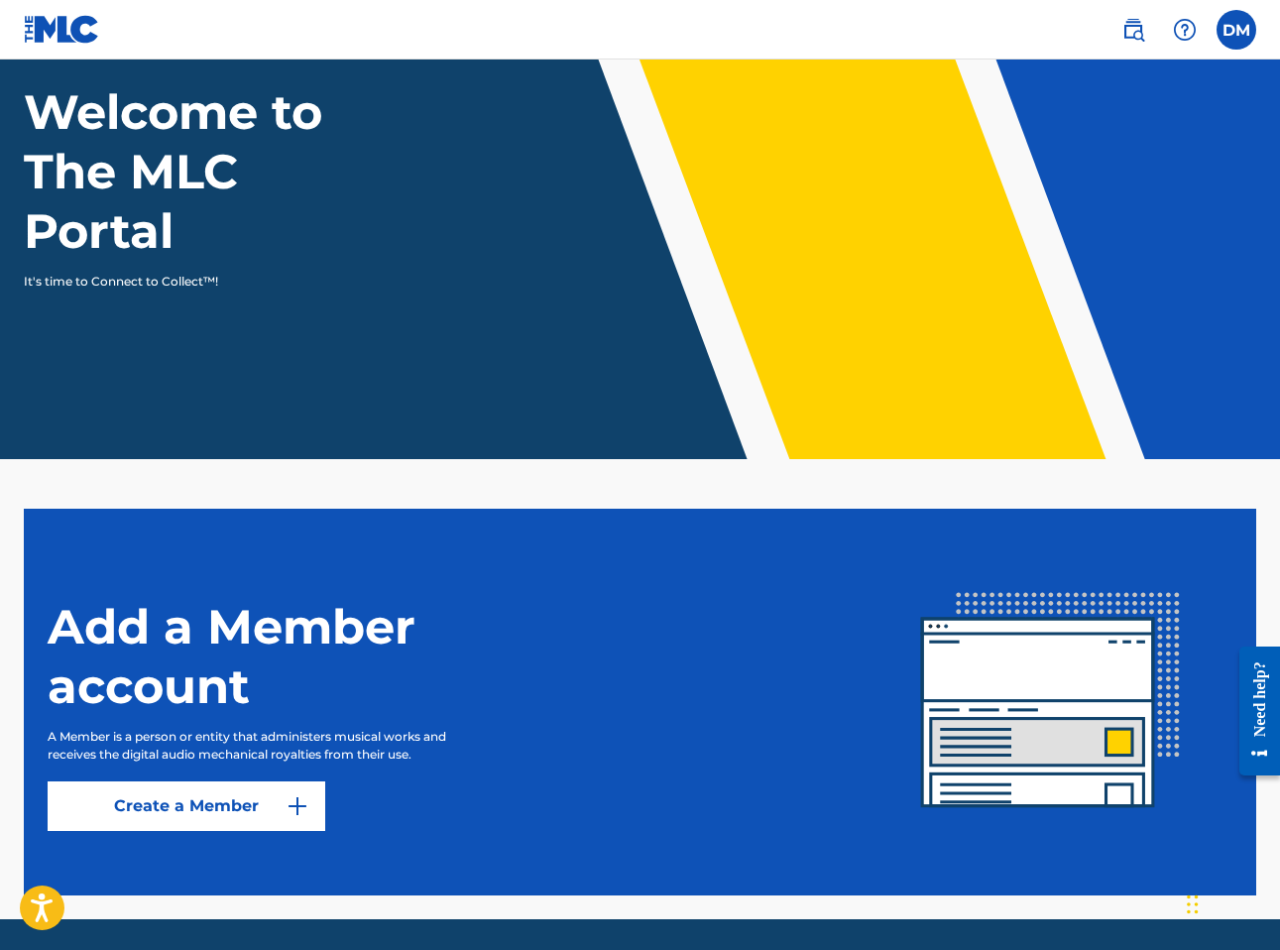
scroll to position [186, 0]
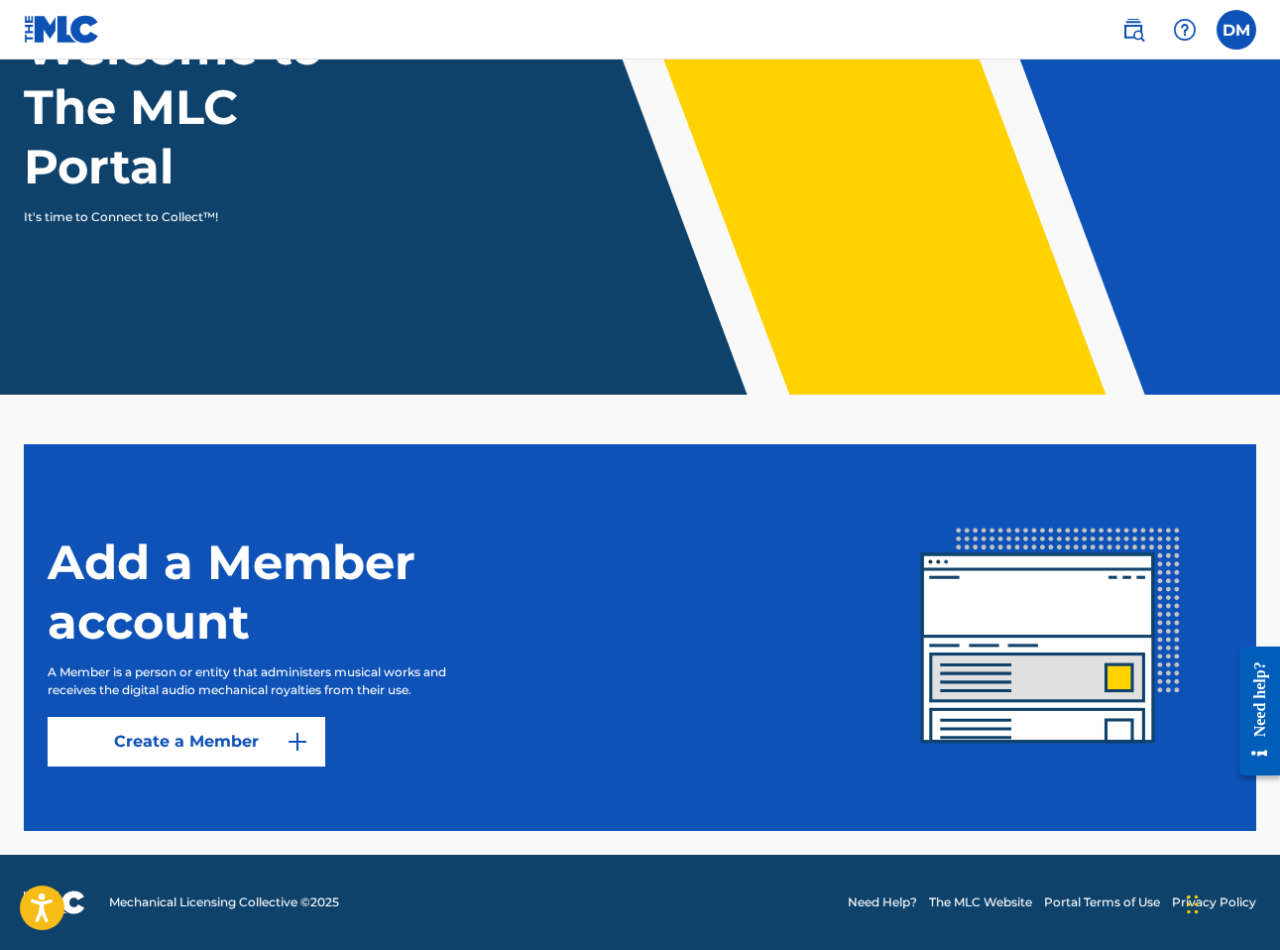
click at [1145, 31] on link at bounding box center [1133, 30] width 40 height 40
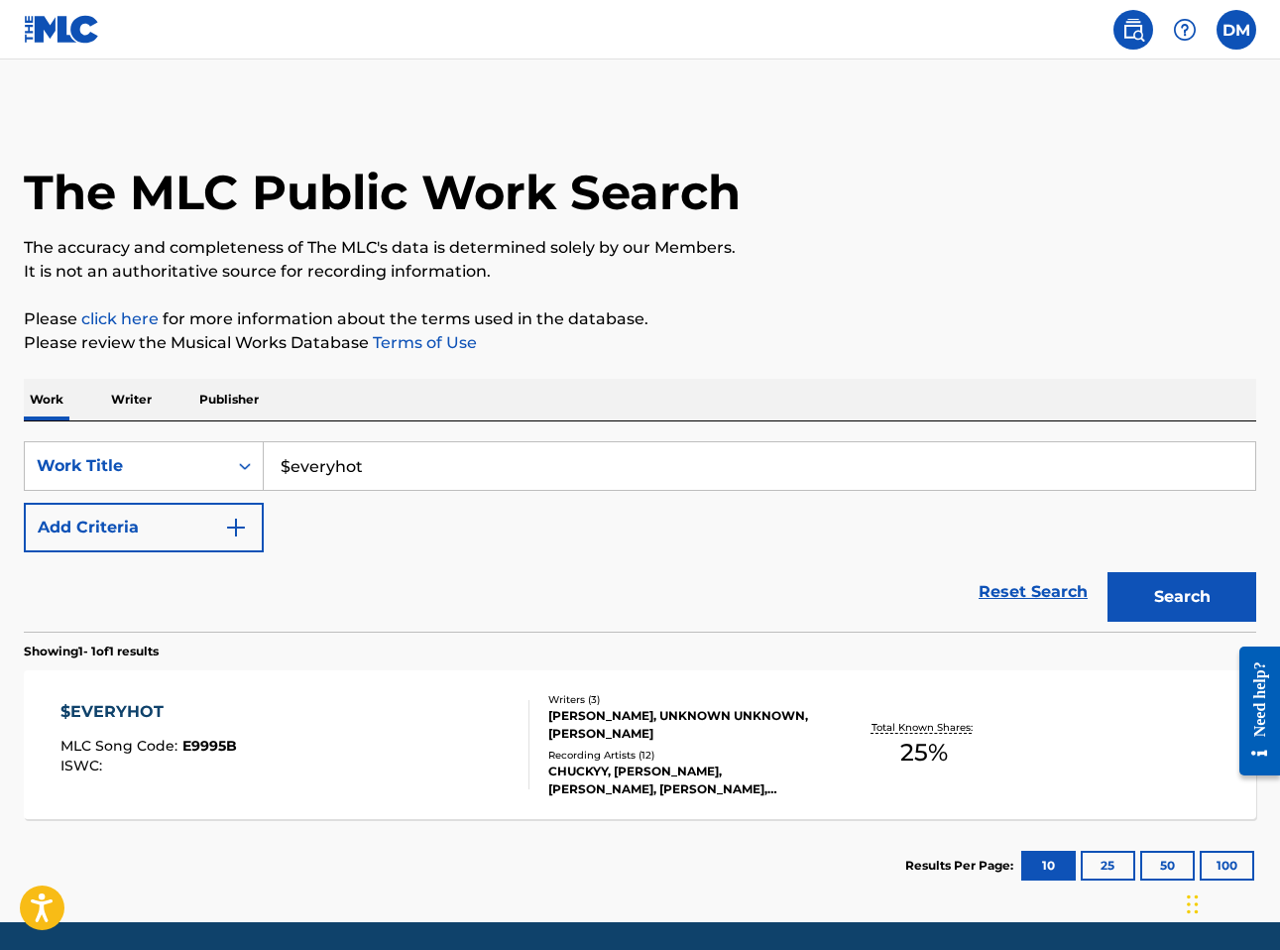
click at [1175, 34] on img at bounding box center [1185, 30] width 24 height 24
click at [879, 174] on div "The MLC Public Work Search" at bounding box center [640, 181] width 1232 height 145
click at [30, 23] on img at bounding box center [62, 29] width 76 height 29
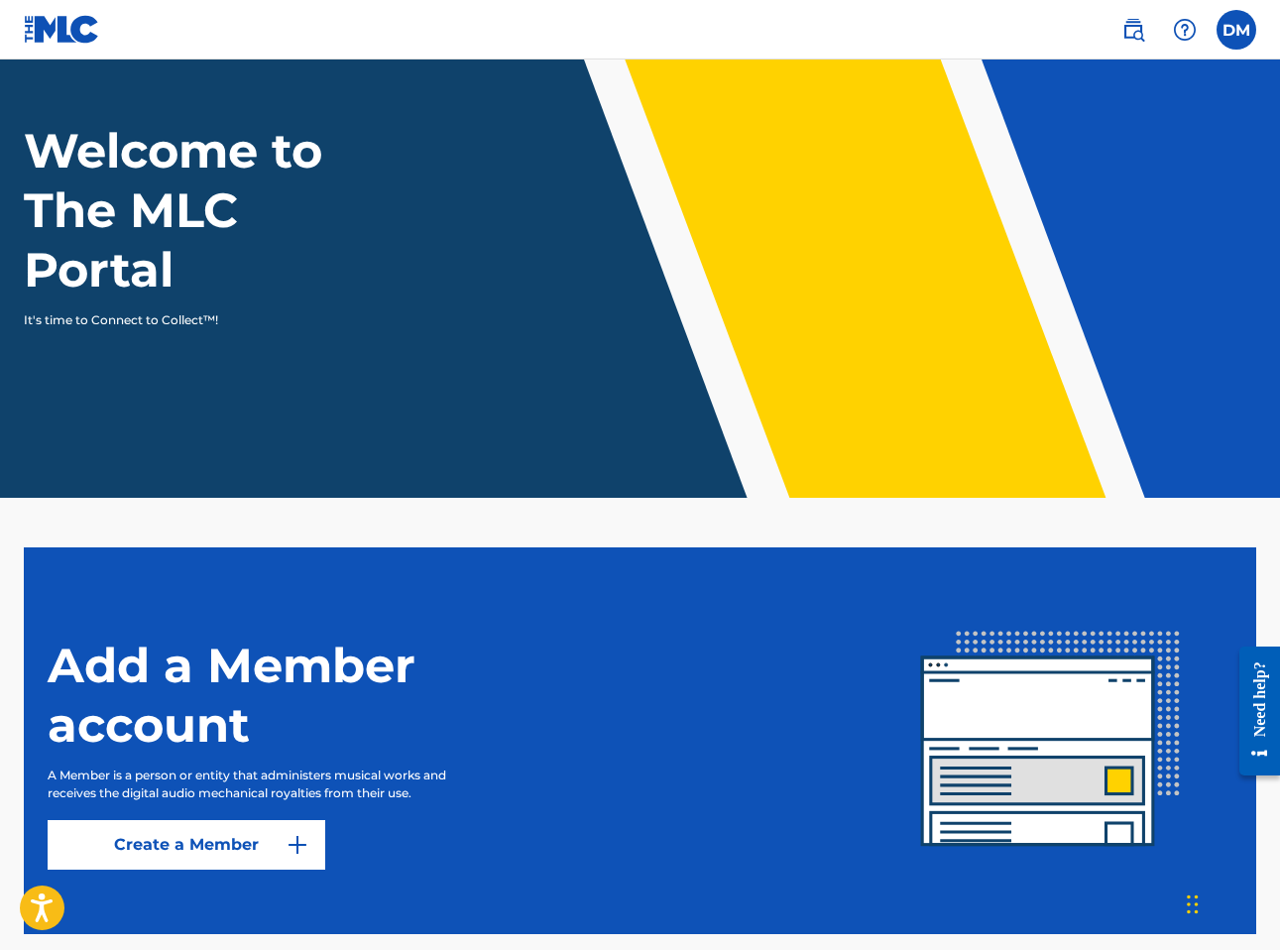
scroll to position [186, 0]
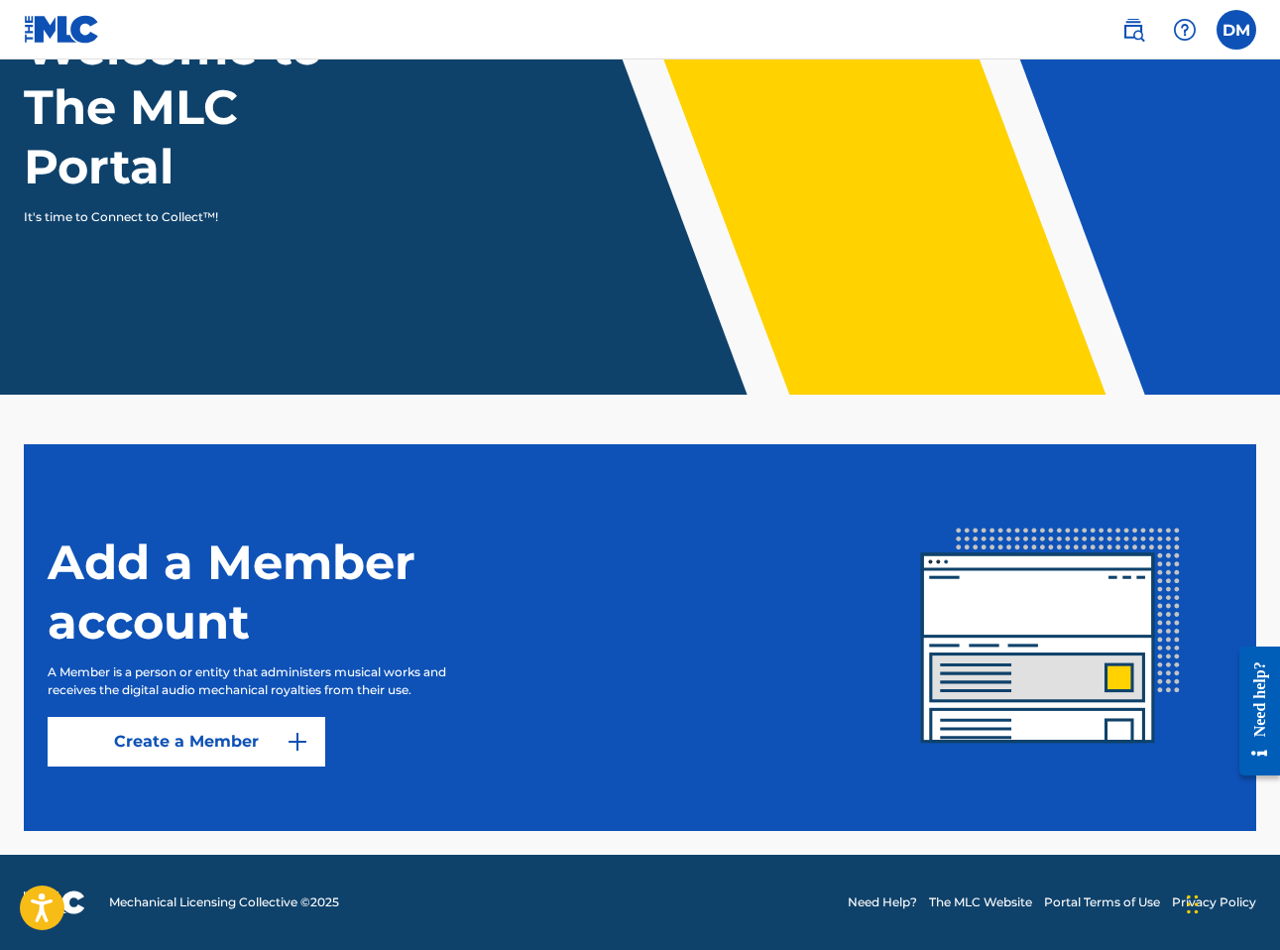
click at [241, 700] on div "Add a Member account A Member is a person or entity that administers musical wo…" at bounding box center [459, 638] width 822 height 258
click at [246, 737] on link "Create a Member" at bounding box center [187, 742] width 278 height 50
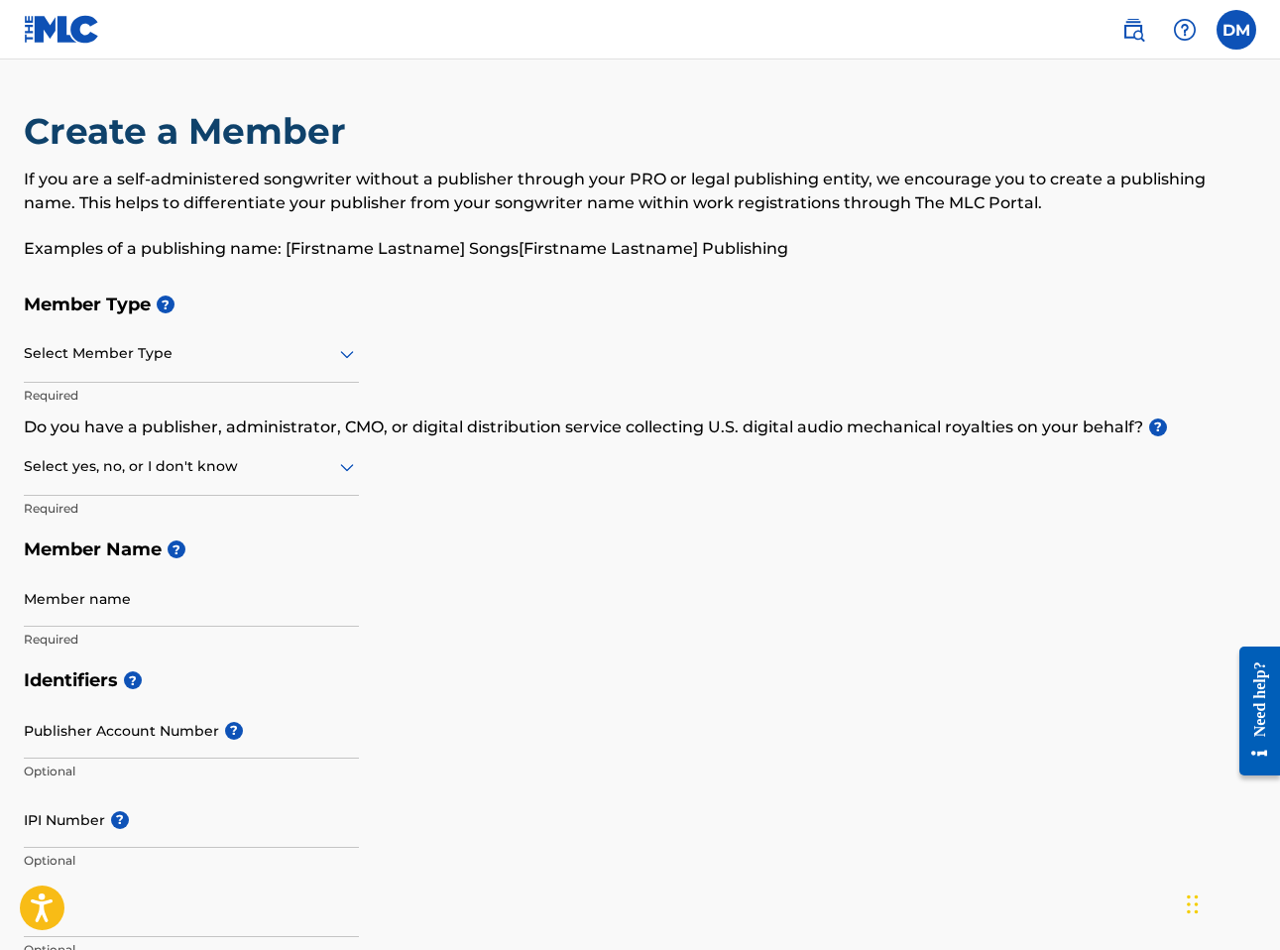
click at [188, 354] on div at bounding box center [191, 353] width 335 height 25
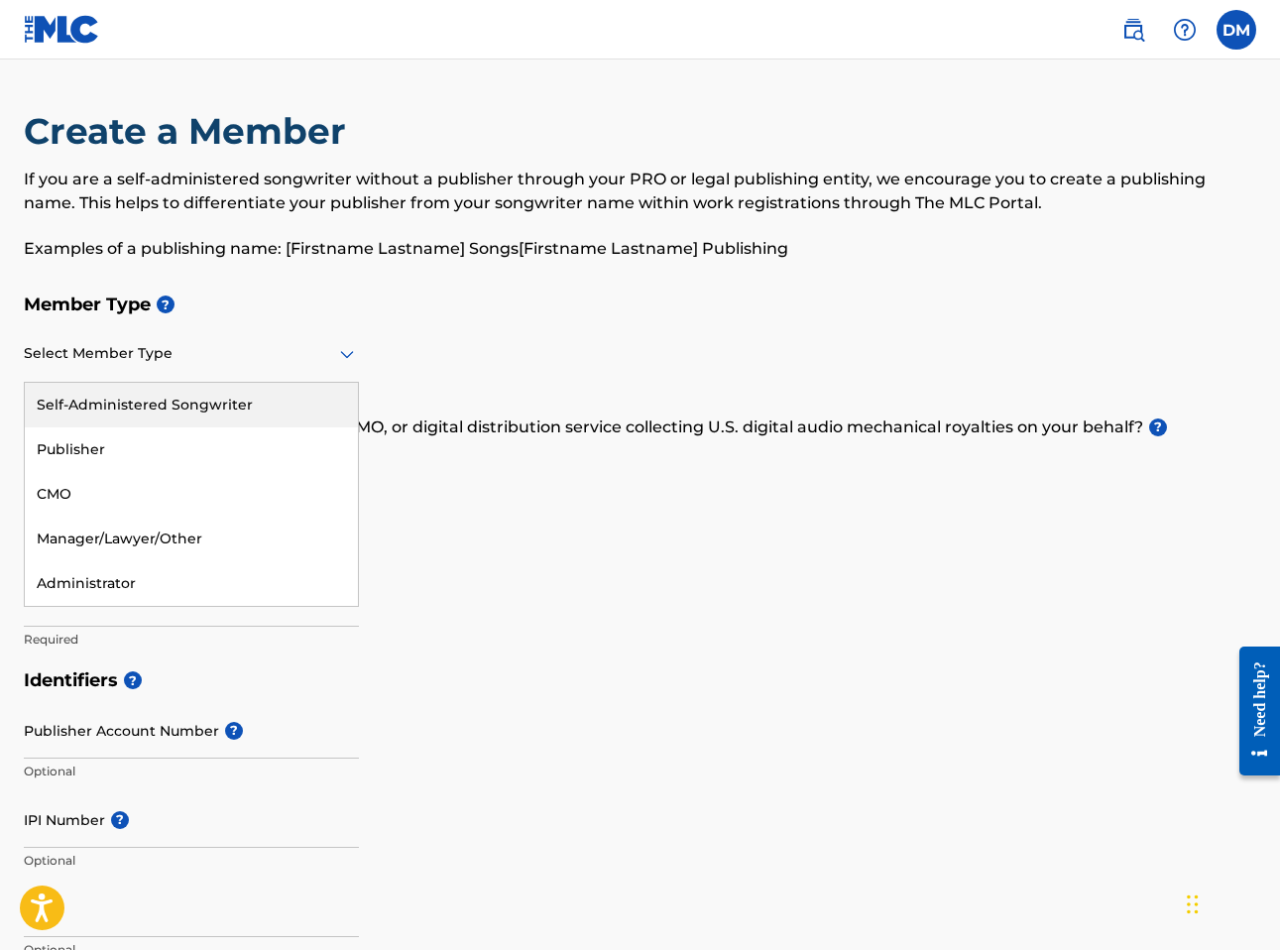
click at [348, 356] on icon at bounding box center [347, 355] width 14 height 8
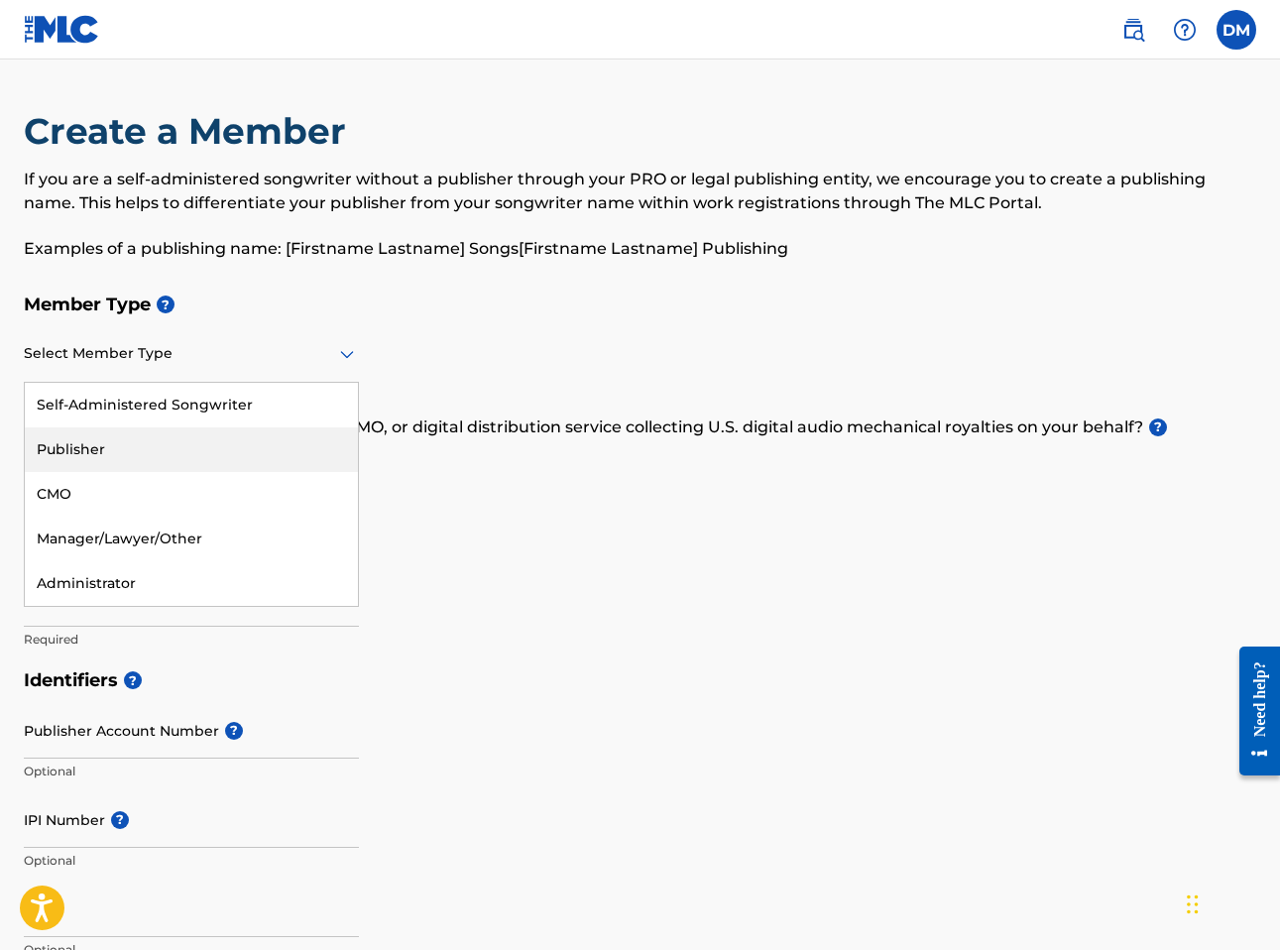
click at [260, 435] on div "Publisher" at bounding box center [191, 449] width 333 height 45
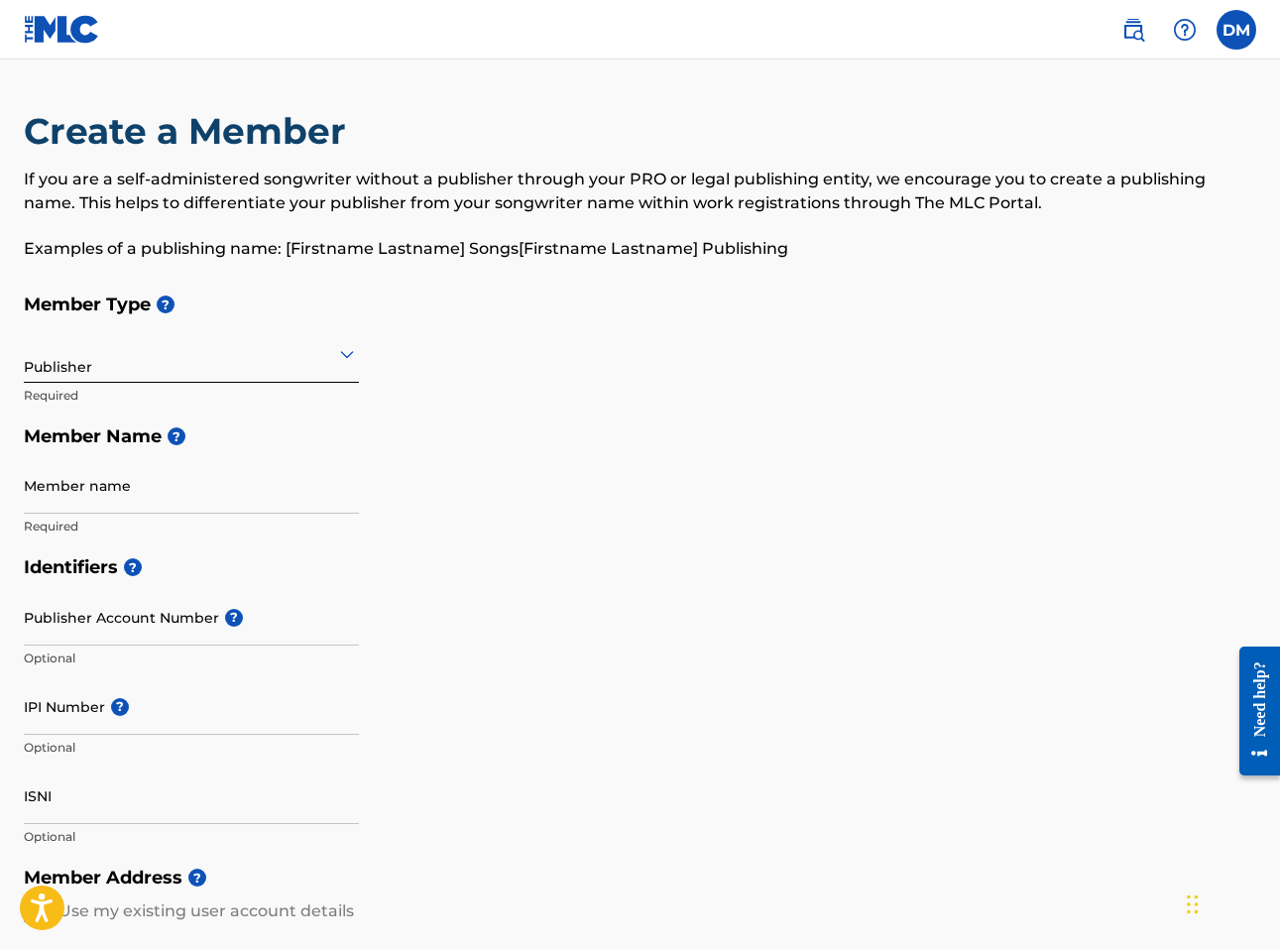
click at [332, 359] on div at bounding box center [191, 353] width 335 height 25
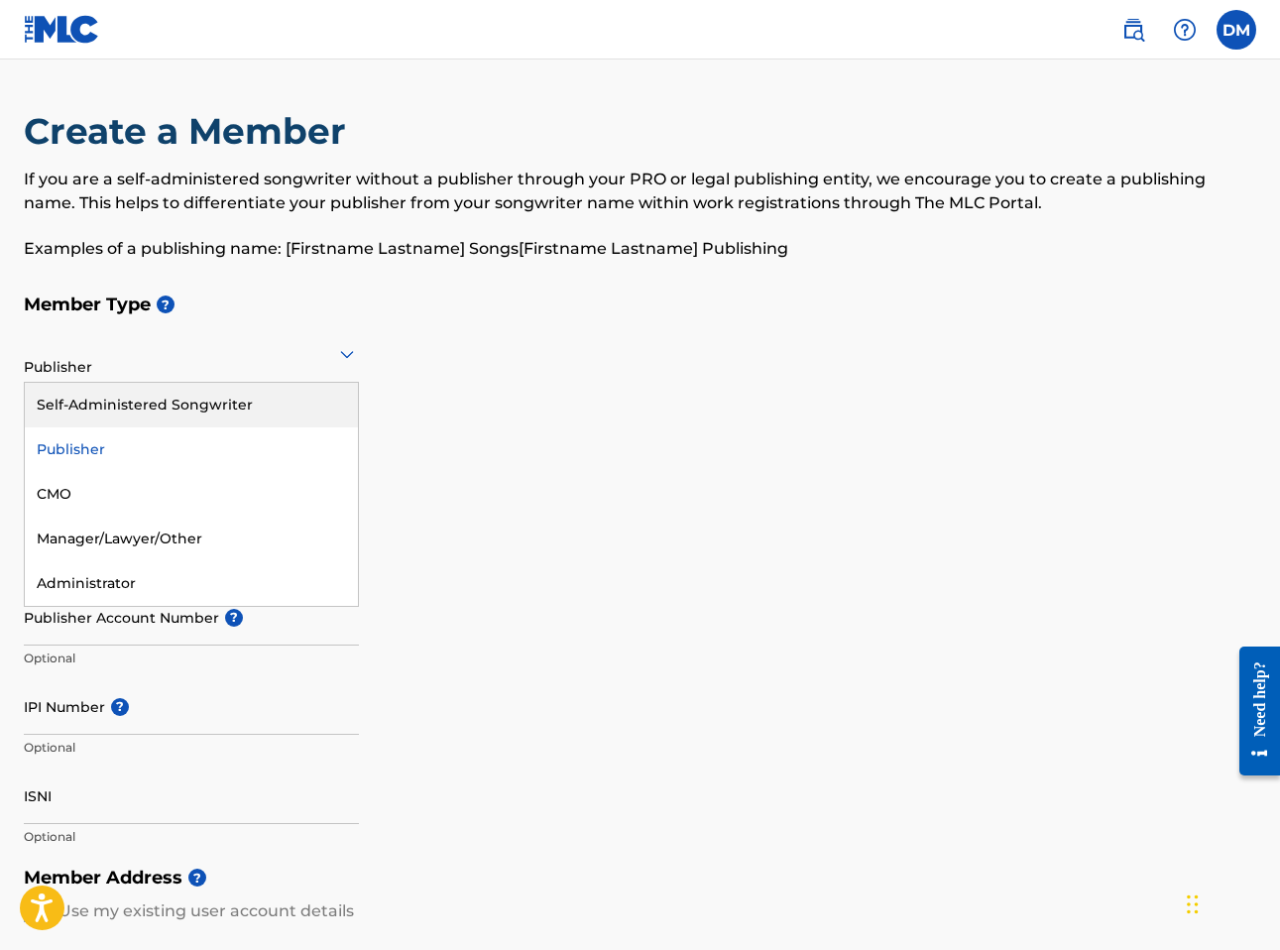
click at [257, 398] on div "Self-Administered Songwriter" at bounding box center [191, 405] width 333 height 45
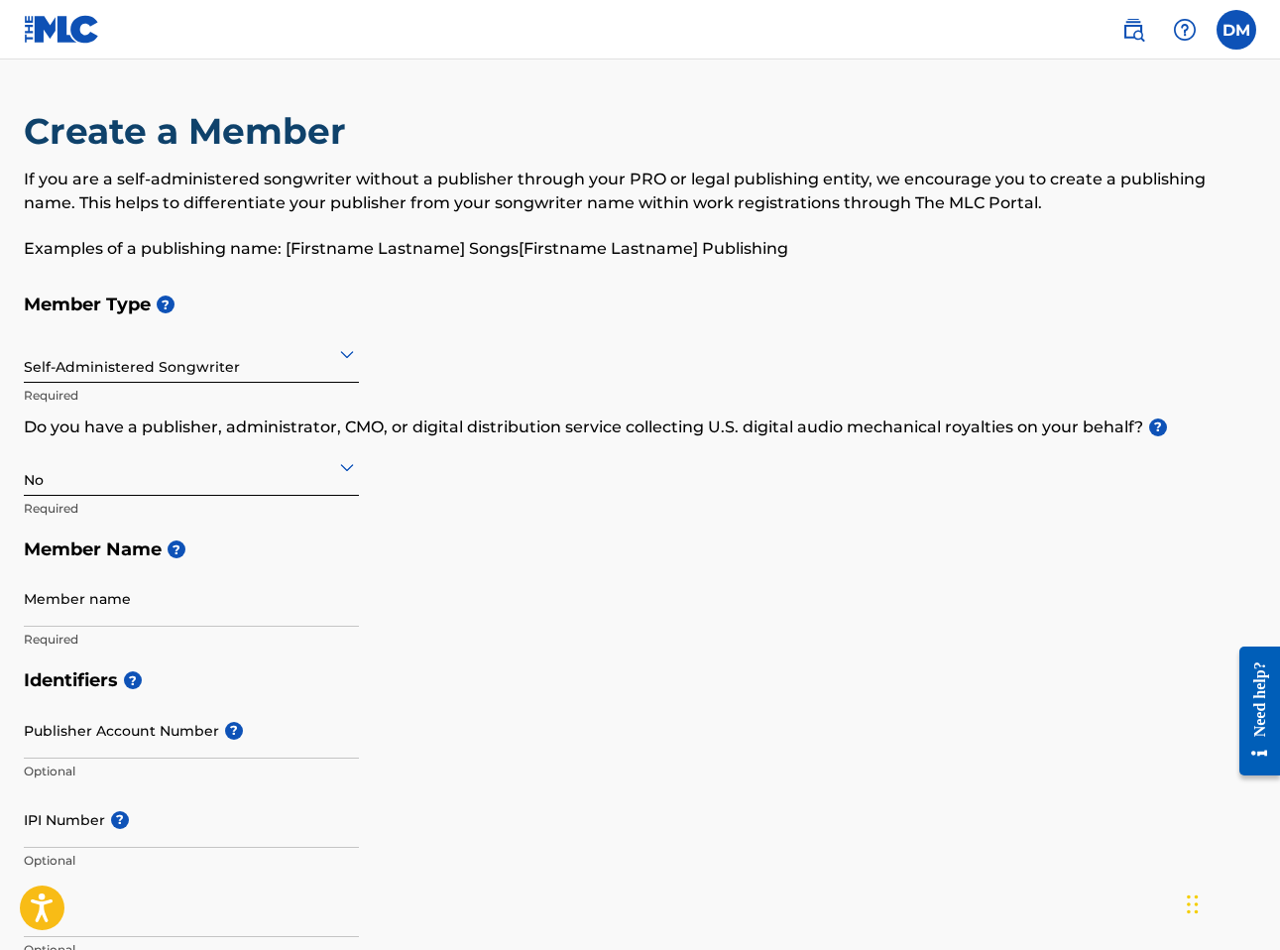
click at [351, 467] on icon at bounding box center [347, 468] width 14 height 8
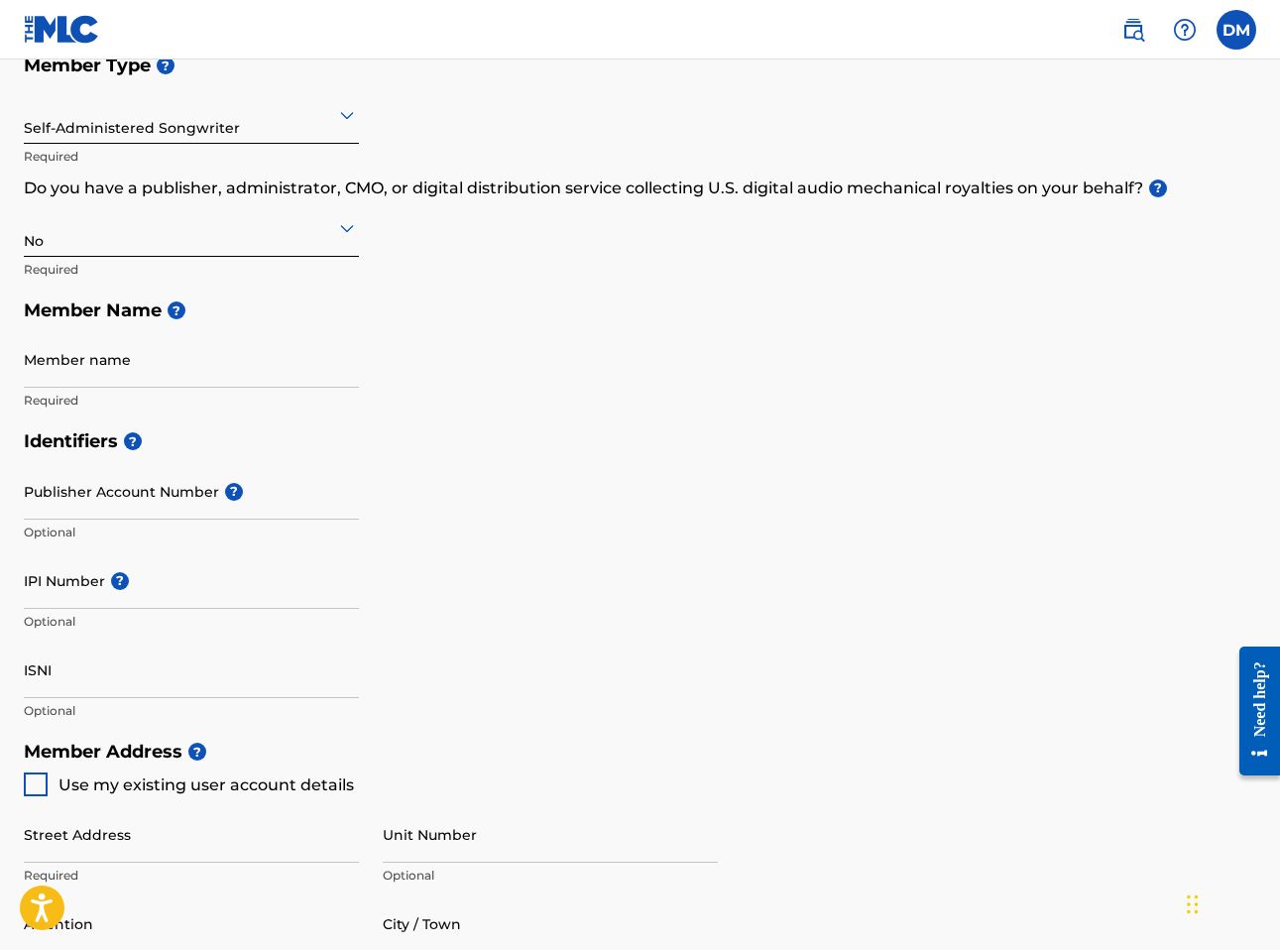
scroll to position [241, 0]
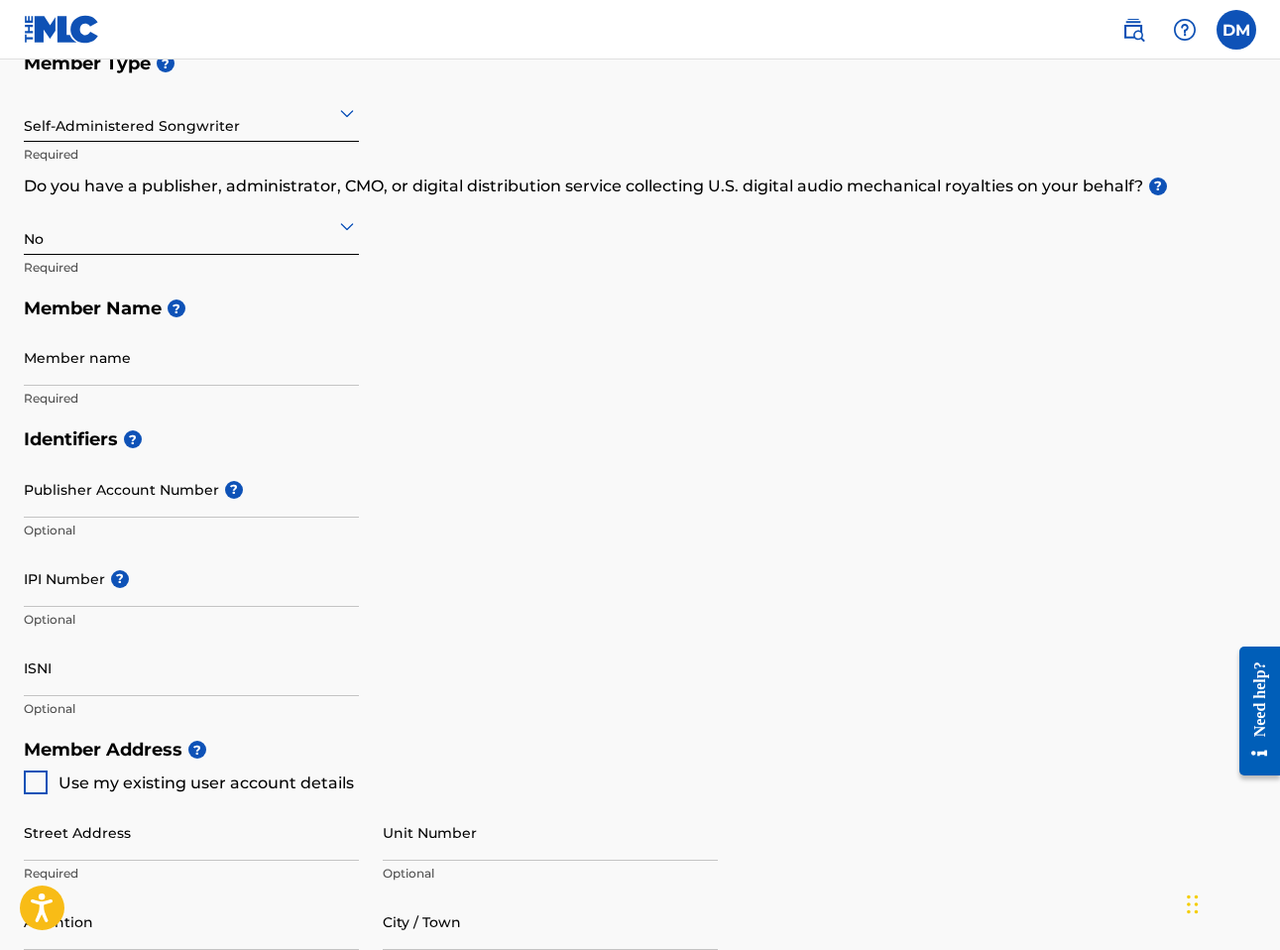
click at [267, 494] on input "Publisher Account Number ?" at bounding box center [191, 489] width 335 height 57
click at [478, 446] on h5 "Identifiers ?" at bounding box center [640, 439] width 1232 height 43
click at [297, 584] on input "IPI Number ?" at bounding box center [191, 578] width 335 height 57
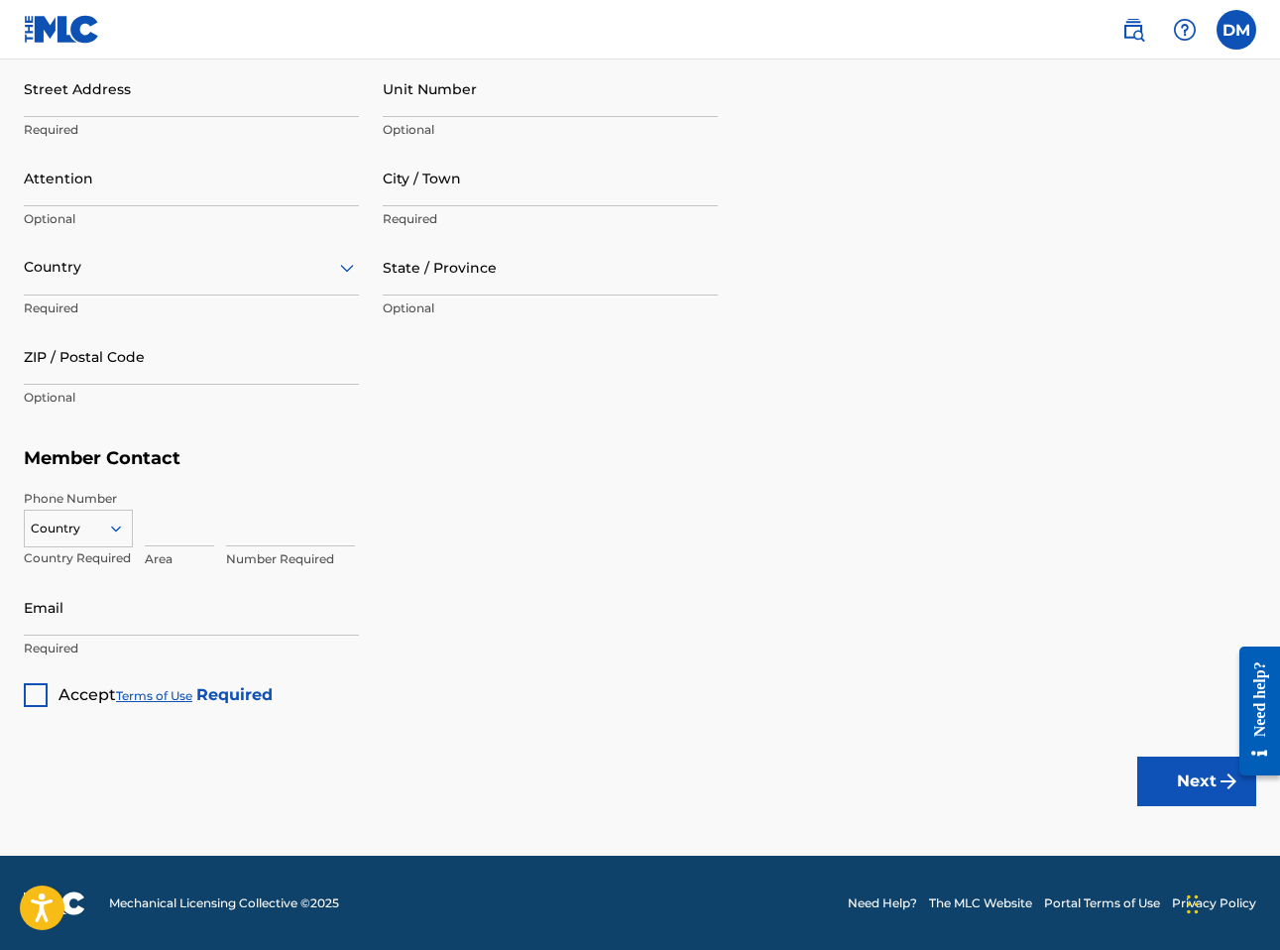
scroll to position [0, 0]
